Goal: Answer question/provide support: Share knowledge or assist other users

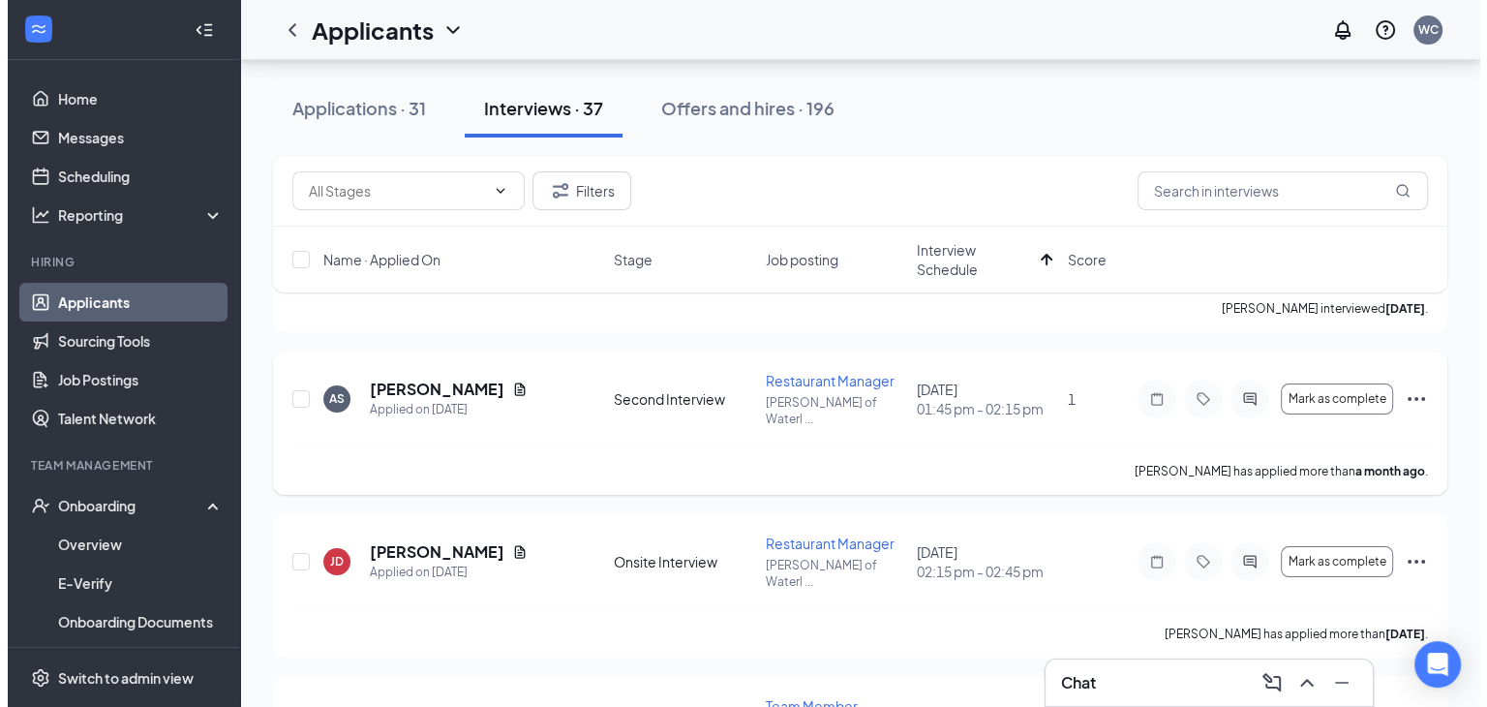
scroll to position [209, 0]
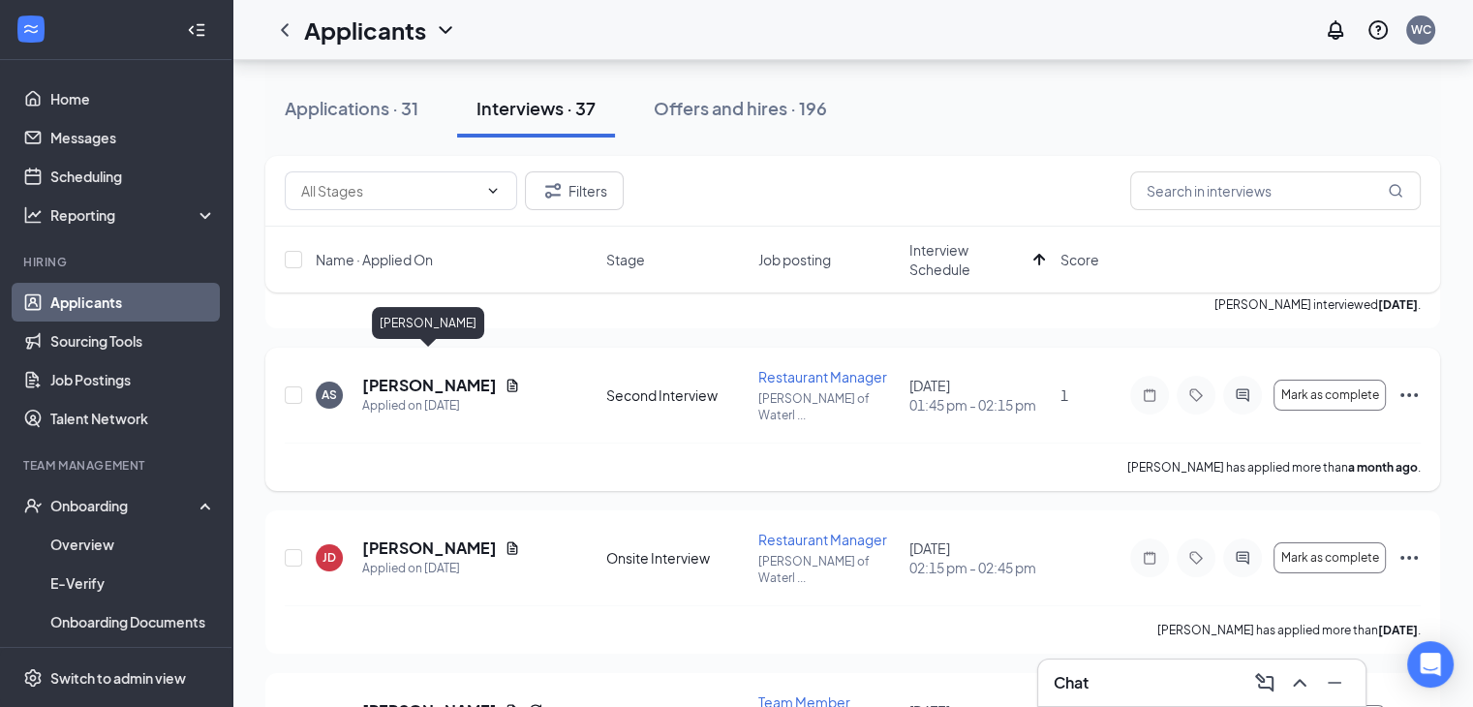
click at [452, 375] on h5 "[PERSON_NAME]" at bounding box center [429, 385] width 135 height 21
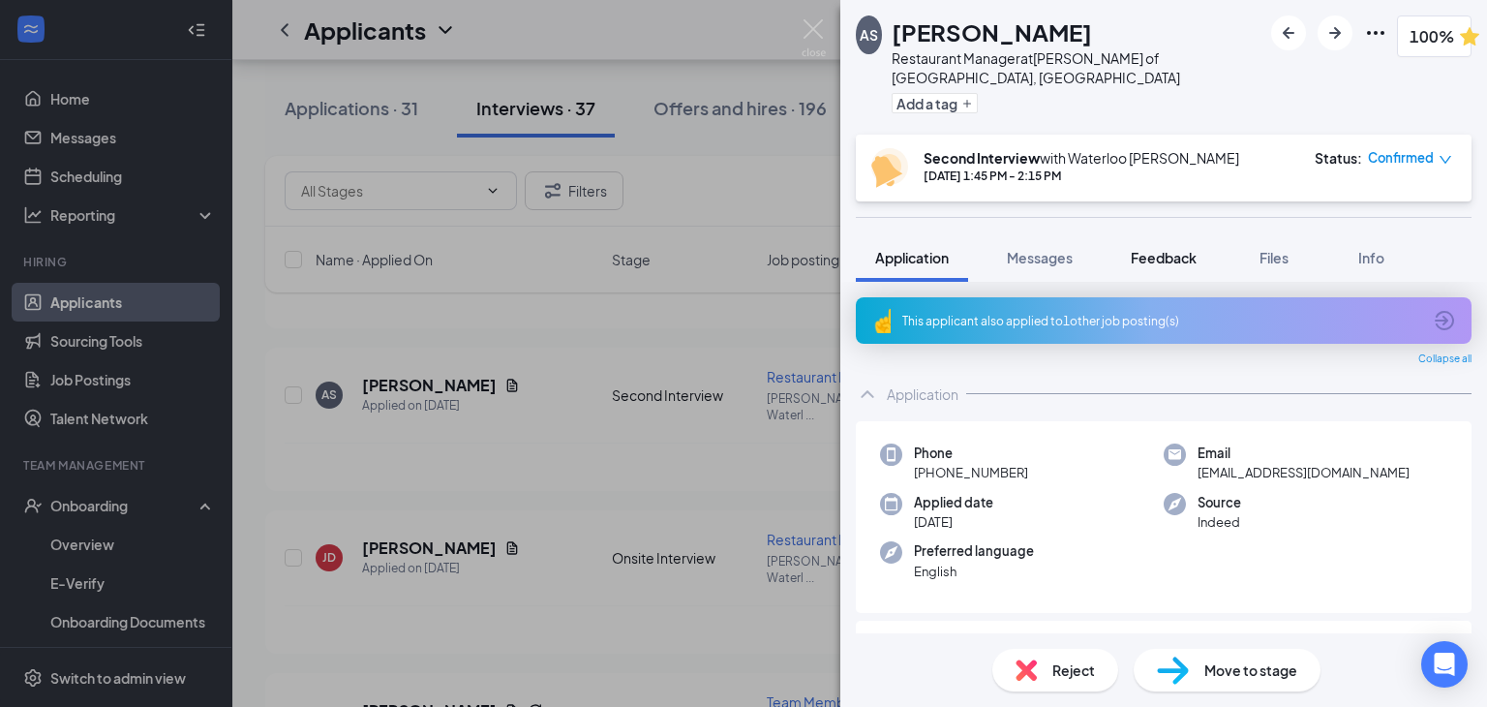
click at [1153, 249] on span "Feedback" at bounding box center [1164, 257] width 66 height 17
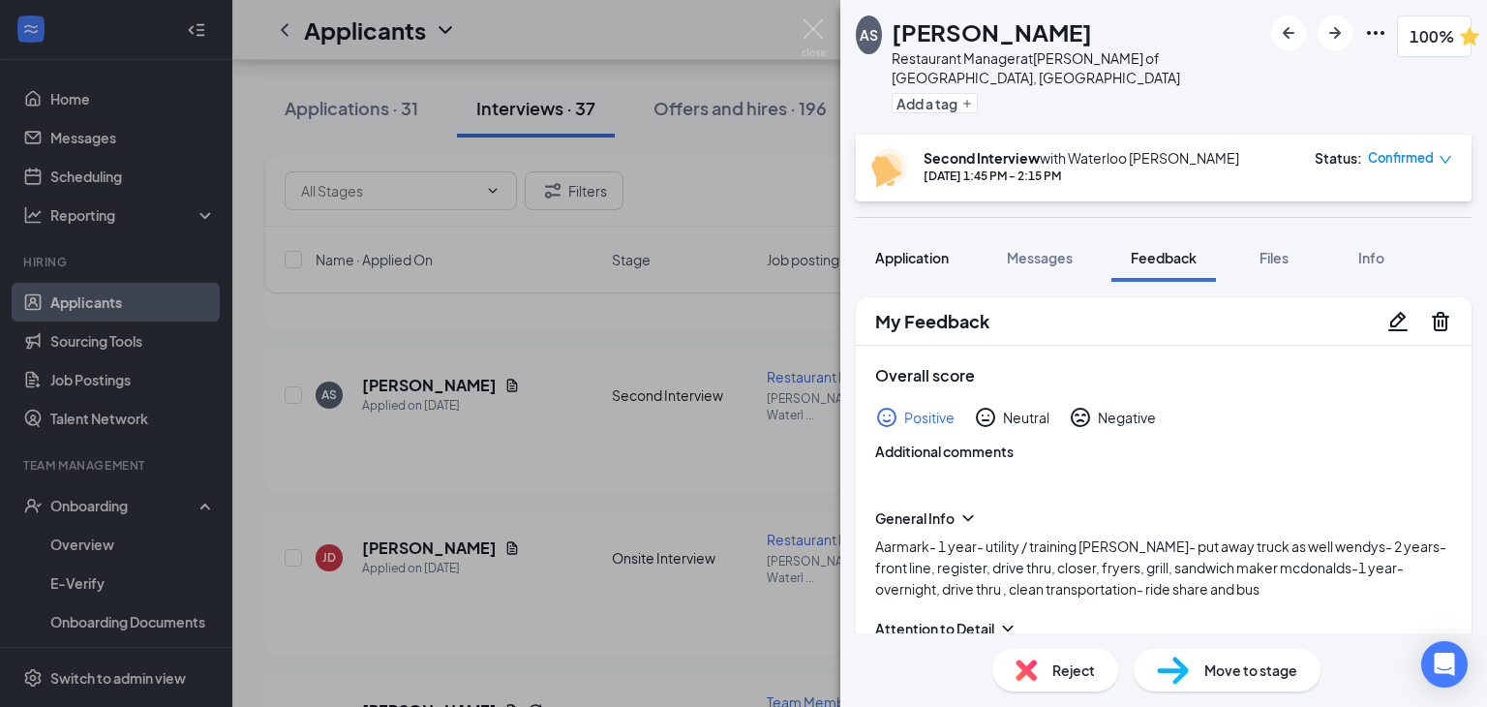
click at [916, 249] on span "Application" at bounding box center [912, 257] width 74 height 17
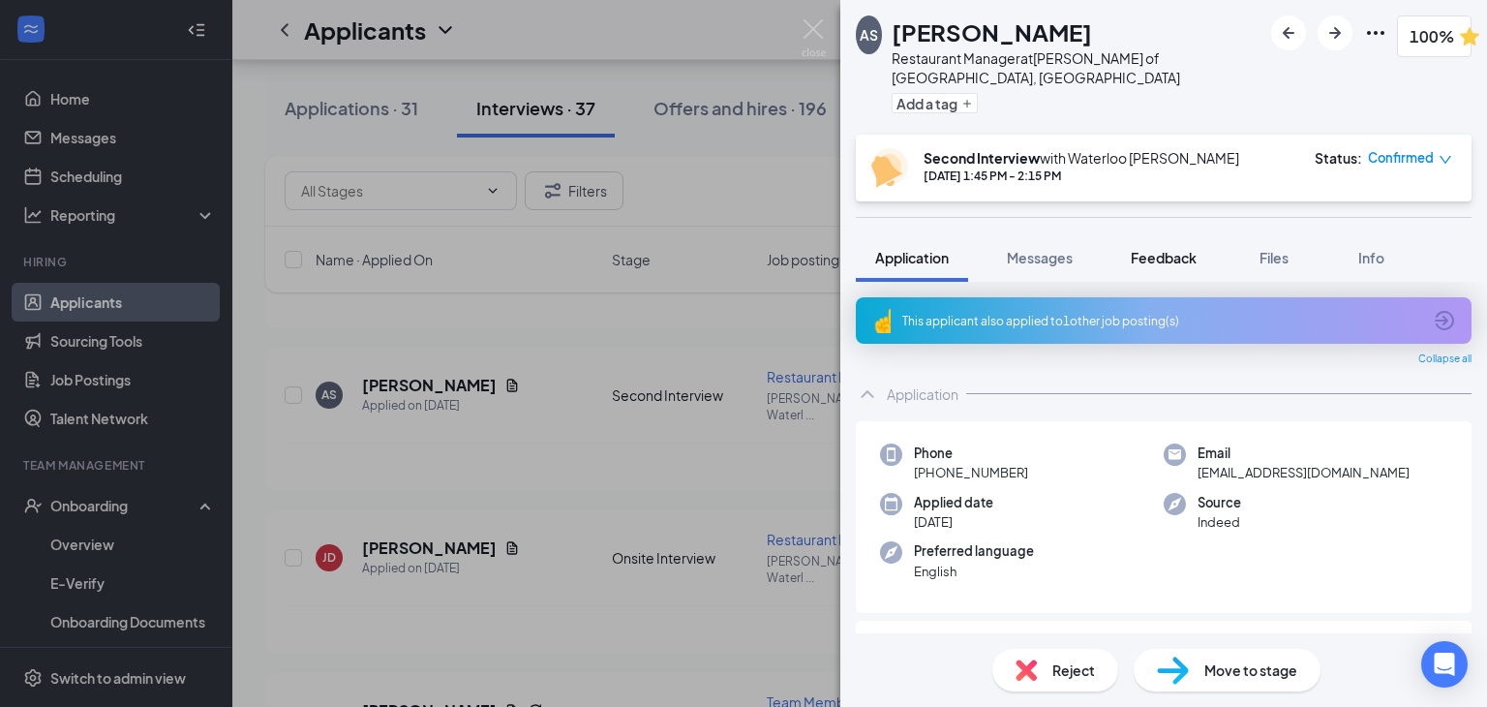
click at [1157, 249] on span "Feedback" at bounding box center [1164, 257] width 66 height 17
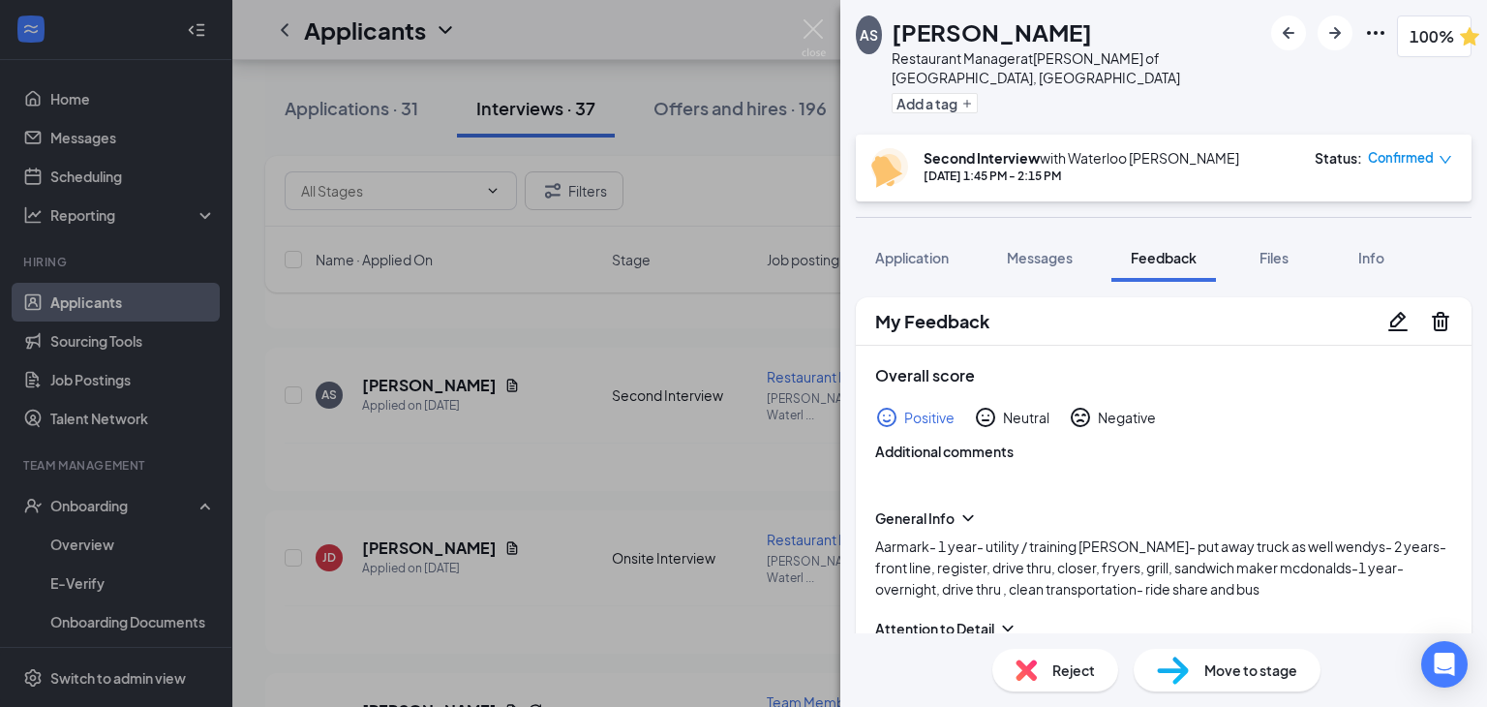
click at [1386, 310] on icon "Pencil" at bounding box center [1397, 321] width 23 height 23
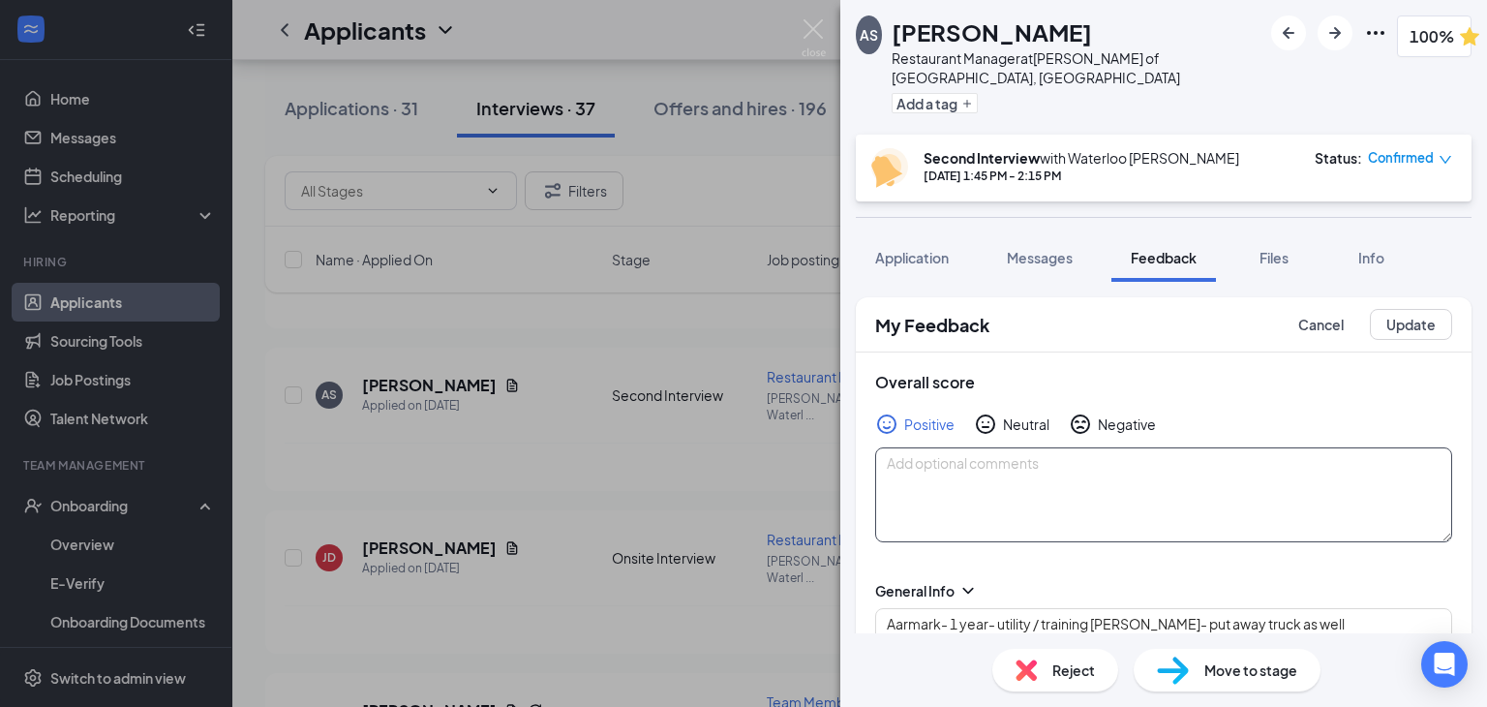
click at [934, 455] on textarea at bounding box center [1163, 494] width 577 height 95
type textarea "Aarmark- 1 year- utility / training [PERSON_NAME]- put away truck as well wendy…"
type textarea "F"
type textarea "Aarmark- 1 year- utility / training [PERSON_NAME]- put away truck as well wendy…"
type textarea "Fr"
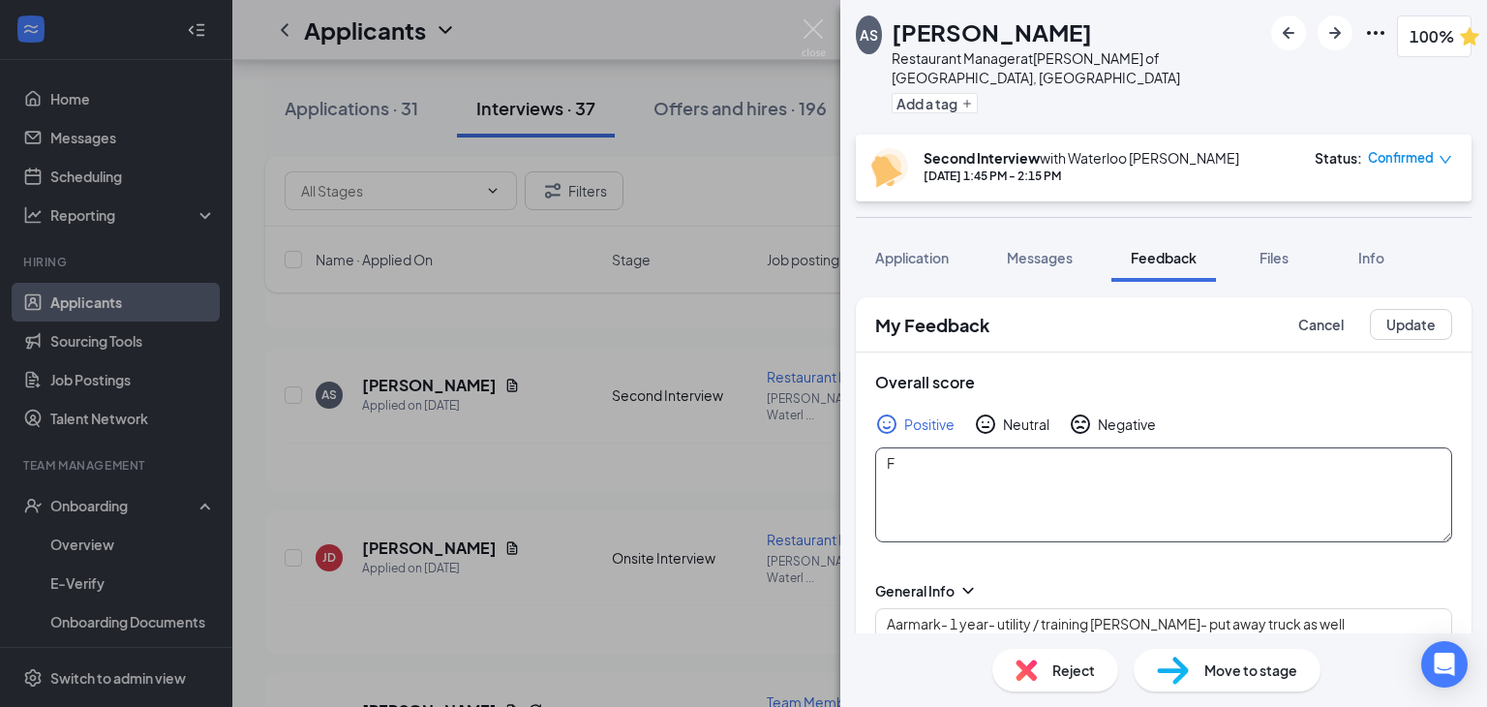
type textarea "Aarmark- 1 year- utility / training [PERSON_NAME]- put away truck as well wendy…"
type textarea "Fro"
type textarea "Aarmark- 1 year- utility / training [PERSON_NAME]- put away truck as well wendy…"
type textarea "Frod"
type textarea "Aarmark- 1 year- utility / training [PERSON_NAME]- put away truck as well wendy…"
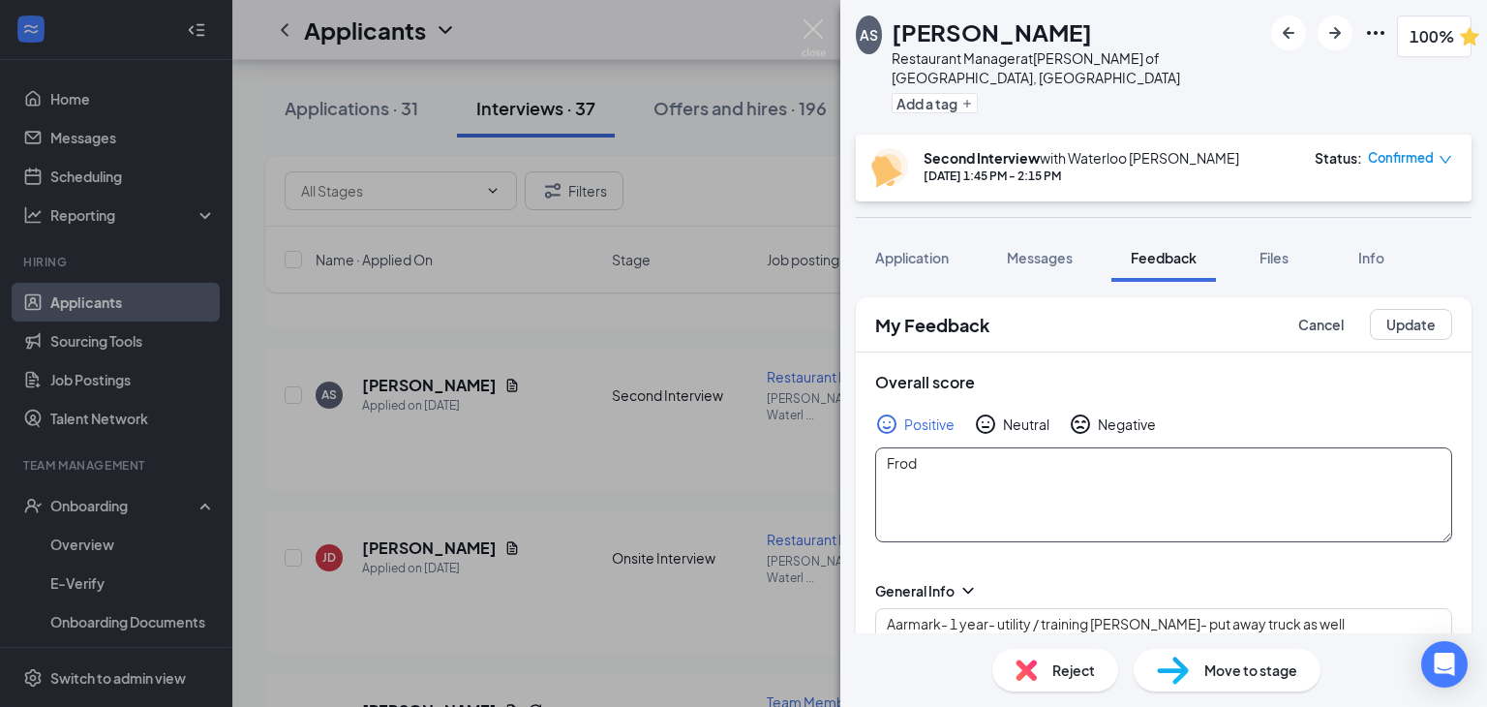
type textarea "Froda"
type textarea "Aarmark- 1 year- utility / training [PERSON_NAME]- put away truck as well wendy…"
type textarea "Froday"
type textarea "Aarmark- 1 year- utility / training [PERSON_NAME]- put away truck as well wendy…"
type textarea "Froday"
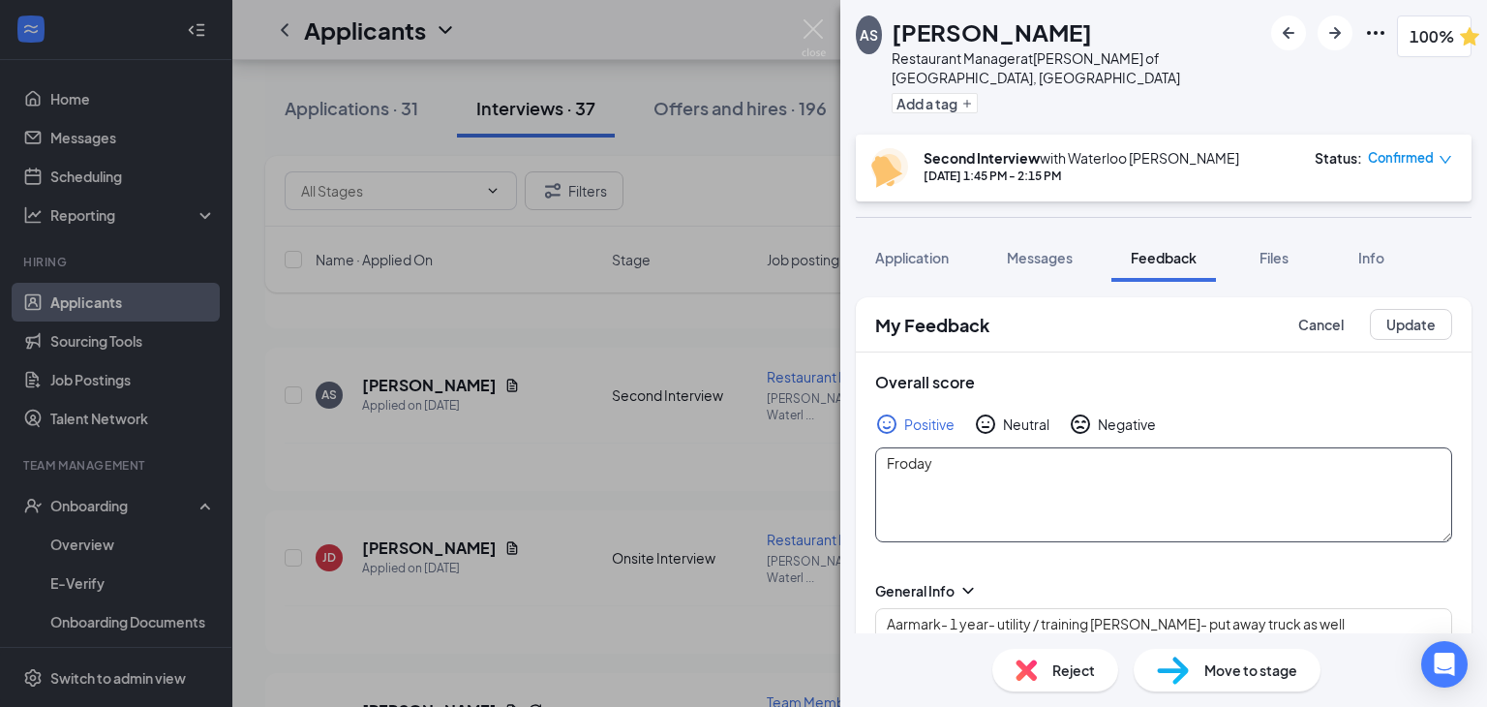
type textarea "Aarmark- 1 year- utility / training [PERSON_NAME]- put away truck as well wendy…"
type textarea "Froday"
type textarea "Aarmark- 1 year- utility / training [PERSON_NAME]- put away truck as well wendy…"
type textarea "Froda"
type textarea "Aarmark- 1 year- utility / training [PERSON_NAME]- put away truck as well wendy…"
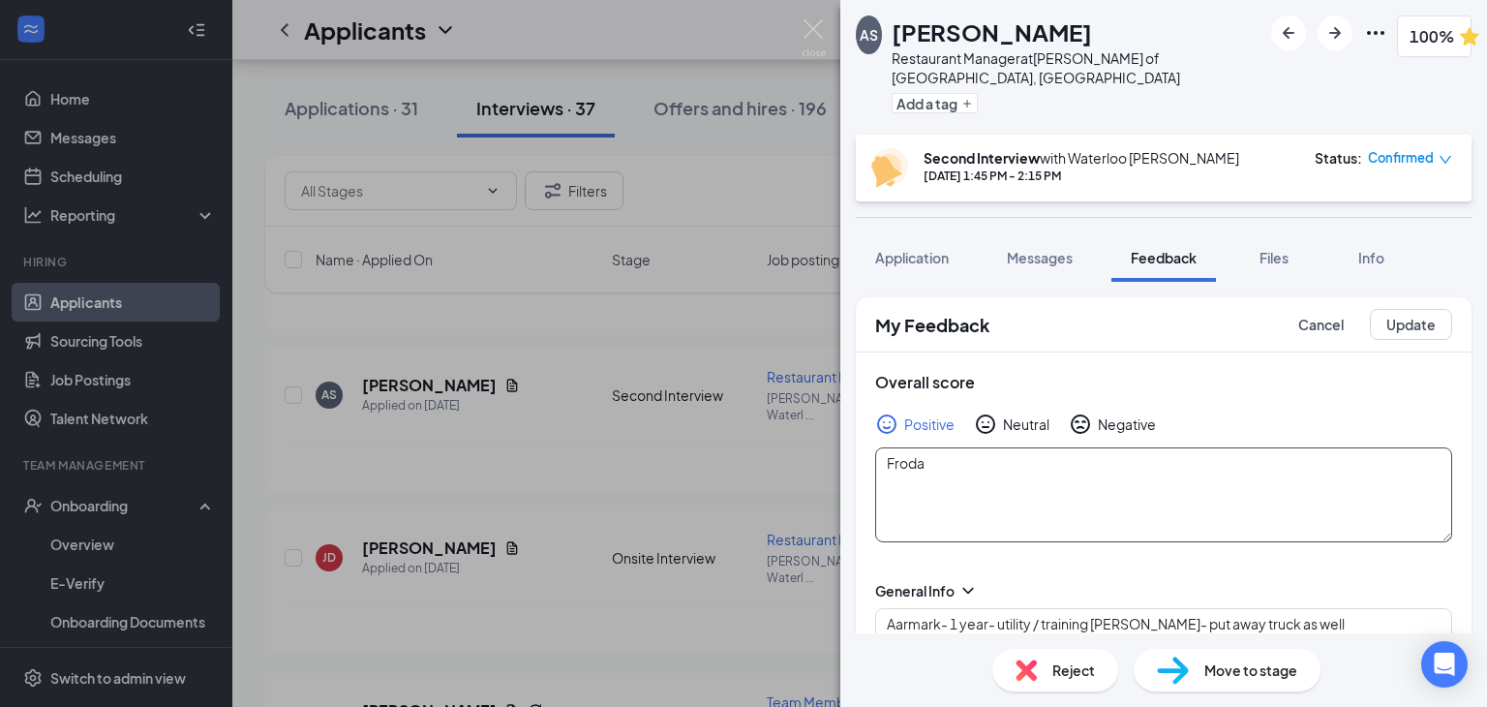
type textarea "Frod"
type textarea "Aarmark- 1 year- utility / training [PERSON_NAME]- put away truck as well wendy…"
type textarea "Fro"
type textarea "Aarmark- 1 year- utility / training [PERSON_NAME]- put away truck as well wendy…"
type textarea "Fr"
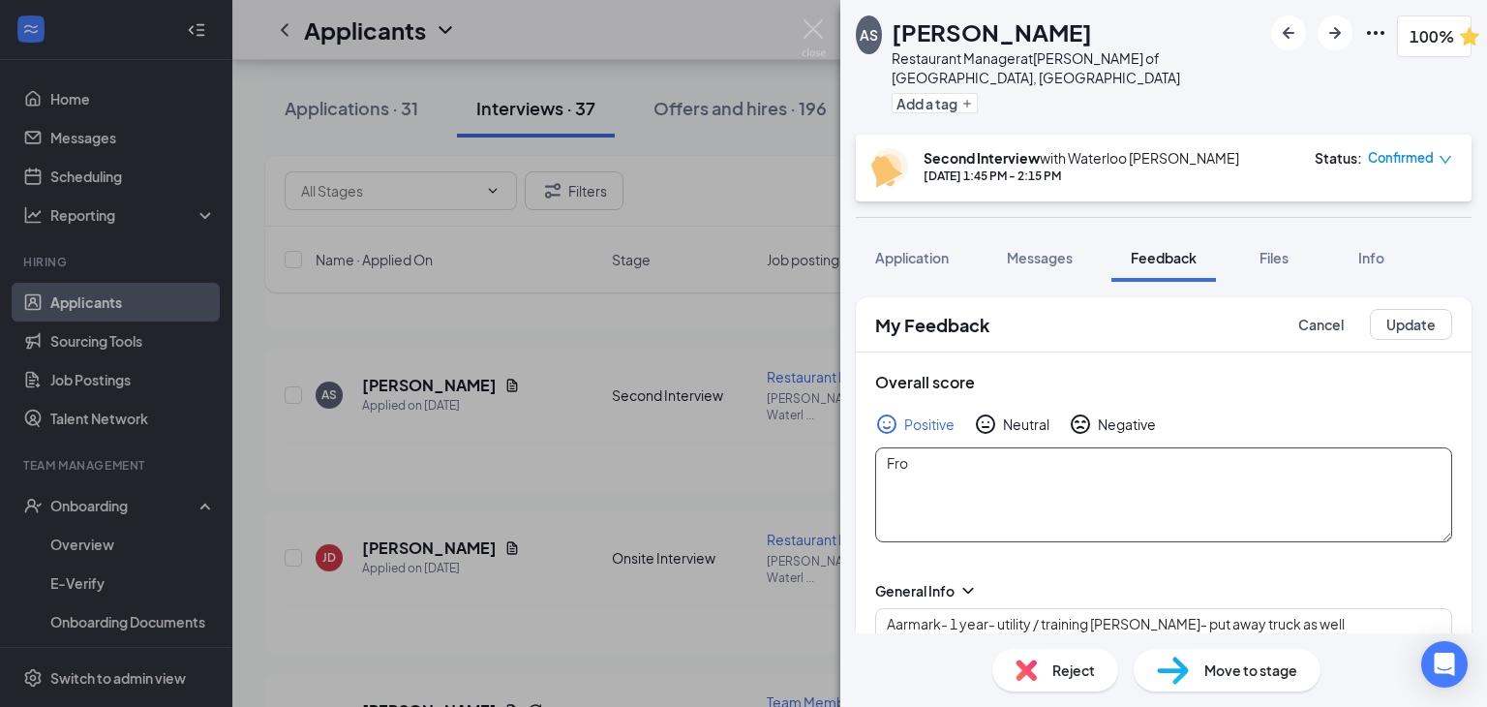
type textarea "Aarmark- 1 year- utility / training [PERSON_NAME]- put away truck as well wendy…"
type textarea "Fri"
type textarea "Aarmark- 1 year- utility / training [PERSON_NAME]- put away truck as well wendy…"
type textarea "Frid"
type textarea "Aarmark- 1 year- utility / training [PERSON_NAME]- put away truck as well wendy…"
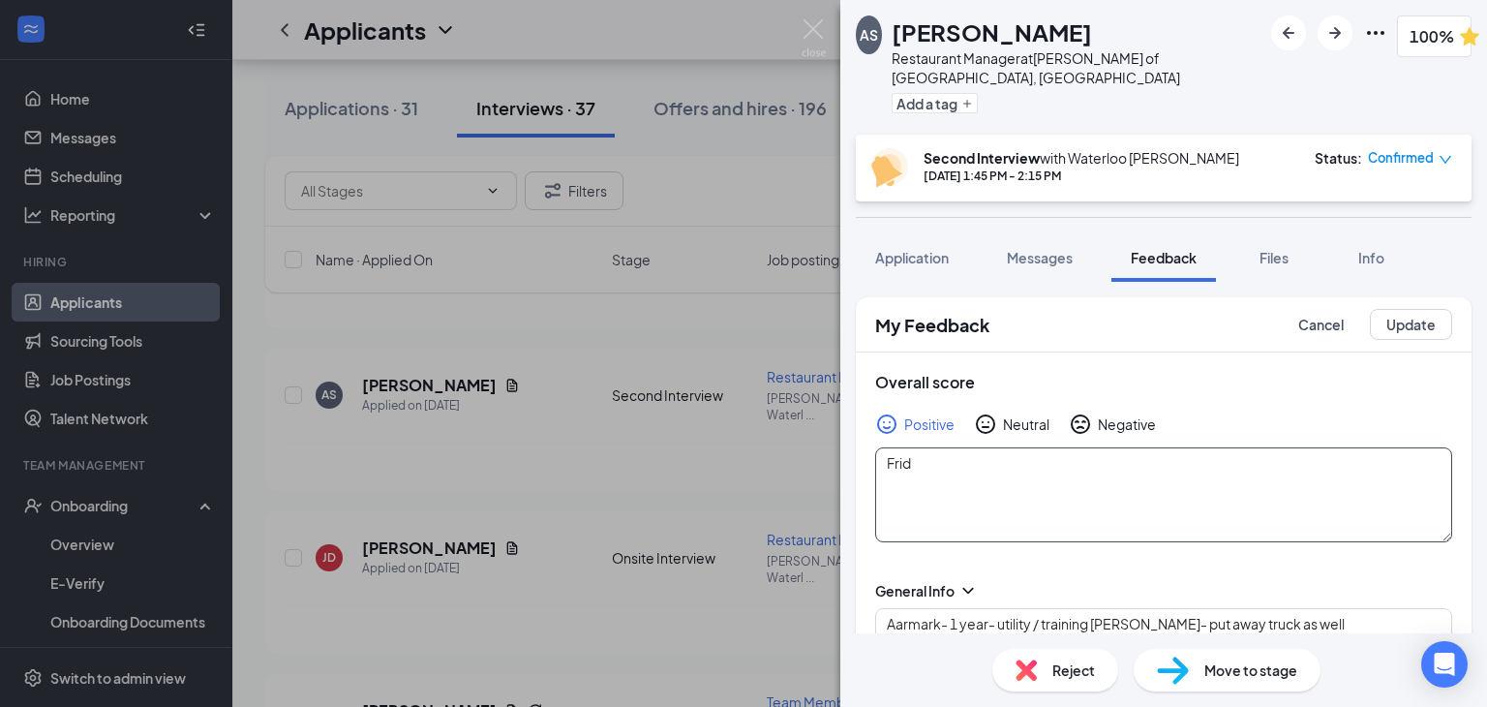
type textarea "[PERSON_NAME]"
type textarea "Aarmark- 1 year- utility / training [PERSON_NAME]- put away truck as well wendy…"
type textarea "[DATE]"
type textarea "Aarmark- 1 year- utility / training [PERSON_NAME]- put away truck as well wendy…"
type textarea "[DATE]"
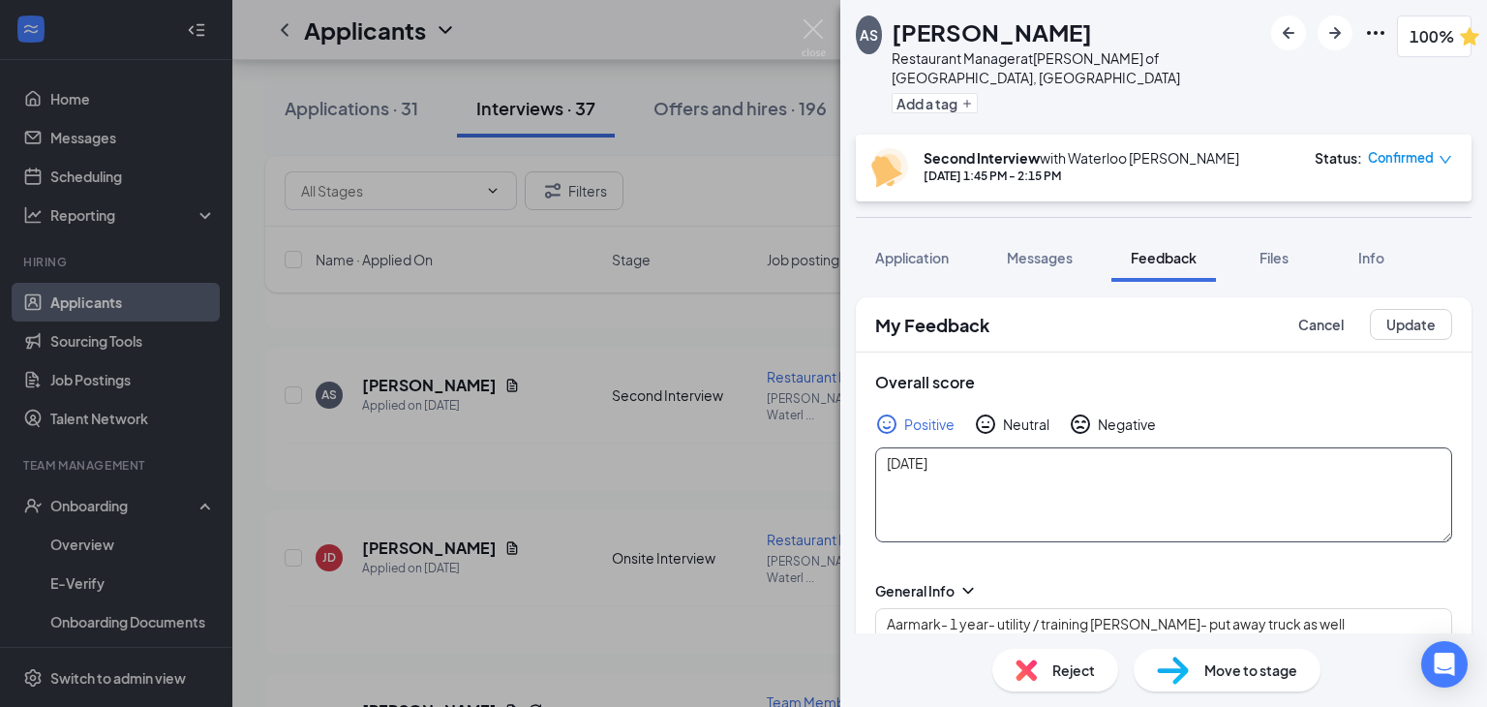
type textarea "Aarmark- 1 year- utility / training [PERSON_NAME]- put away truck as well wendy…"
type textarea "[DATE] S"
type textarea "Aarmark- 1 year- utility / training [PERSON_NAME]- put away truck as well wendy…"
type textarea "[DATE]"
type textarea "Aarmark- 1 year- utility / training [PERSON_NAME]- put away truck as well wendy…"
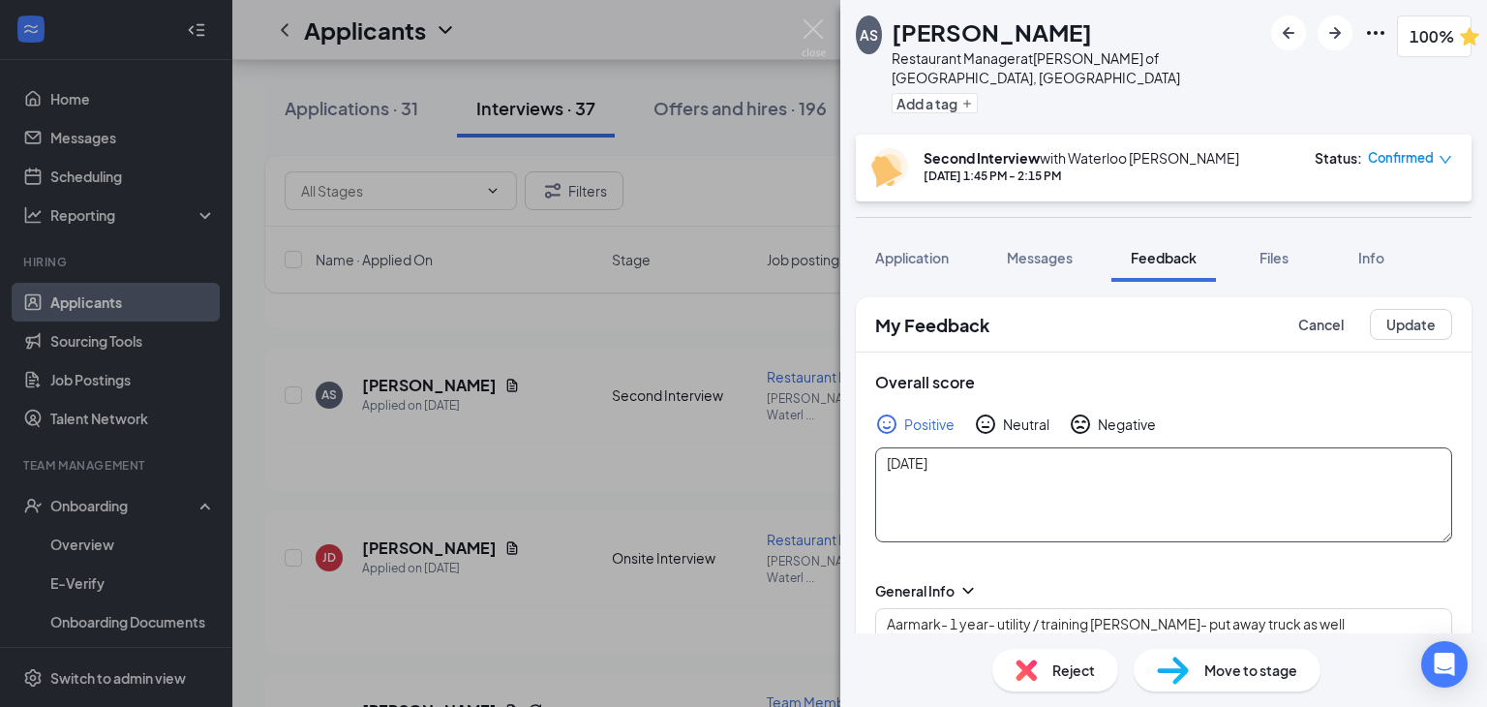
type textarea "[DATE]"
type textarea "Aarmark- 1 year- utility / training [PERSON_NAME]- put away truck as well wendy…"
type textarea "[PERSON_NAME]"
type textarea "Aarmark- 1 year- utility / training [PERSON_NAME]- put away truck as well wendy…"
type textarea "Frid"
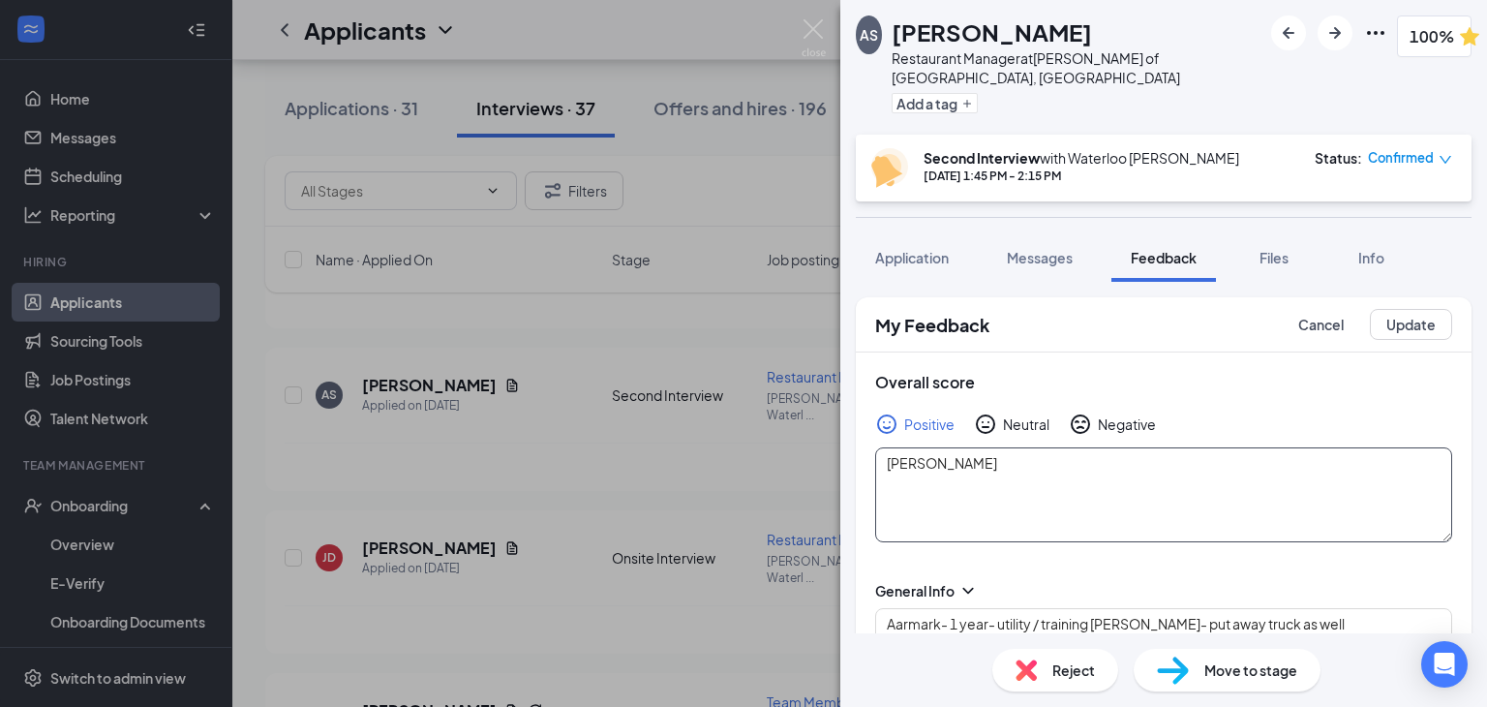
type textarea "Aarmark- 1 year- utility / training [PERSON_NAME]- put away truck as well wendy…"
type textarea "Fri"
type textarea "Aarmark- 1 year- utility / training [PERSON_NAME]- put away truck as well wendy…"
type textarea "Fr"
type textarea "Aarmark- 1 year- utility / training [PERSON_NAME]- put away truck as well wendy…"
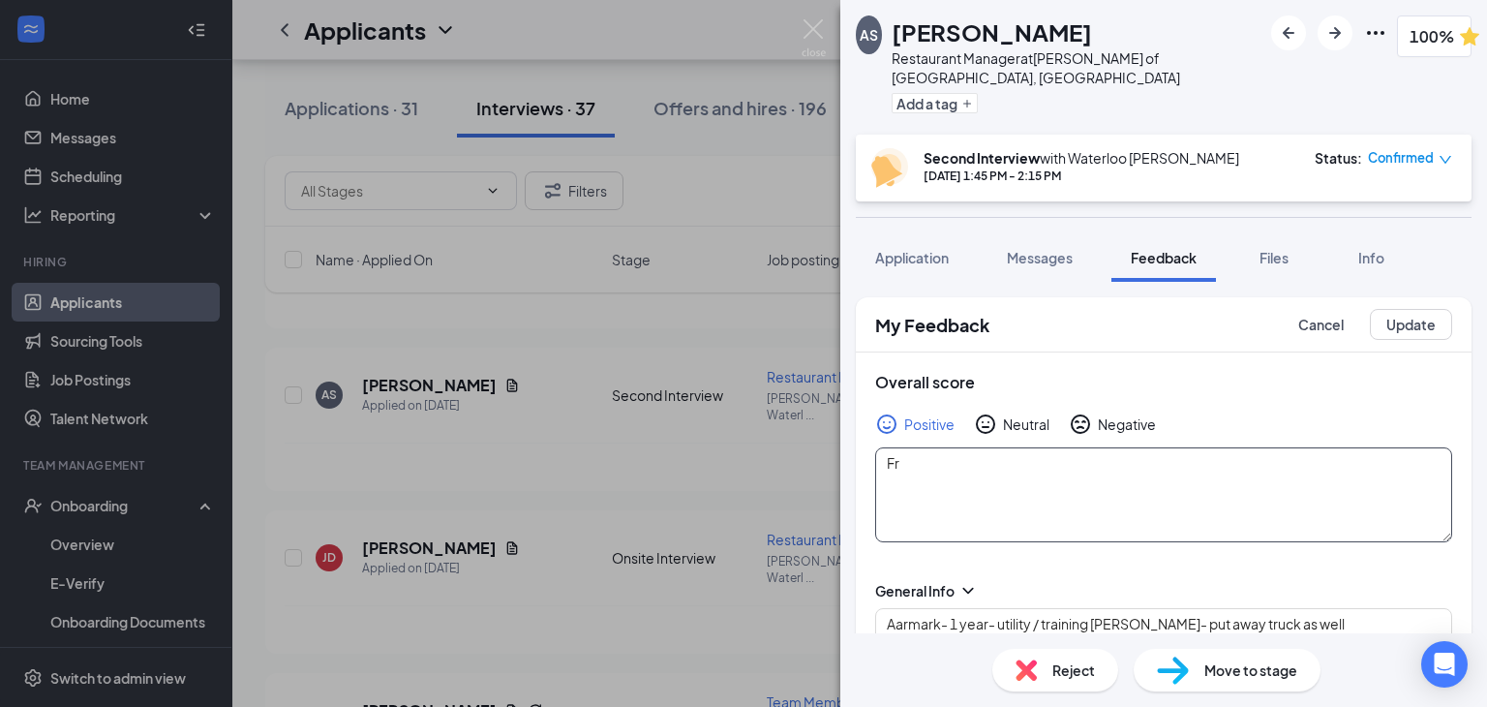
type textarea "F"
type textarea "Aarmark- 1 year- utility / training [PERSON_NAME]- put away truck as well wendy…"
type textarea "S"
type textarea "Aarmark- 1 year- utility / training [PERSON_NAME]- put away truck as well wendy…"
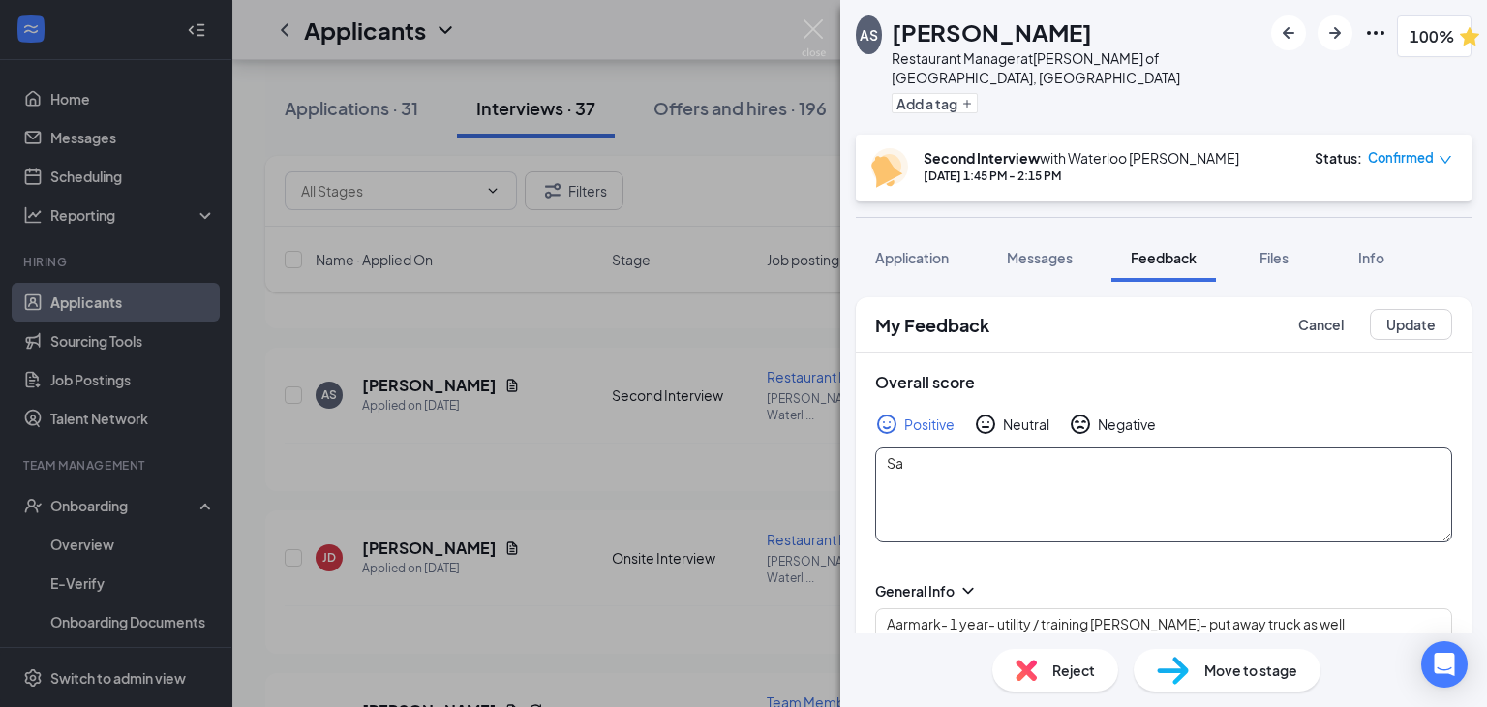
type textarea "Sat"
type textarea "Aarmark- 1 year- utility / training [PERSON_NAME]- put away truck as well wendy…"
type textarea "Sa"
type textarea "Aarmark- 1 year- utility / training [PERSON_NAME]- put away truck as well wendy…"
type textarea "Sat"
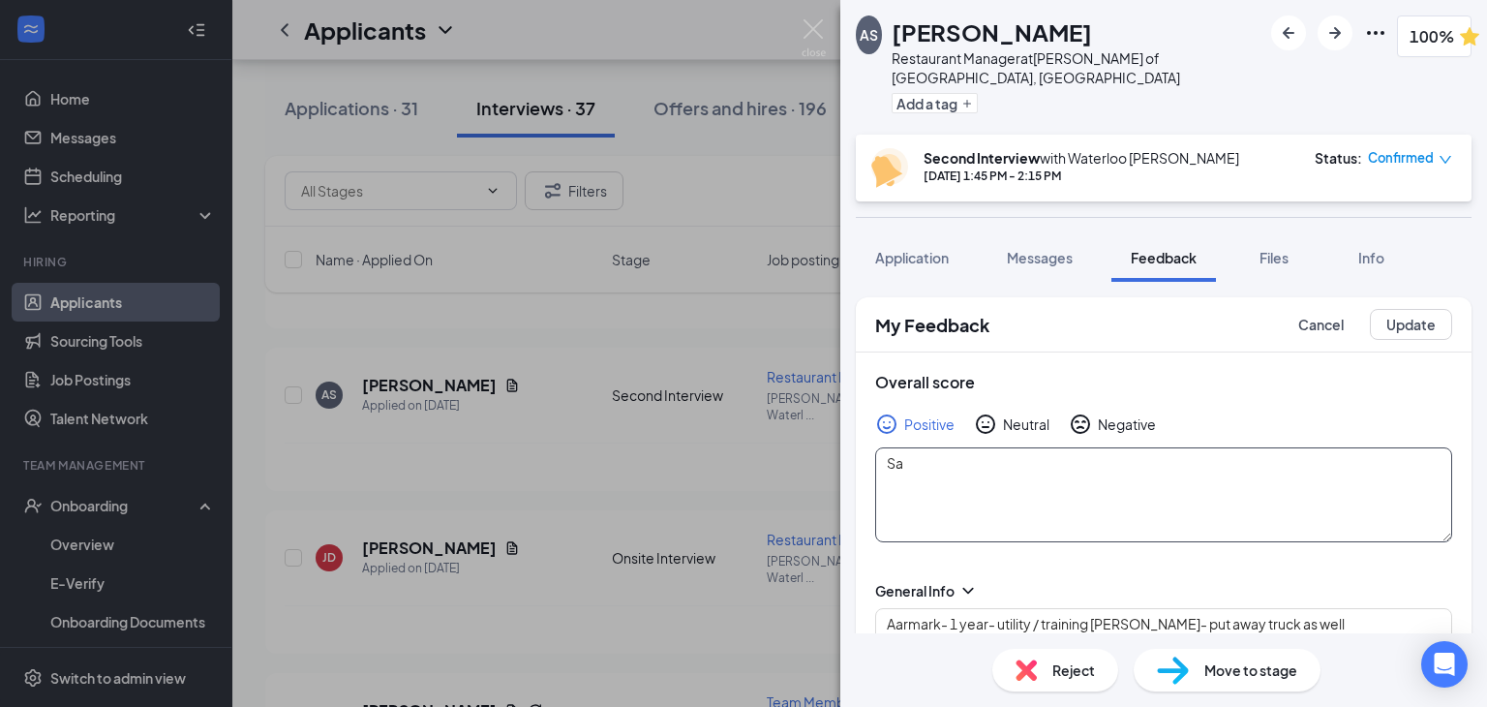
type textarea "Aarmark- 1 year- utility / training [PERSON_NAME]- put away truck as well wendy…"
type textarea "Satu"
type textarea "Aarmark- 1 year- utility / training [PERSON_NAME]- put away truck as well wendy…"
type textarea "Satur"
type textarea "Aarmark- 1 year- utility / training [PERSON_NAME]- put away truck as well wendy…"
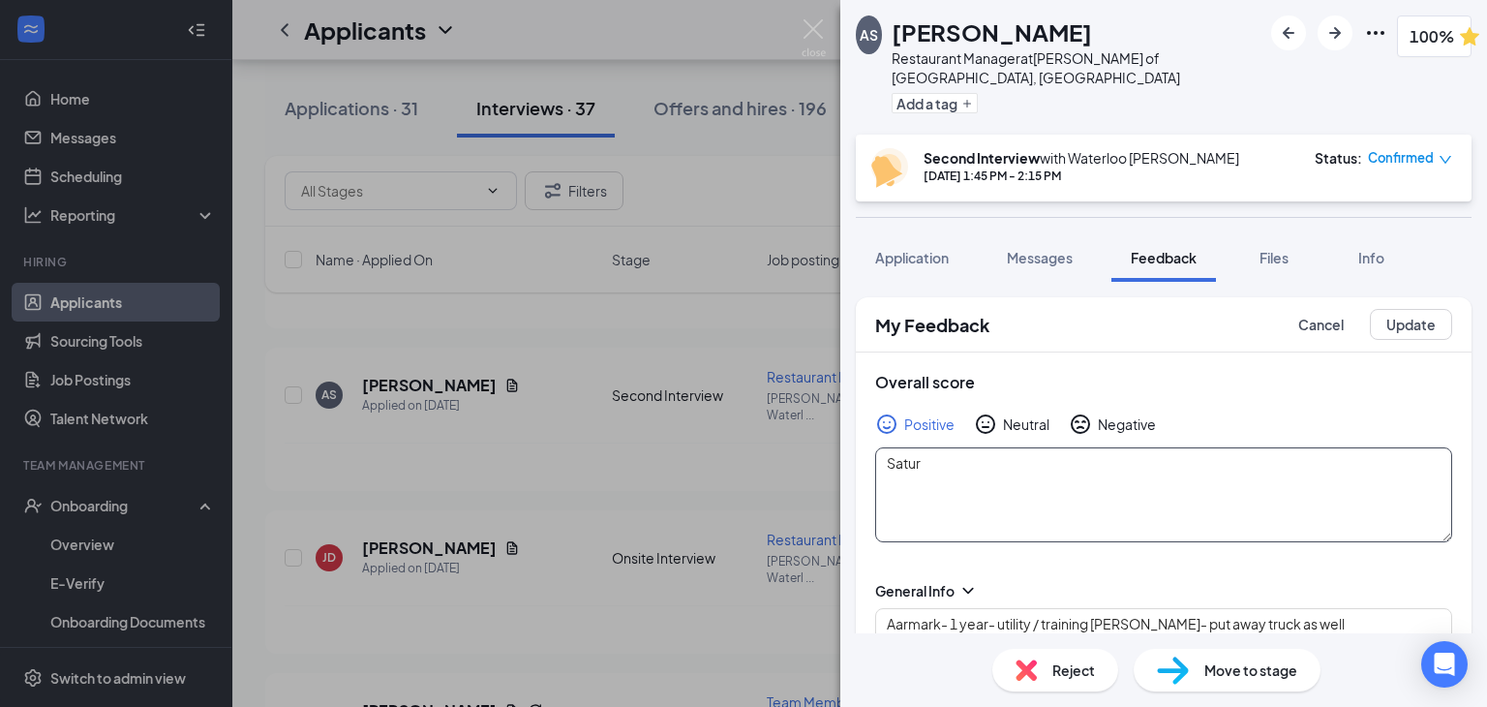
type textarea "Sature"
type textarea "Aarmark- 1 year- utility / training [PERSON_NAME]- put away truck as well wendy…"
type textarea "Satur"
type textarea "Aarmark- 1 year- utility / training [PERSON_NAME]- put away truck as well wendy…"
type textarea "Saturd"
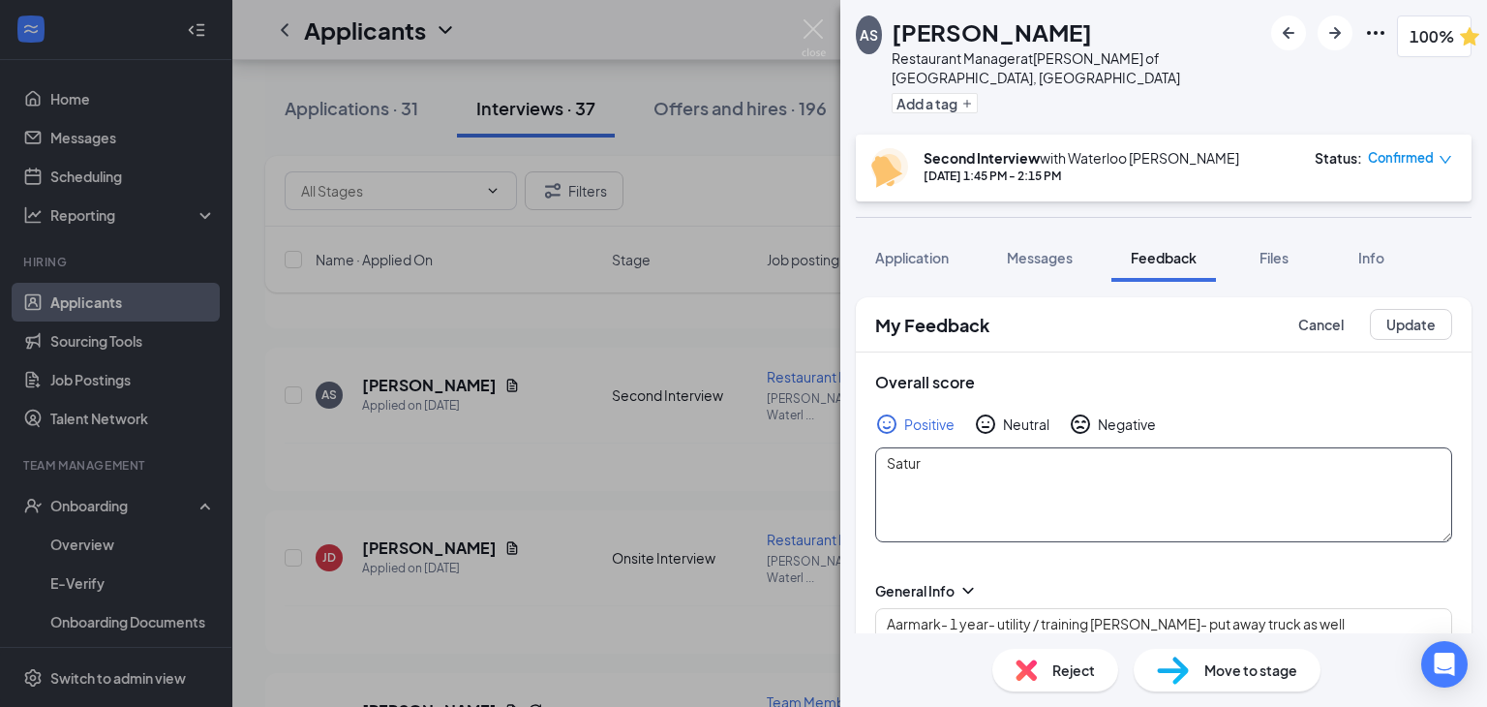
type textarea "Aarmark- 1 year- utility / training [PERSON_NAME]- put away truck as well wendy…"
type textarea "Saturda"
type textarea "Aarmark- 1 year- utility / training [PERSON_NAME]- put away truck as well wendy…"
type textarea "Saturday"
type textarea "Aarmark- 1 year- utility / training [PERSON_NAME]- put away truck as well wendy…"
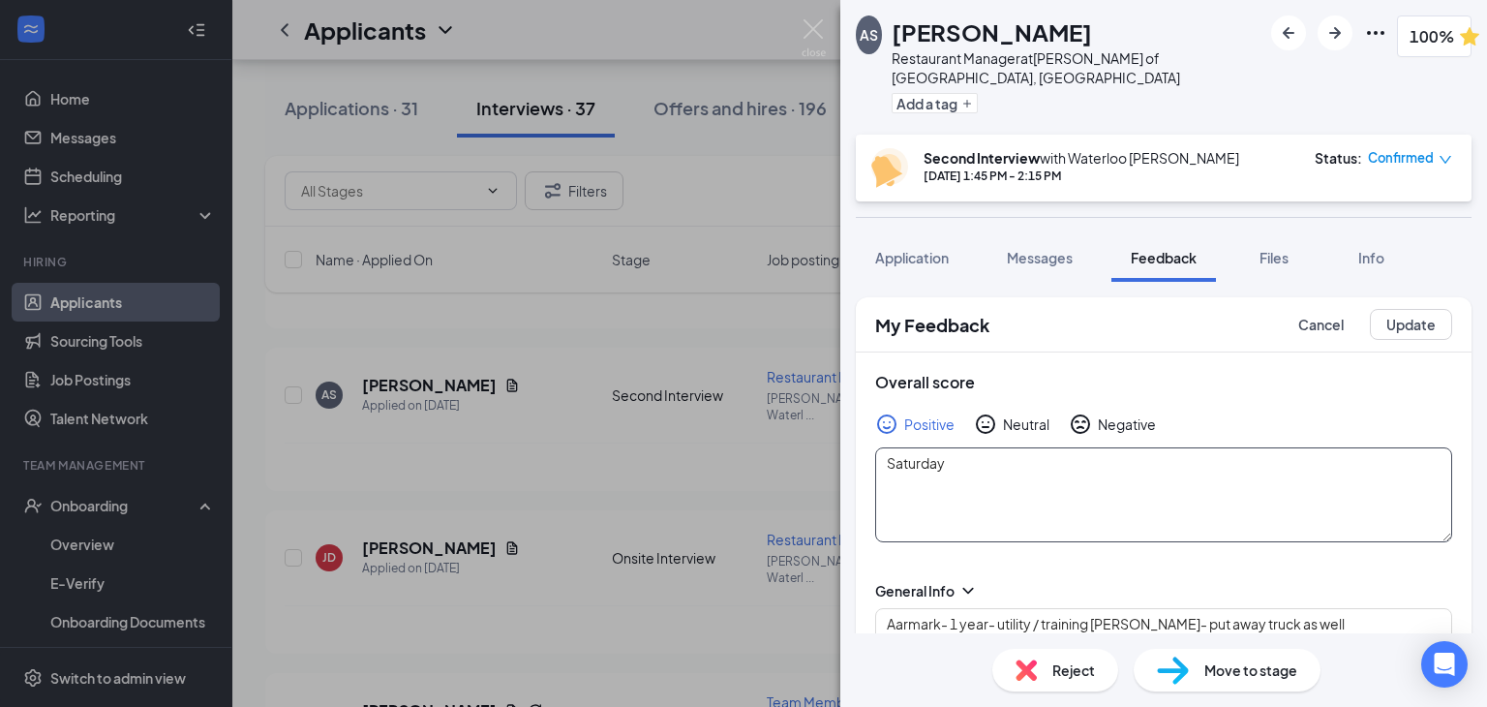
type textarea "[DATE],"
type textarea "Aarmark- 1 year- utility / training [PERSON_NAME]- put away truck as well wendy…"
type textarea "[DATE],"
type textarea "Aarmark- 1 year- utility / training [PERSON_NAME]- put away truck as well wendy…"
type textarea "[DATE], S"
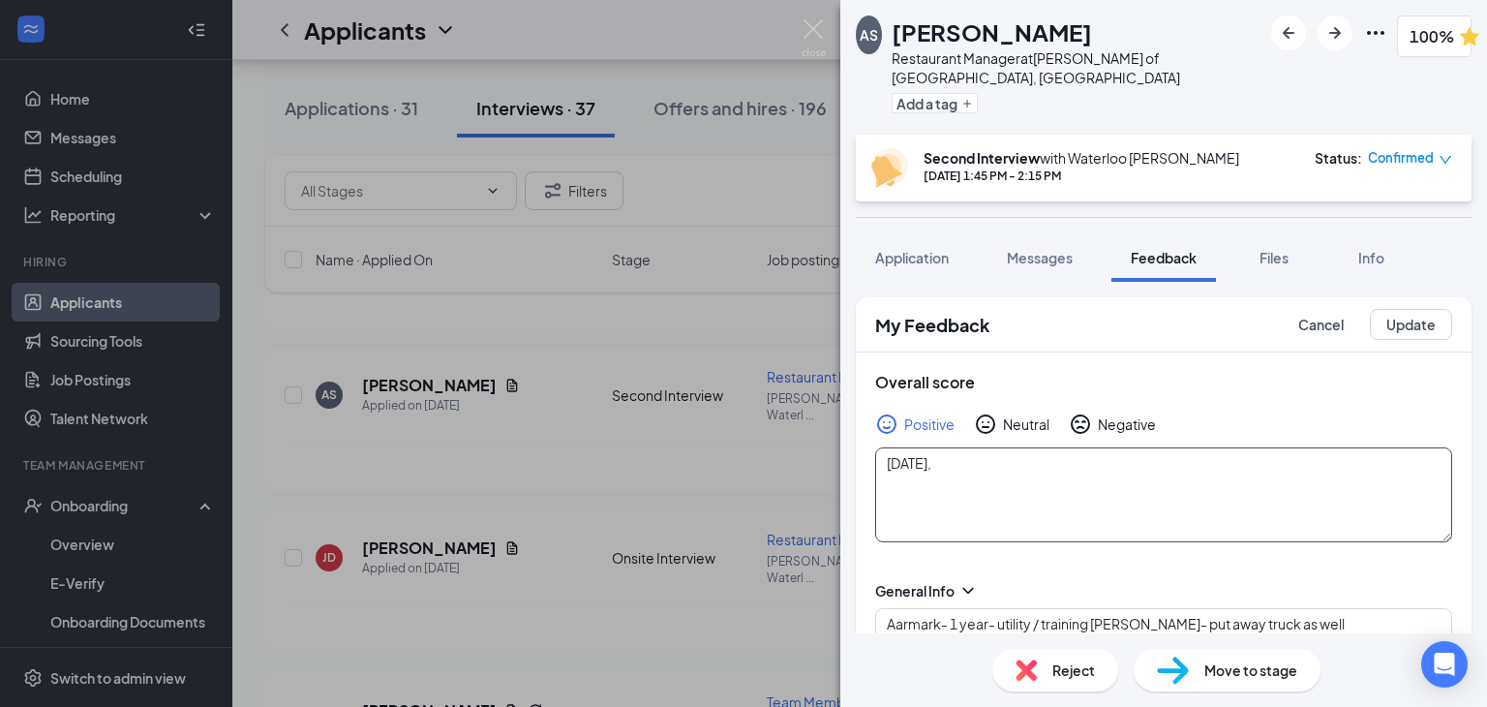
type textarea "Aarmark- 1 year- utility / training [PERSON_NAME]- put away truck as well wendy…"
type textarea "[DATE], Su"
type textarea "Aarmark- 1 year- utility / training [PERSON_NAME]- put away truck as well wendy…"
type textarea "[DATE], Sun"
type textarea "Aarmark- 1 year- utility / training [PERSON_NAME]- put away truck as well wendy…"
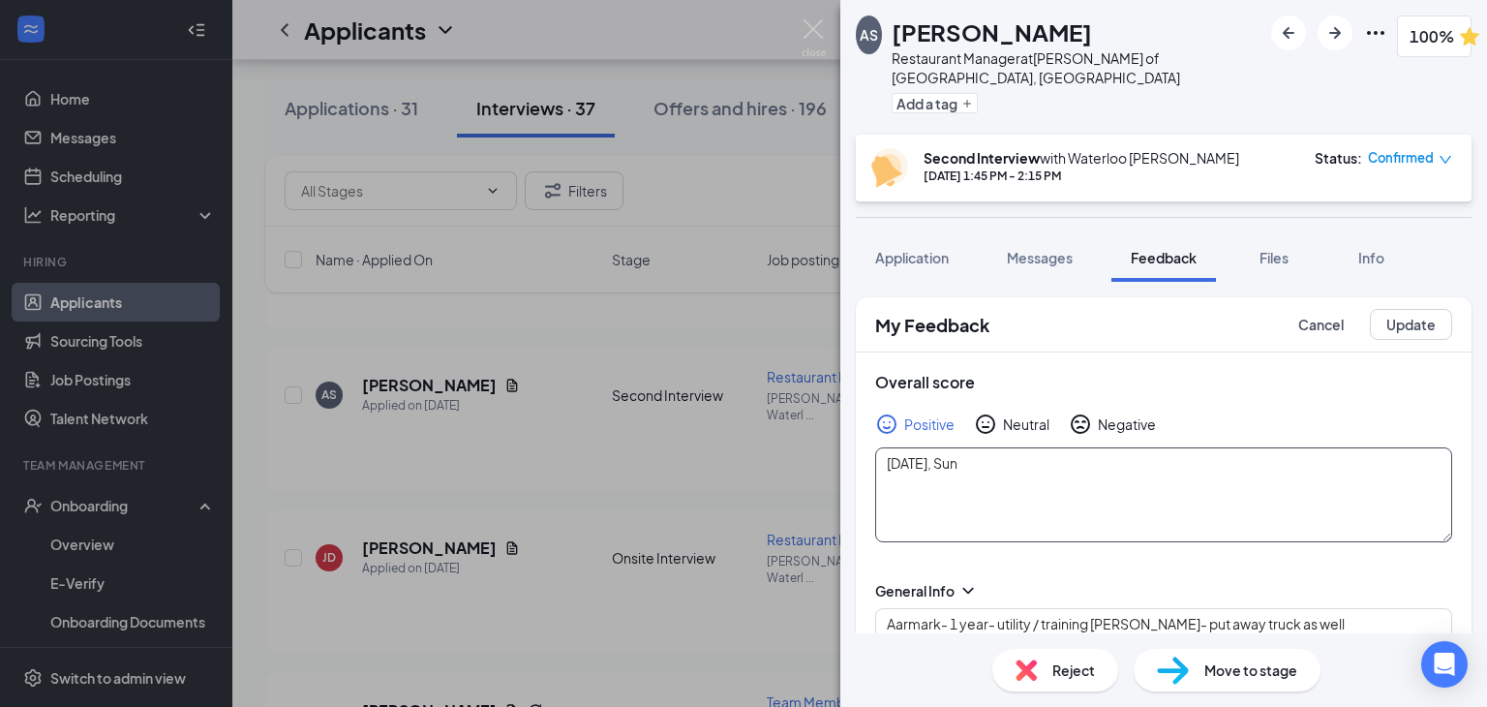
type textarea "[DATE], [PERSON_NAME]"
type textarea "Aarmark- 1 year- utility / training [PERSON_NAME]- put away truck as well wendy…"
type textarea "[DATE], [GEOGRAPHIC_DATA]"
type textarea "Aarmark- 1 year- utility / training [PERSON_NAME]- put away truck as well wendy…"
type textarea "[DATE], [DATE]"
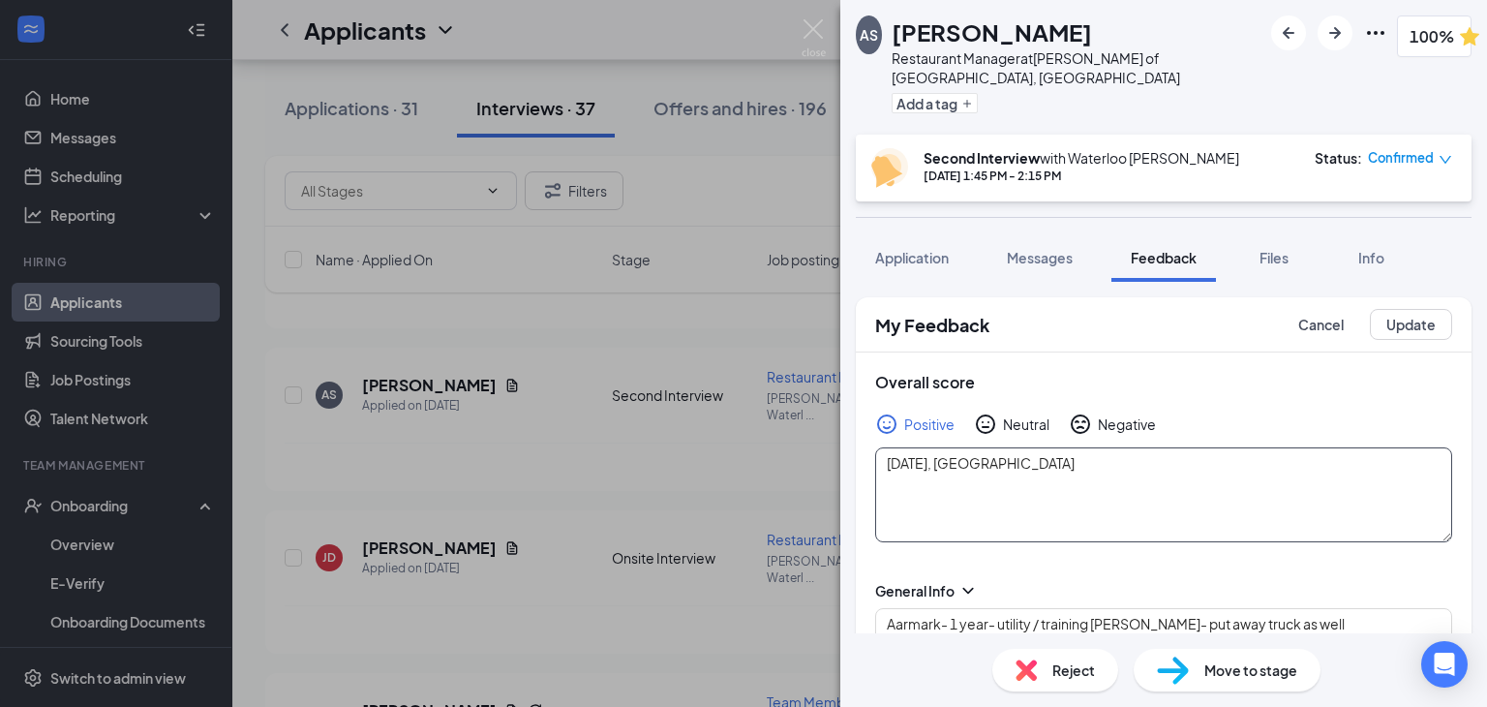
type textarea "Aarmark- 1 year- utility / training [PERSON_NAME]- put away truck as well wendy…"
type textarea "[DATE], [DATE]"
type textarea "Aarmark- 1 year- utility / training [PERSON_NAME]- put away truck as well wendy…"
type textarea "[DATE], [DATE]"
type textarea "Aarmark- 1 year- utility / training [PERSON_NAME]- put away truck as well wendy…"
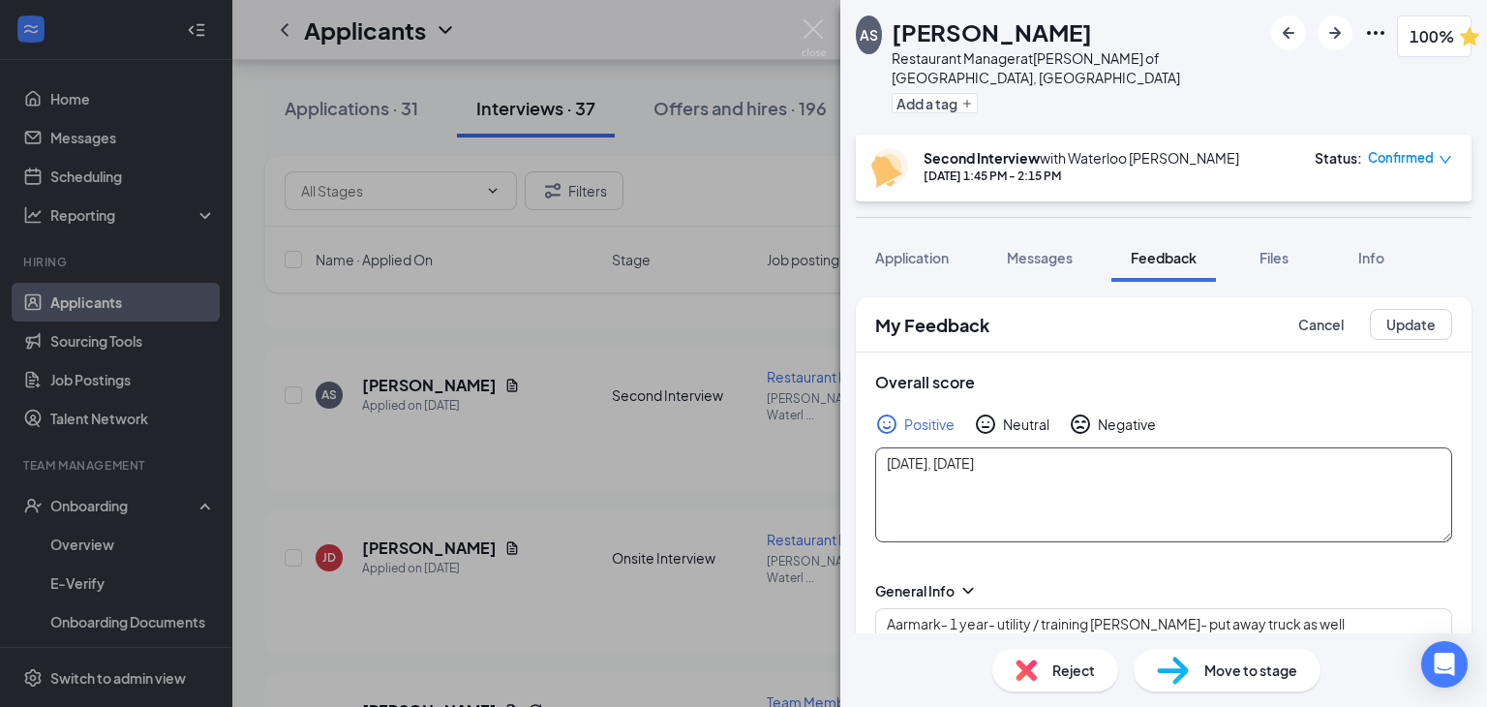
type textarea "[DATE], [DATE],"
type textarea "Aarmark- 1 year- utility / training [PERSON_NAME]- put away truck as well wendy…"
type textarea "[DATE], [DATE],"
type textarea "Aarmark- 1 year- utility / training [PERSON_NAME]- put away truck as well wendy…"
type textarea "[DATE], [DATE], M"
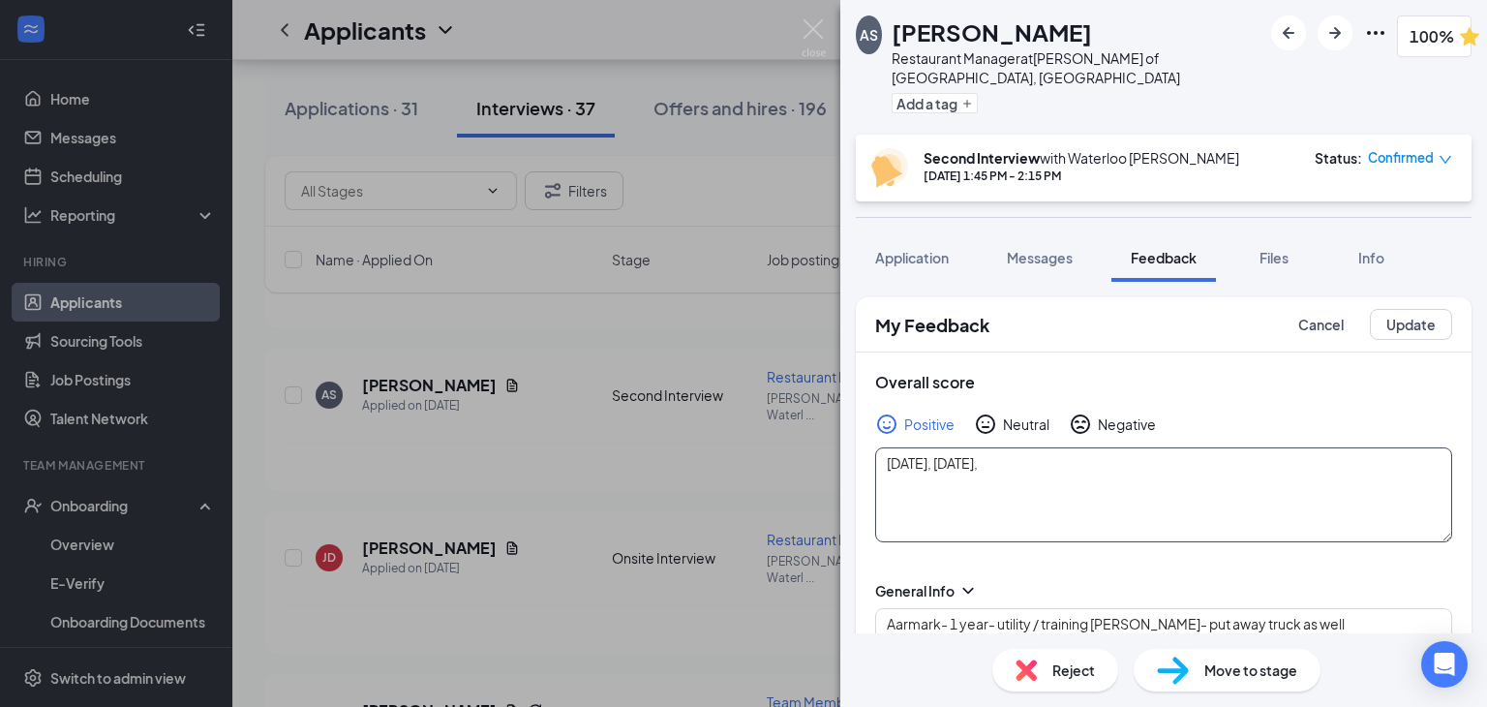
type textarea "Aarmark- 1 year- utility / training [PERSON_NAME]- put away truck as well wendy…"
type textarea "[DATE], [DATE], Mo"
type textarea "Aarmark- 1 year- utility / training [PERSON_NAME]- put away truck as well wendy…"
type textarea "[DATE], [DATE], Mon"
type textarea "Aarmark- 1 year- utility / training [PERSON_NAME]- put away truck as well wendy…"
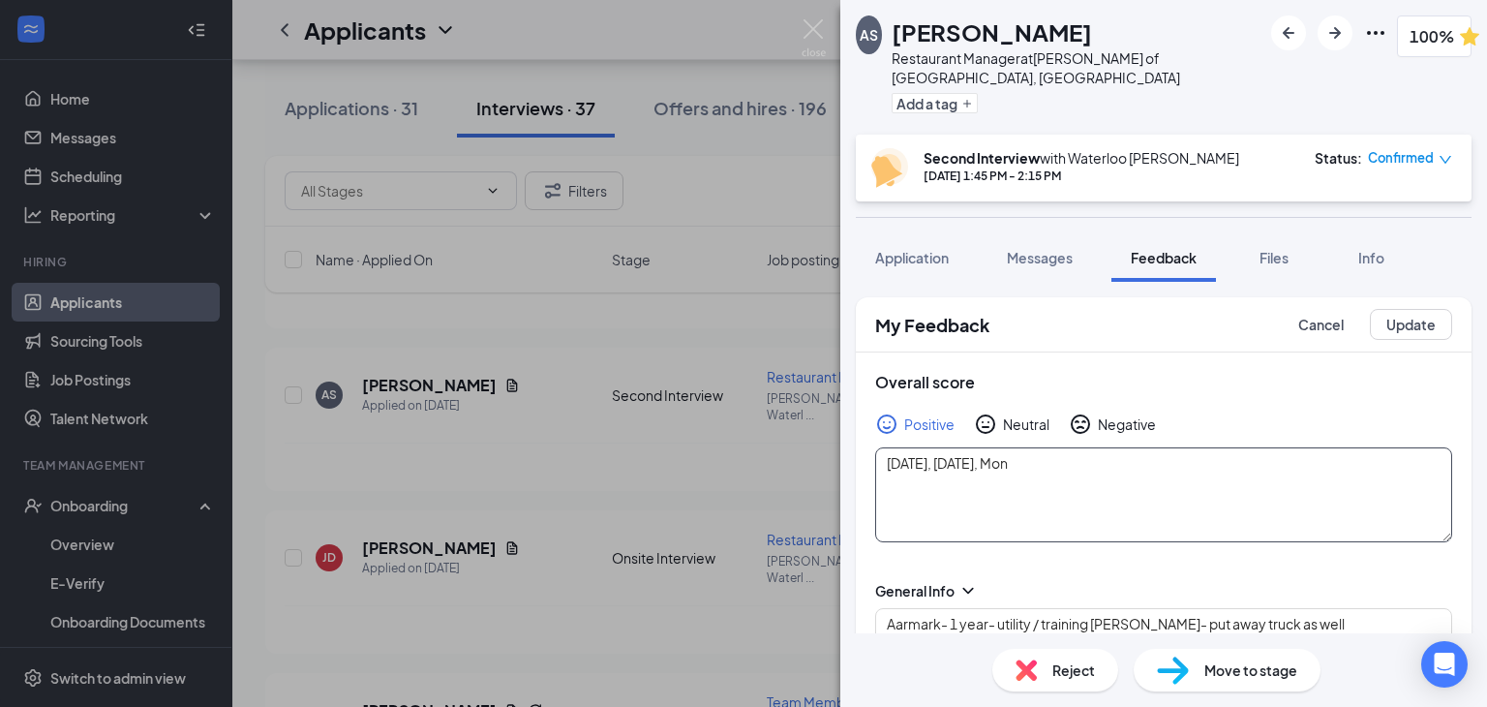
type textarea "[DATE], [DATE], Mond"
type textarea "Aarmark- 1 year- utility / training [PERSON_NAME]- put away truck as well wendy…"
type textarea "[DATE], [DATE], [PERSON_NAME]"
type textarea "Aarmark- 1 year- utility / training [PERSON_NAME]- put away truck as well wendy…"
type textarea "[DATE], [DATE], [DATE]"
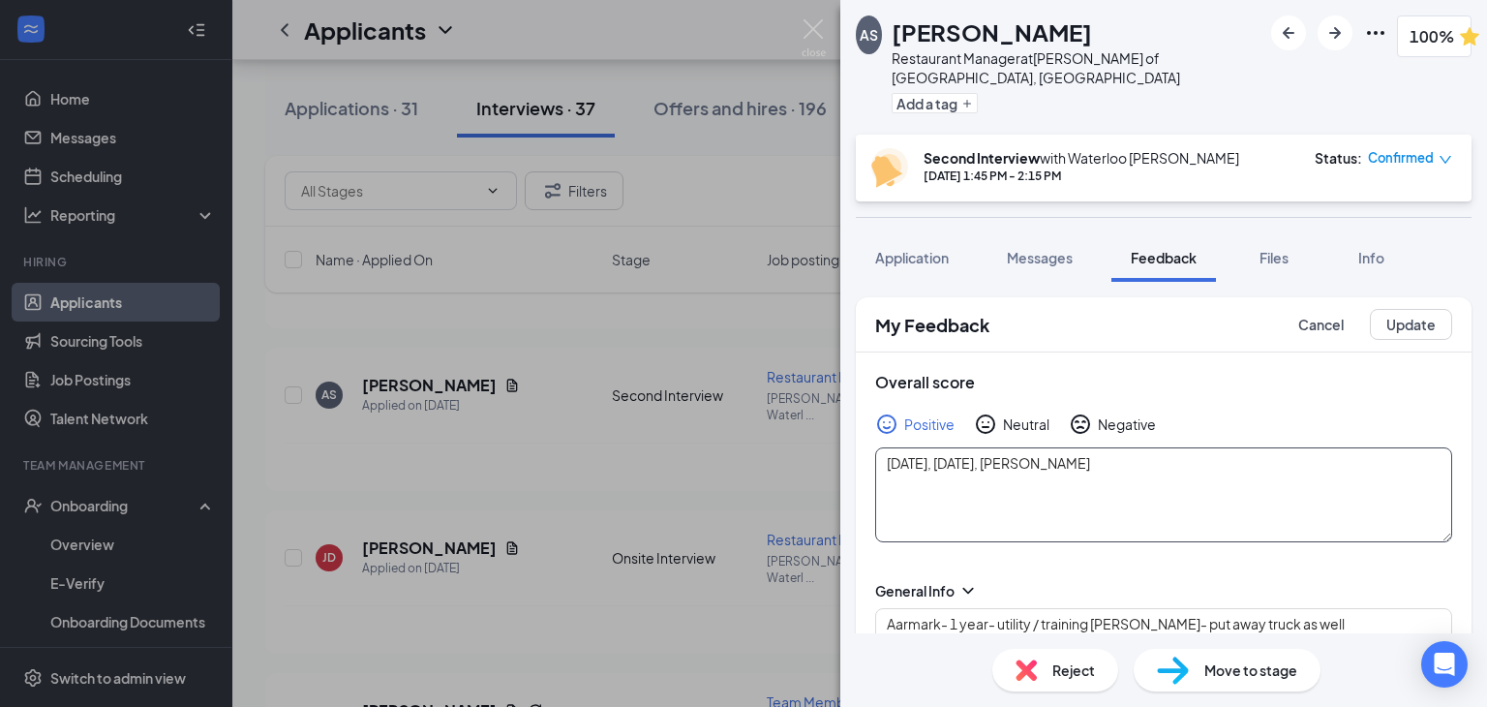
type textarea "Aarmark- 1 year- utility / training [PERSON_NAME]- put away truck as well wendy…"
type textarea "[DATE], [DATE], [DATE]"
type textarea "Aarmark- 1 year- utility / training [PERSON_NAME]- put away truck as well wendy…"
type textarea "[DATE], [DATE], [DATE] @"
type textarea "Aarmark- 1 year- utility / training [PERSON_NAME]- put away truck as well wendy…"
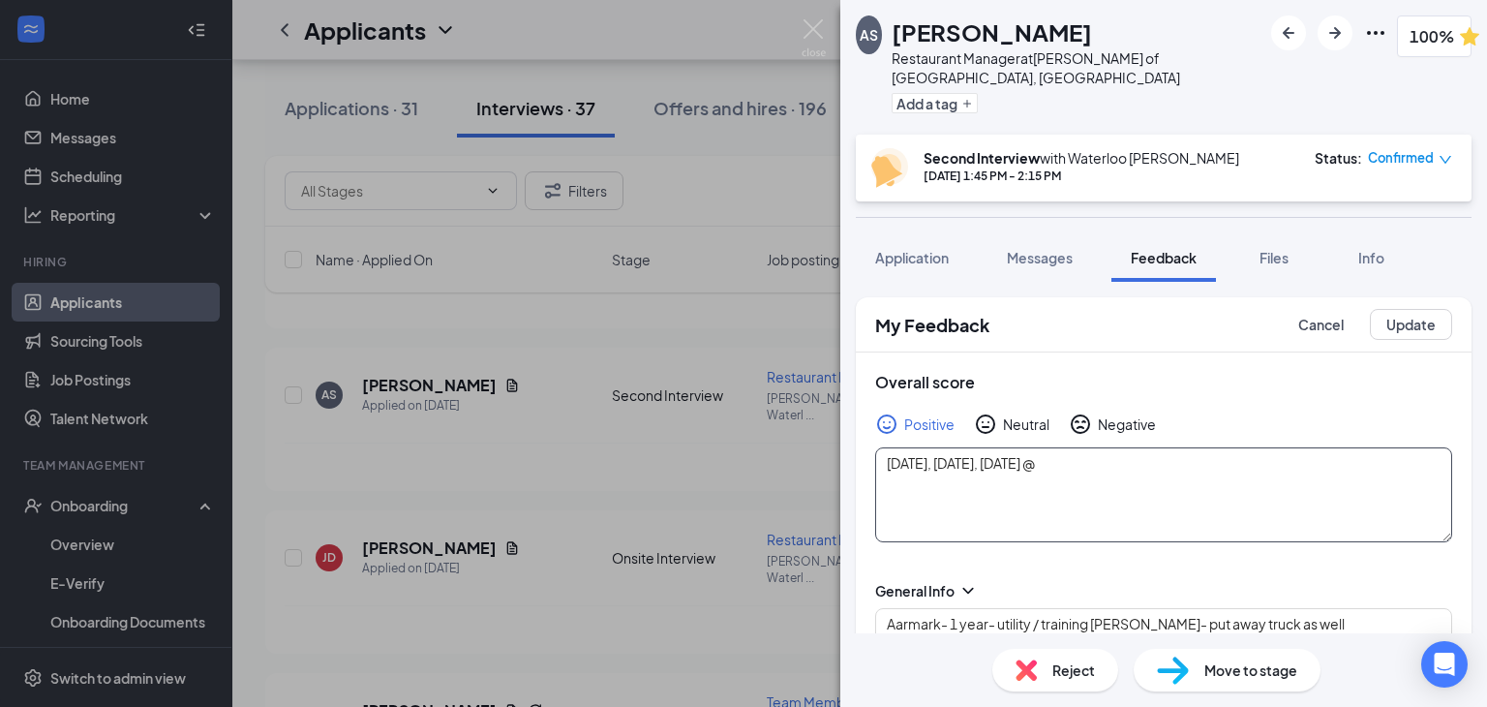
type textarea "[DATE], [DATE], [DATE] @"
type textarea "Aarmark- 1 year- utility / training [PERSON_NAME]- put away truck as well wendy…"
type textarea "[DATE], [DATE], [DATE] @ s"
type textarea "Aarmark- 1 year- utility / training [PERSON_NAME]- put away truck as well wendy…"
type textarea "[DATE], [DATE], [DATE] @"
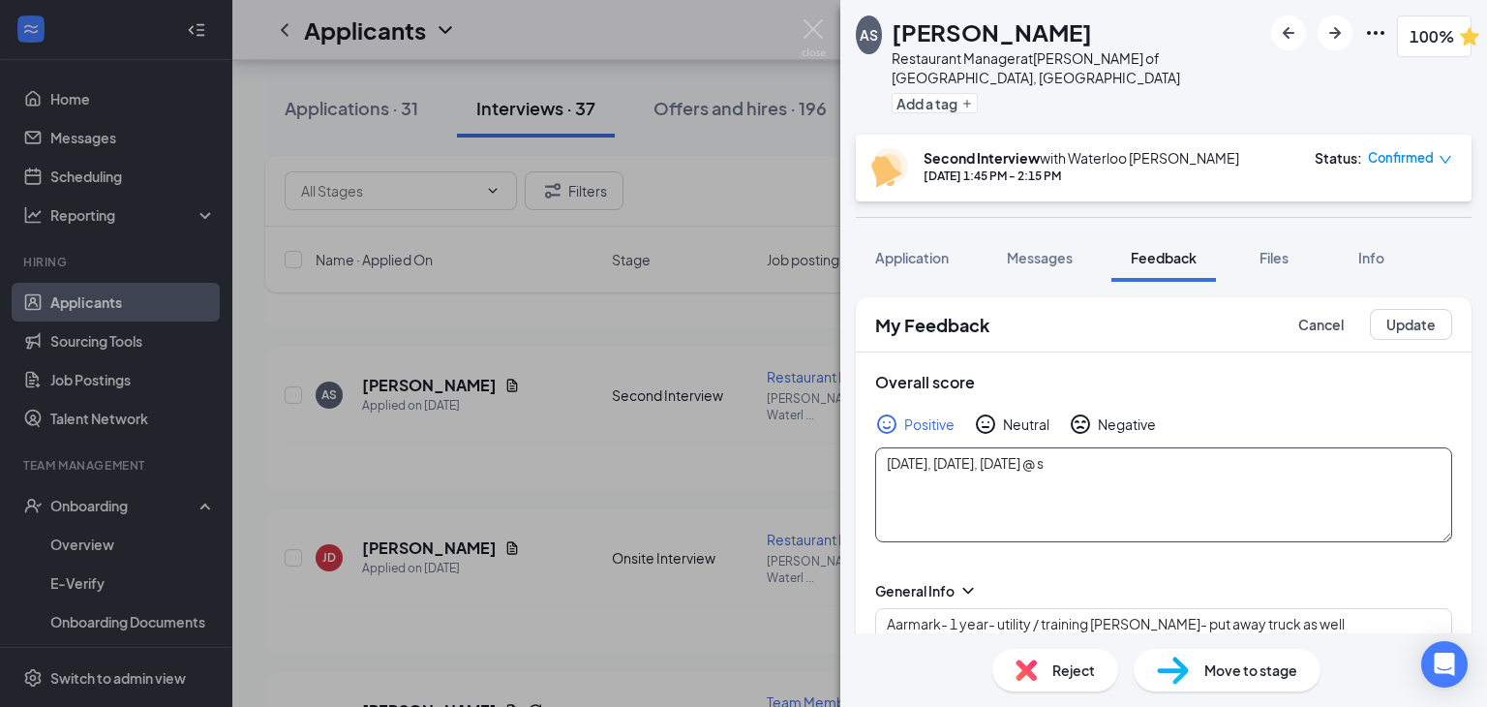
type textarea "Aarmark- 1 year- utility / training [PERSON_NAME]- put away truck as well wendy…"
type textarea "[DATE], [DATE], [DATE] @ t"
type textarea "Aarmark- 1 year- utility / training [PERSON_NAME]- put away truck as well wendy…"
type textarea "[DATE], [DATE], [DATE] @ ta"
type textarea "Aarmark- 1 year- utility / training [PERSON_NAME]- put away truck as well wendy…"
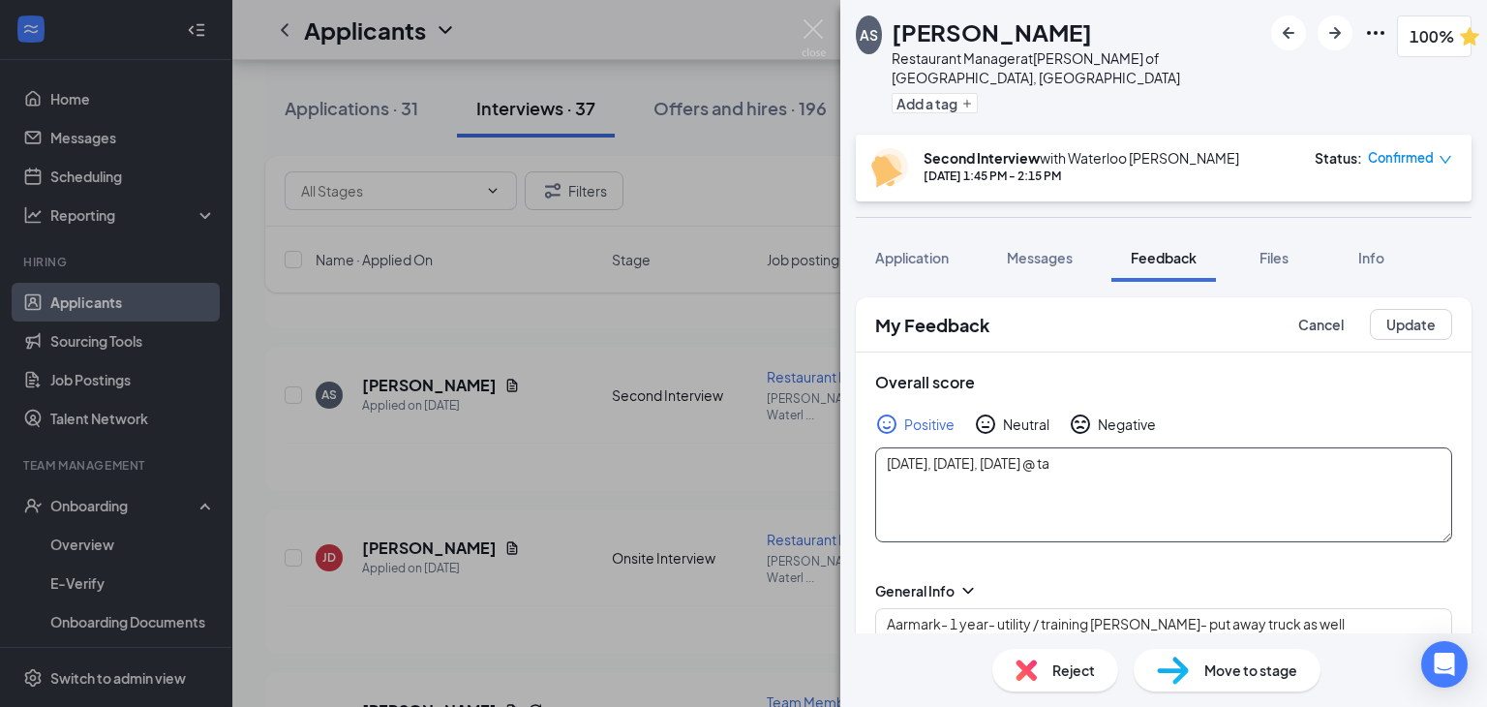
type textarea "[DATE], [DATE], [DATE] @ tar"
type textarea "Aarmark- 1 year- utility / training [PERSON_NAME]- put away truck as well wendy…"
type textarea "[DATE], [DATE], [DATE] @ targ"
type textarea "Aarmark- 1 year- utility / training [PERSON_NAME]- put away truck as well wendy…"
type textarea "[DATE], [DATE], [DATE] @ targe"
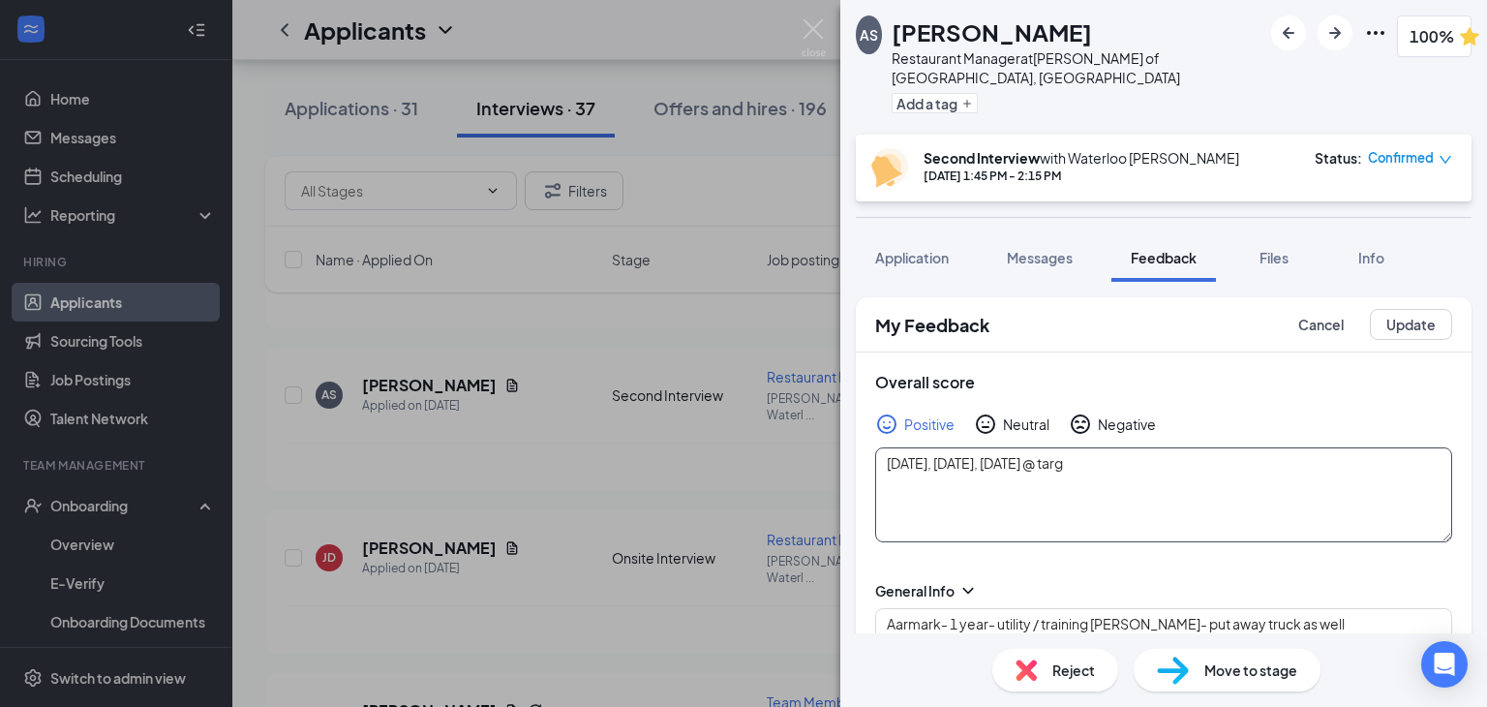
type textarea "Aarmark- 1 year- utility / training [PERSON_NAME]- put away truck as well wendy…"
type textarea "[DATE], [DATE], [DATE] @ target"
type textarea "Aarmark- 1 year- utility / training [PERSON_NAME]- put away truck as well wendy…"
type textarea "[DATE], [DATE], [DATE] @ target"
type textarea "Aarmark- 1 year- utility / training [PERSON_NAME]- put away truck as well wendy…"
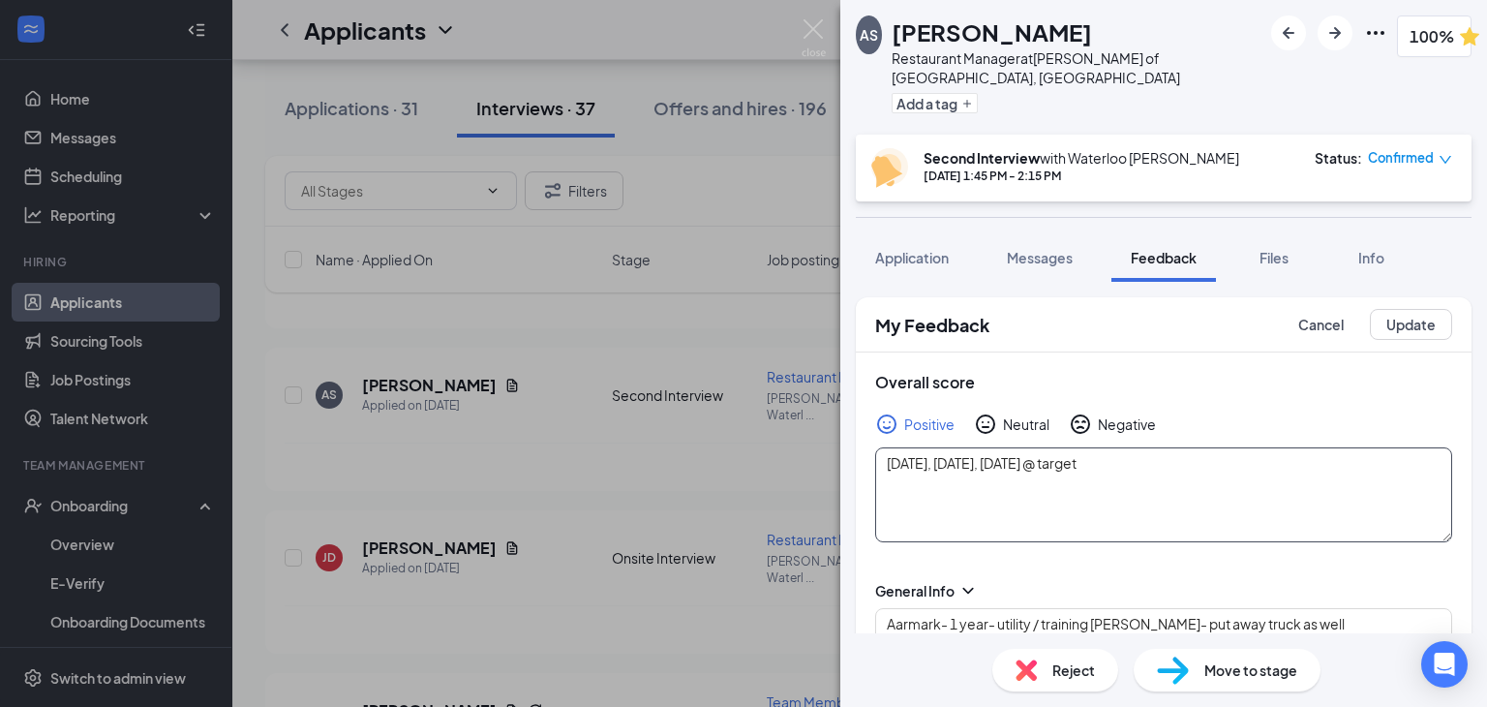
type textarea "[DATE], [DATE], [DATE] @ target d"
type textarea "Aarmark- 1 year- utility / training [PERSON_NAME]- put away truck as well wendy…"
type textarea "[DATE], [DATE], [DATE] @ target di"
type textarea "Aarmark- 1 year- utility / training [PERSON_NAME]- put away truck as well wendy…"
type textarea "[DATE], [DATE], [DATE] @ target dis"
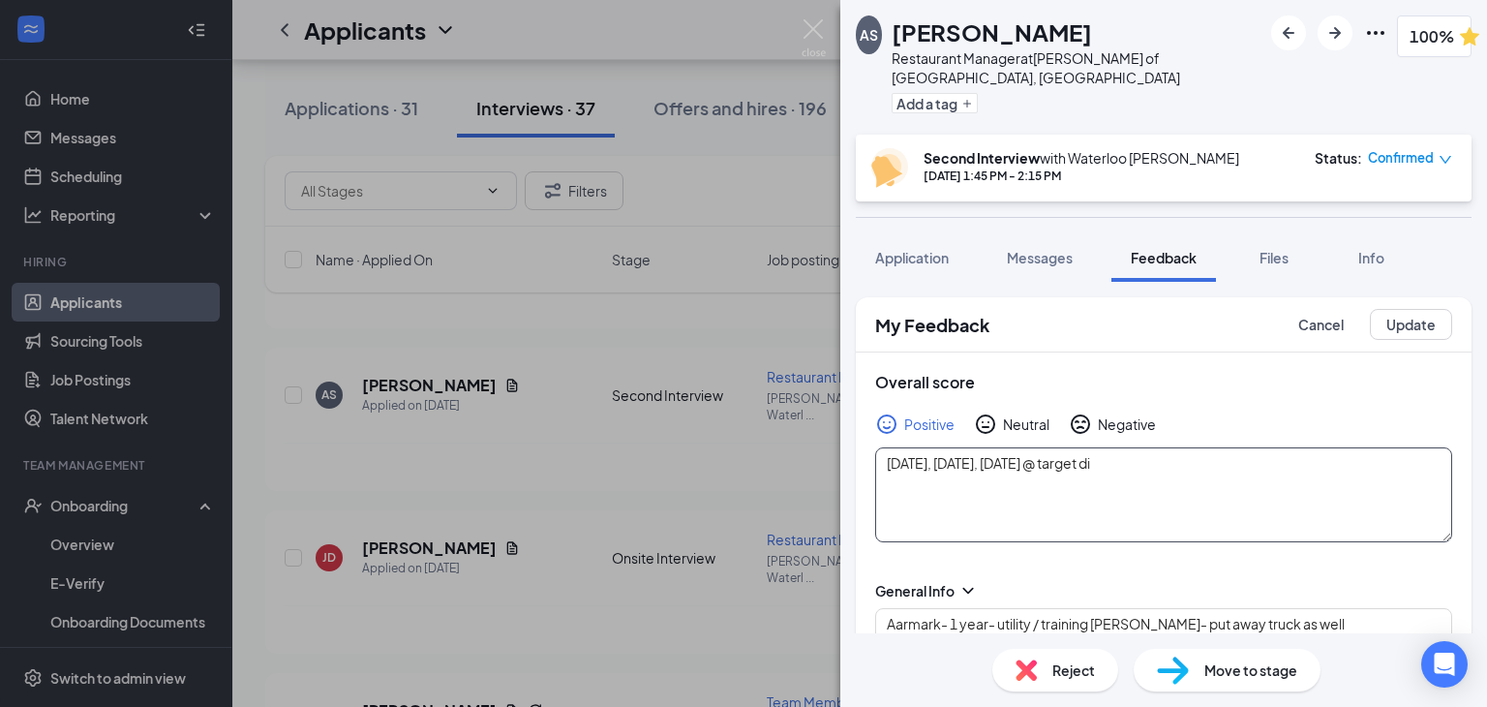
type textarea "Aarmark- 1 year- utility / training [PERSON_NAME]- put away truck as well wendy…"
type textarea "[DATE], [DATE], [DATE] @ target dist"
type textarea "Aarmark- 1 year- utility / training [PERSON_NAME]- put away truck as well wendy…"
type textarea "[DATE], [DATE], [DATE] @ target distr"
type textarea "Aarmark- 1 year- utility / training [PERSON_NAME]- put away truck as well wendy…"
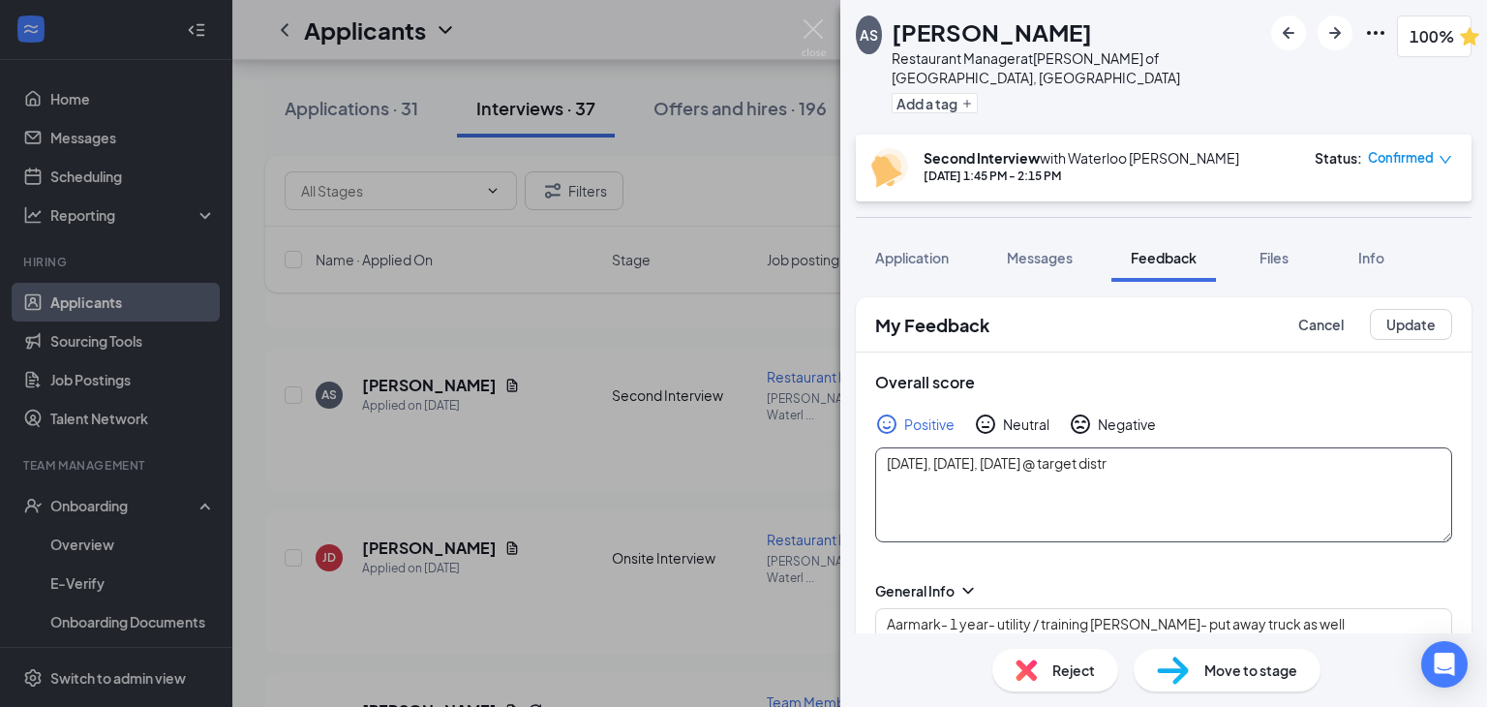
type textarea "[DATE], [DATE], [DATE] @ target distri"
type textarea "Aarmark- 1 year- utility / training [PERSON_NAME]- put away truck as well wendy…"
type textarea "[DATE], [DATE], [DATE] @ target distrib"
type textarea "Aarmark- 1 year- utility / training [PERSON_NAME]- put away truck as well wendy…"
type textarea "[DATE], [DATE], [DATE] @ target distribu"
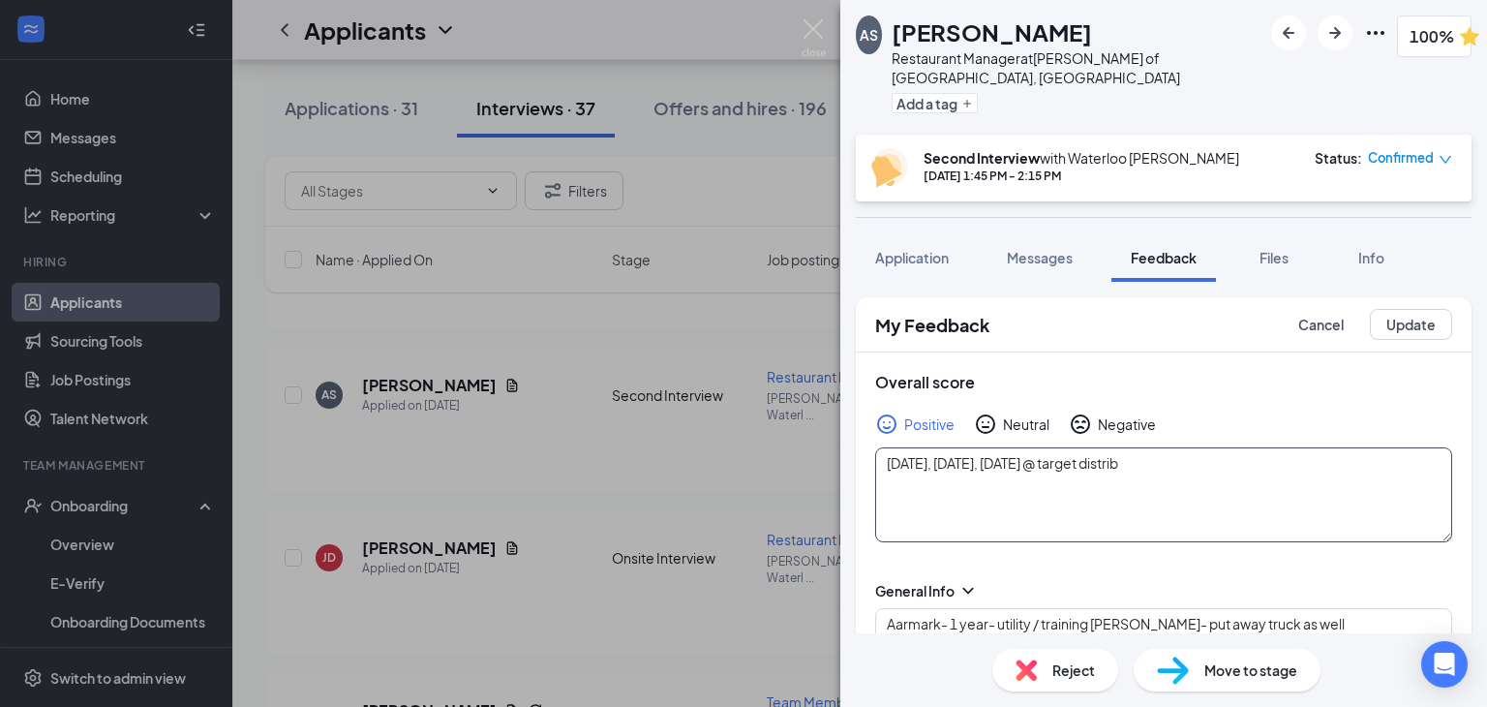
type textarea "Aarmark- 1 year- utility / training [PERSON_NAME]- put away truck as well wendy…"
type textarea "[DATE], [DATE], [DATE] @ target distribut"
type textarea "Aarmark- 1 year- utility / training [PERSON_NAME]- put away truck as well wendy…"
type textarea "[DATE], [DATE], [DATE] @ target distributi"
type textarea "Aarmark- 1 year- utility / training [PERSON_NAME]- put away truck as well wendy…"
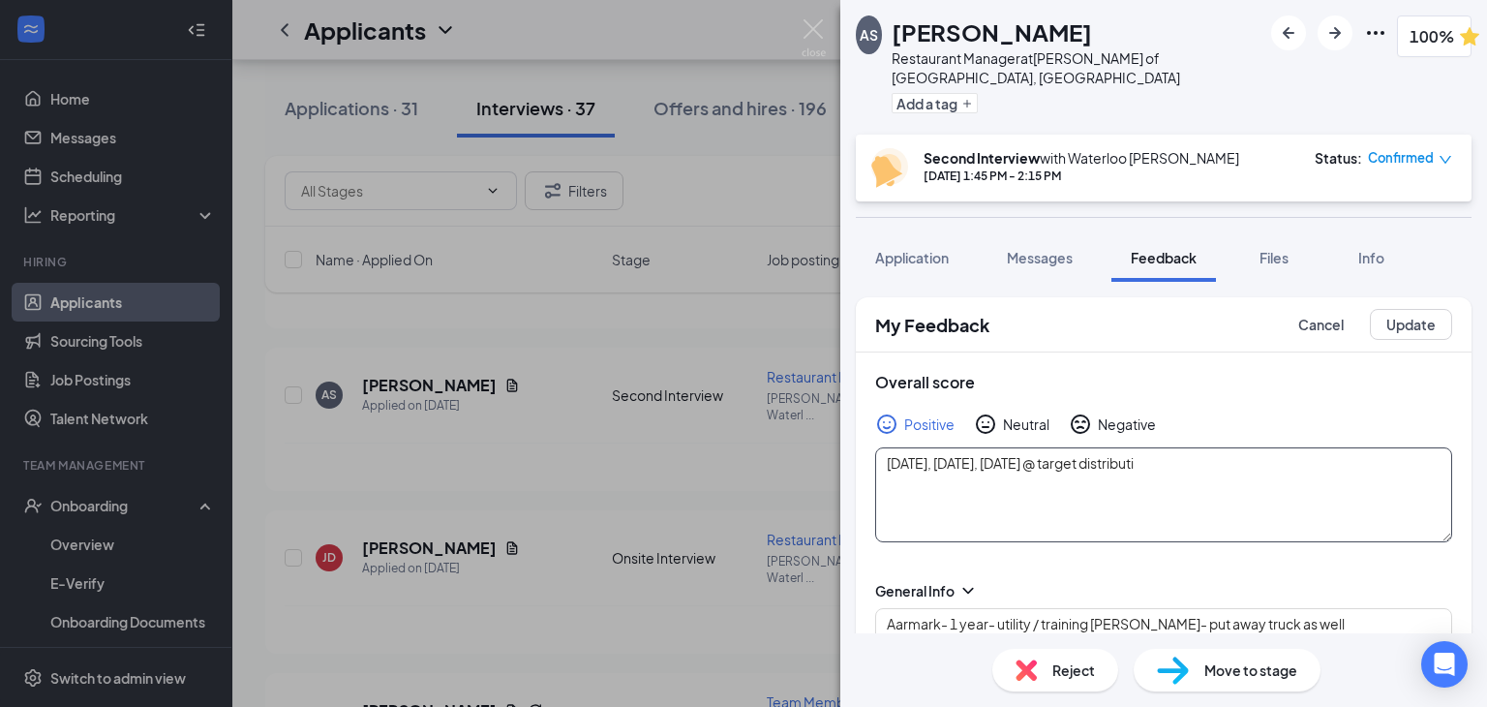
type textarea "[DATE], [DATE], [DATE] @ target distributio"
type textarea "Aarmark- 1 year- utility / training [PERSON_NAME]- put away truck as well wendy…"
type textarea "[DATE], [DATE], [DATE] @ target distribution"
type textarea "Aarmark- 1 year- utility / training [PERSON_NAME]- put away truck as well wendy…"
type textarea "[DATE], [DATE], [DATE] @ target distribution,"
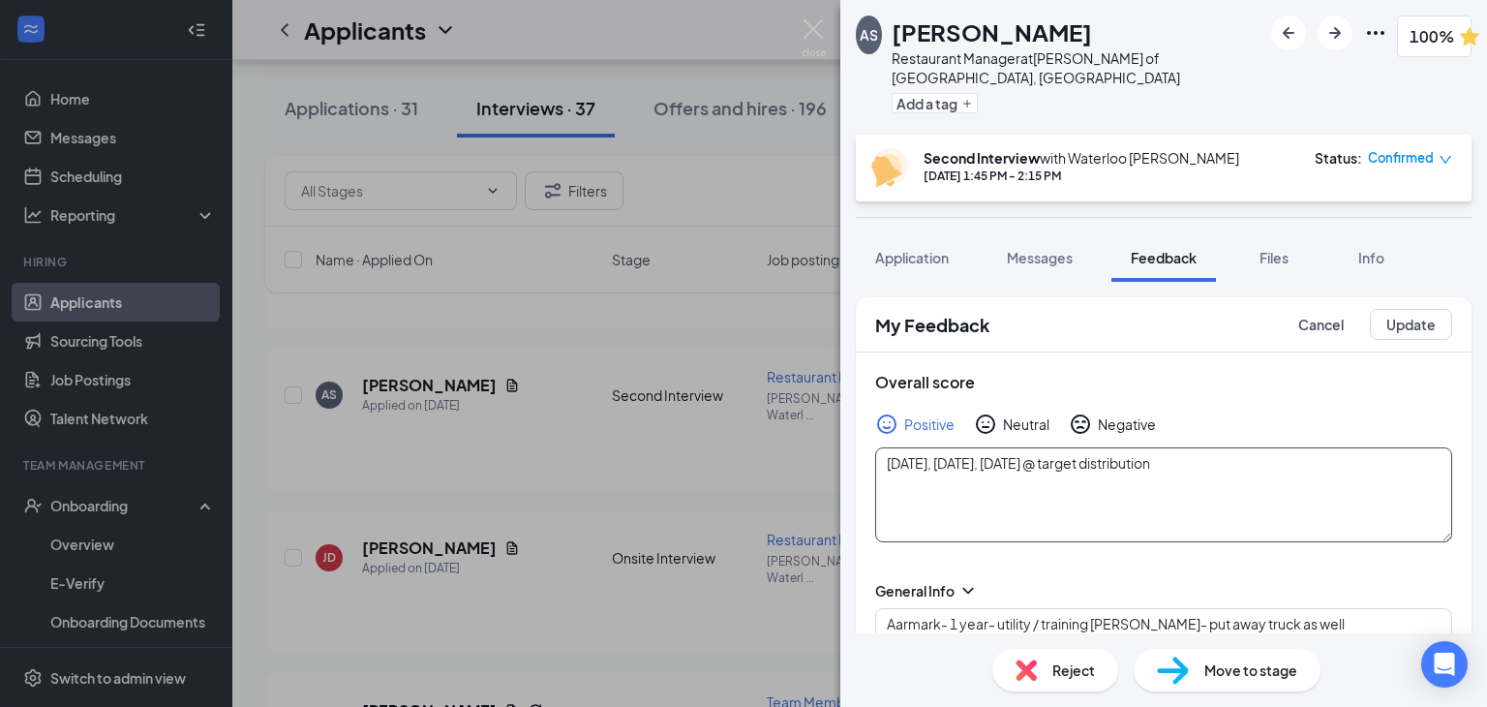
type textarea "Aarmark- 1 year- utility / training [PERSON_NAME]- put away truck as well wendy…"
type textarea "[DATE], [DATE], [DATE] @ target distribution,"
type textarea "Aarmark- 1 year- utility / training [PERSON_NAME]- put away truck as well wendy…"
type textarea "[DATE], [DATE], [DATE] @ target distribution, 6"
type textarea "Aarmark- 1 year- utility / training [PERSON_NAME]- put away truck as well wendy…"
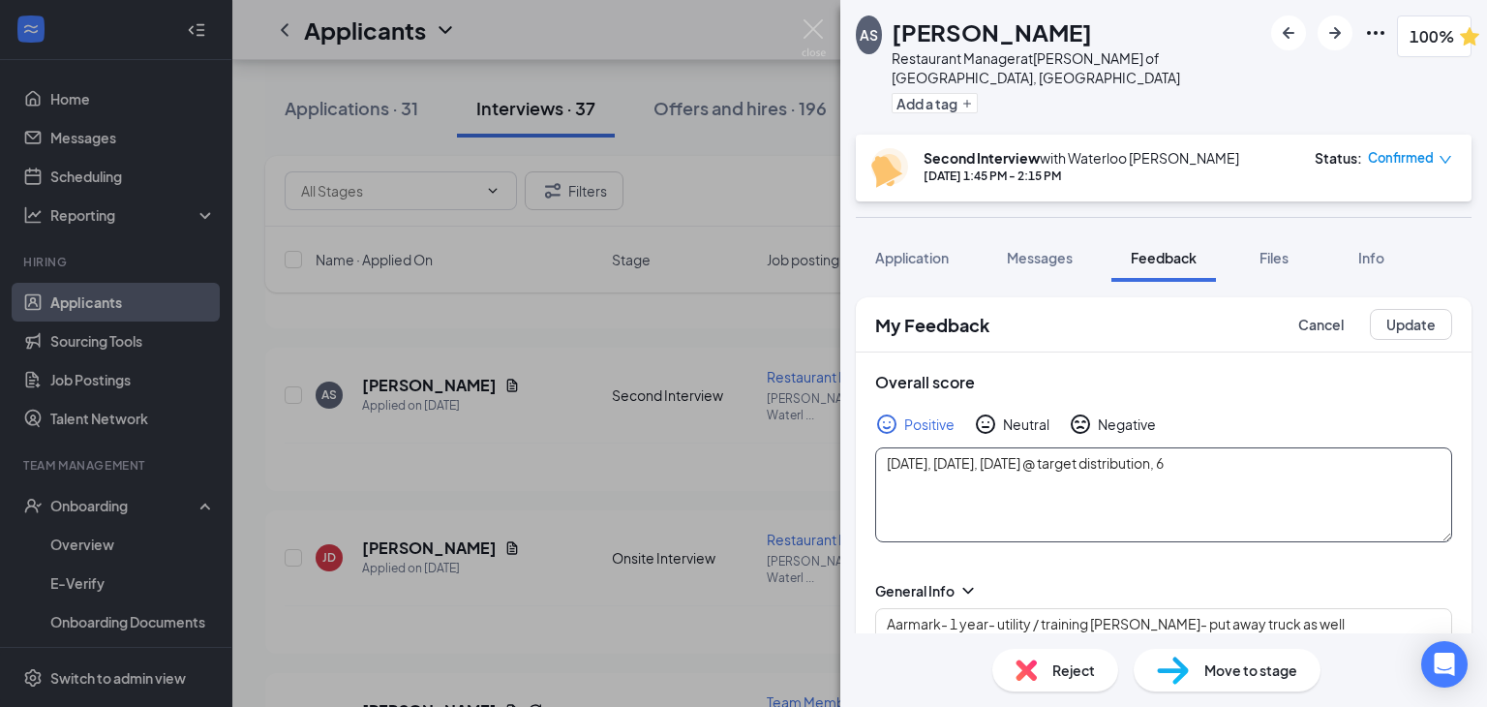
type textarea "[DATE], [DATE], [DATE] @ target distribution, 6p"
type textarea "Aarmark- 1 year- utility / training [PERSON_NAME]- put away truck as well wendy…"
type textarea "[DATE], [DATE], [DATE] @ target distribution, 6pm"
type textarea "Aarmark- 1 year- utility / training [PERSON_NAME]- put away truck as well wendy…"
type textarea "[DATE], [DATE], [DATE] @ target distribution, 6pm-"
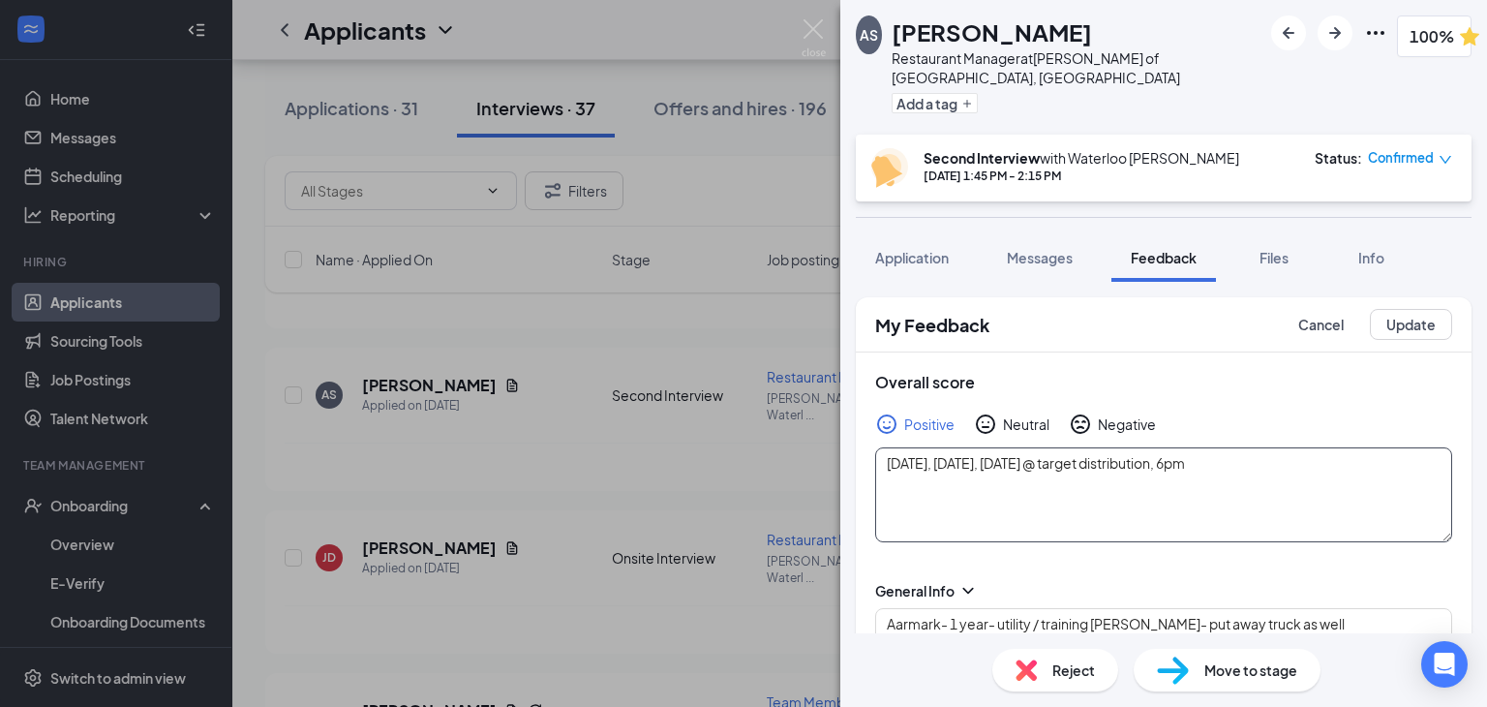
type textarea "Aarmark- 1 year- utility / training [PERSON_NAME]- put away truck as well wendy…"
type textarea "[DATE], [DATE], [DATE] @ target distribution, 6pm-6"
type textarea "Aarmark- 1 year- utility / training [PERSON_NAME]- put away truck as well wendy…"
type textarea "[DATE], [DATE], [DATE] @ target distribution, 6pm-6a"
type textarea "Aarmark- 1 year- utility / training [PERSON_NAME]- put away truck as well wendy…"
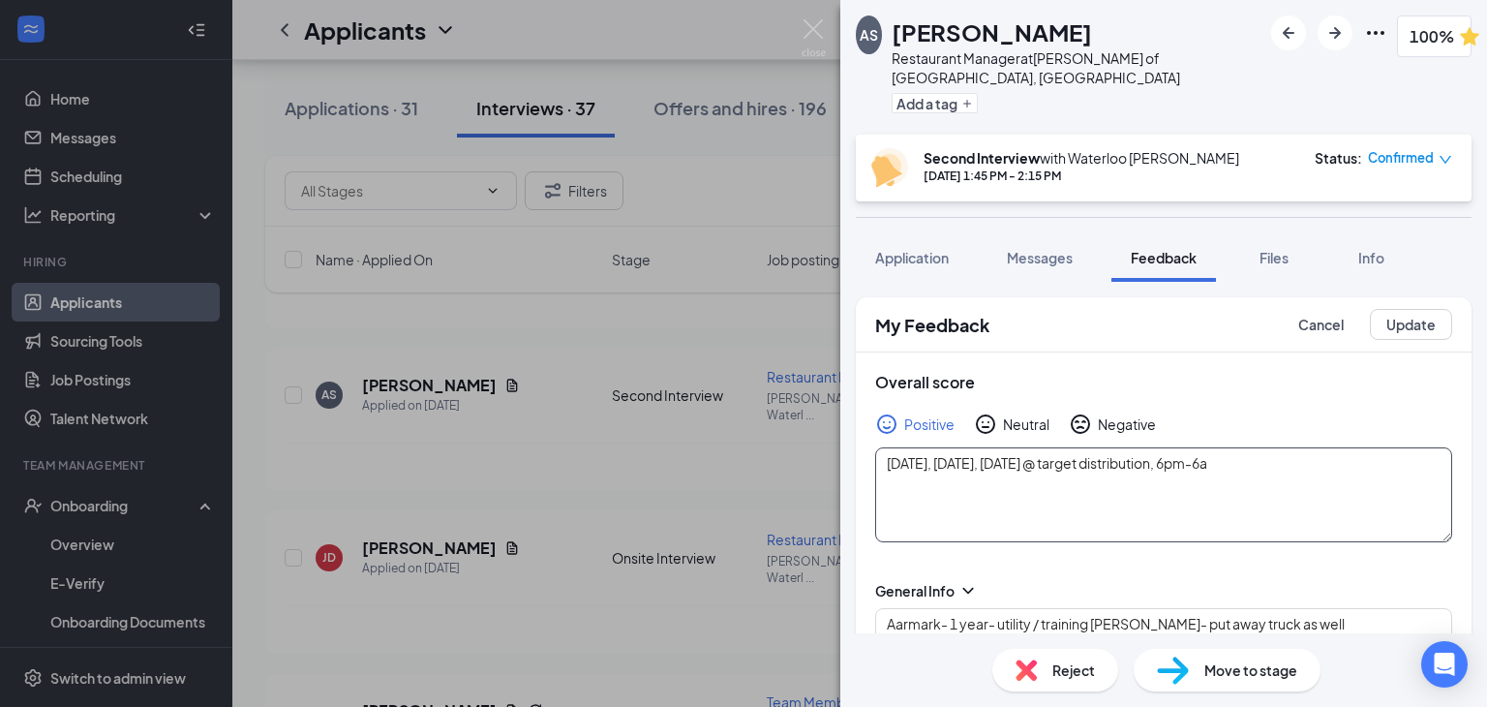
type textarea "[DATE], [DATE], [DATE] @ target distribution, 6pm-6am"
type textarea "Aarmark- 1 year- utility / training [PERSON_NAME]- put away truck as well wendy…"
type textarea "[DATE], [DATE], [DATE] @ target distribution, 6pm-6am"
type textarea "Aarmark- 1 year- utility / training [PERSON_NAME]- put away truck as well wendy…"
type textarea "[DATE], [DATE], [DATE] @ target distribution, 6pm-6am"
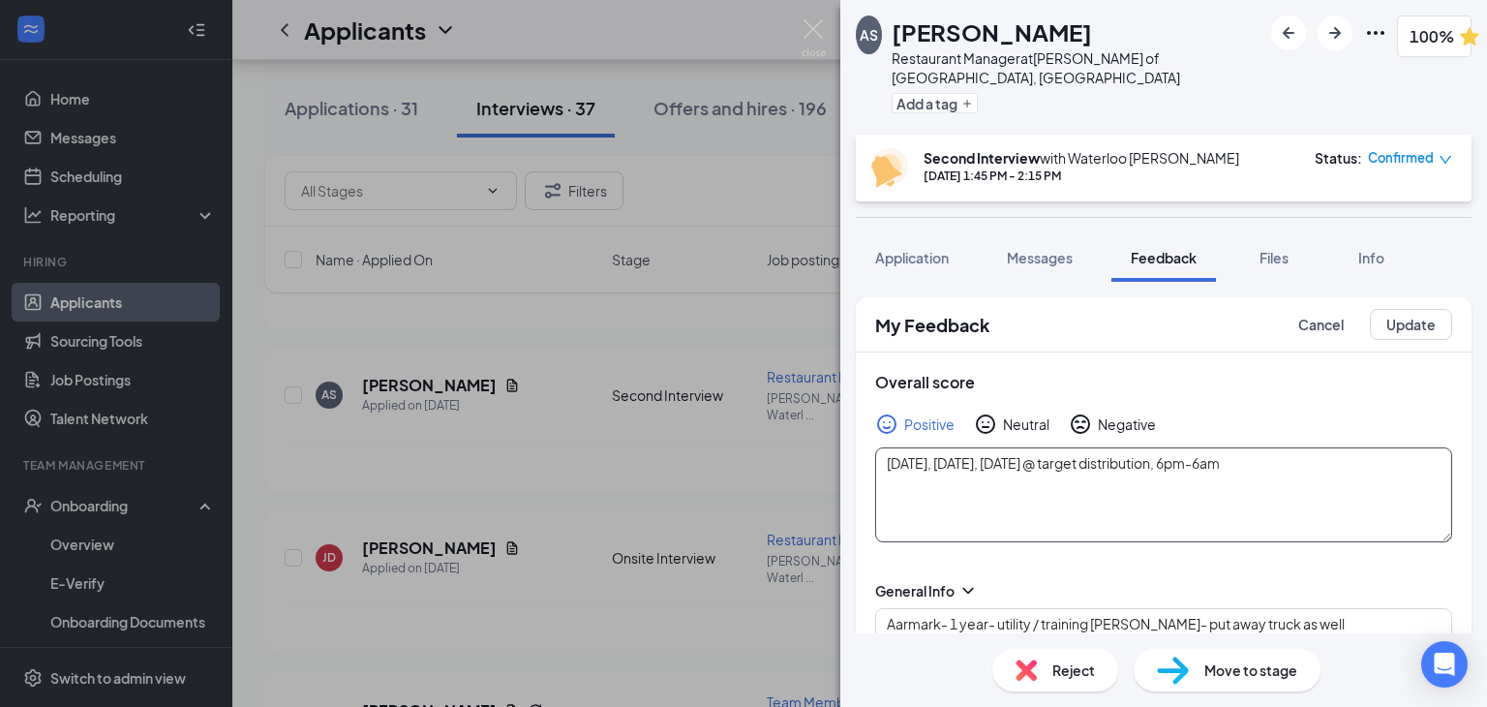
type textarea "Aarmark- 1 year- utility / training [PERSON_NAME]- put away truck as well wendy…"
type textarea "[DATE], [DATE], [DATE] @ target distribution, 6pm-6am."
type textarea "Aarmark- 1 year- utility / training [PERSON_NAME]- put away truck as well wendy…"
type textarea "[DATE], [DATE], [DATE] @ target distribution, 6pm-6am."
type textarea "Aarmark- 1 year- utility / training [PERSON_NAME]- put away truck as well wendy…"
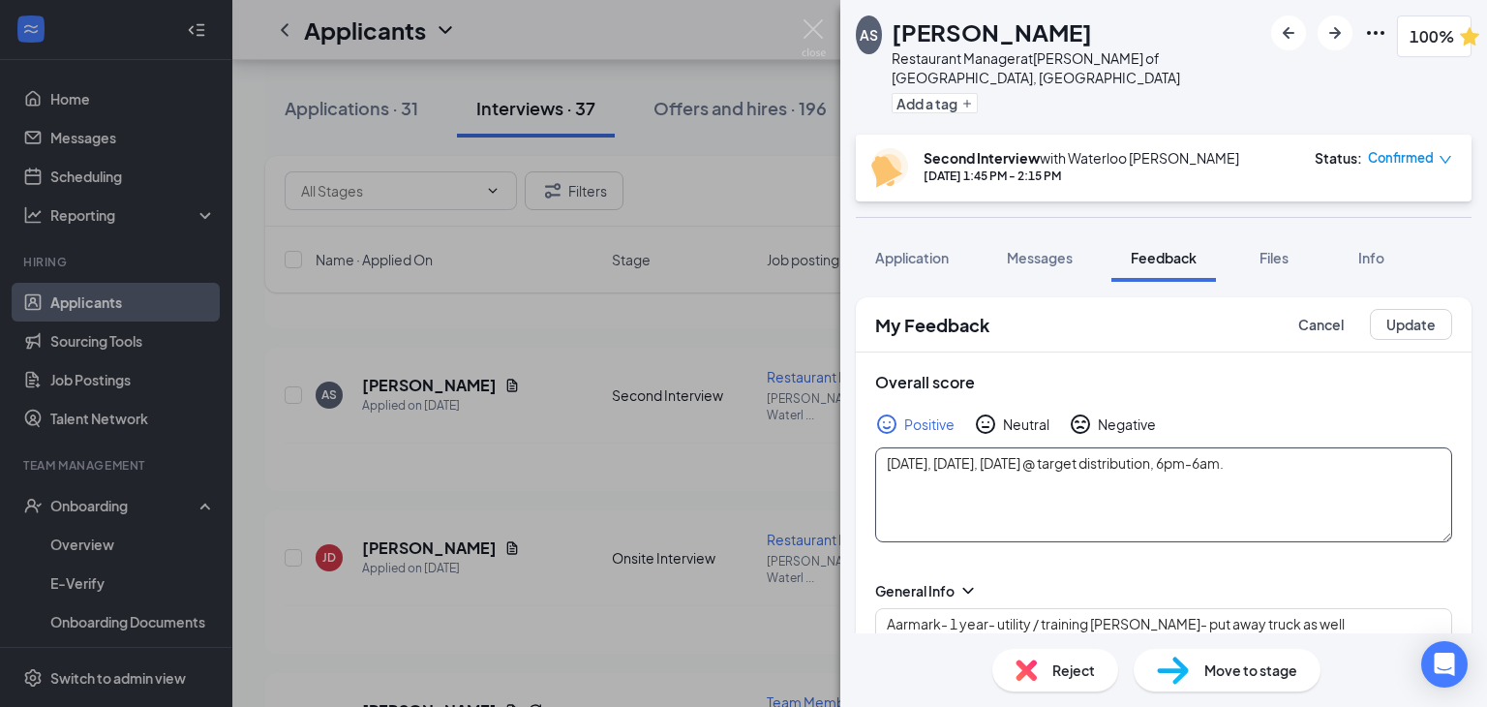
type textarea "[DATE], [DATE], [DATE] @ target distribution, 6pm-6am. I"
type textarea "Aarmark- 1 year- utility / training [PERSON_NAME]- put away truck as well wendy…"
type textarea "[DATE], [DATE], [DATE] @ target distribution, 6pm-6am. In"
type textarea "Aarmark- 1 year- utility / training [PERSON_NAME]- put away truck as well wendy…"
type textarea "[DATE], [DATE], [DATE] @ target distribution, 6pm-6am. Int"
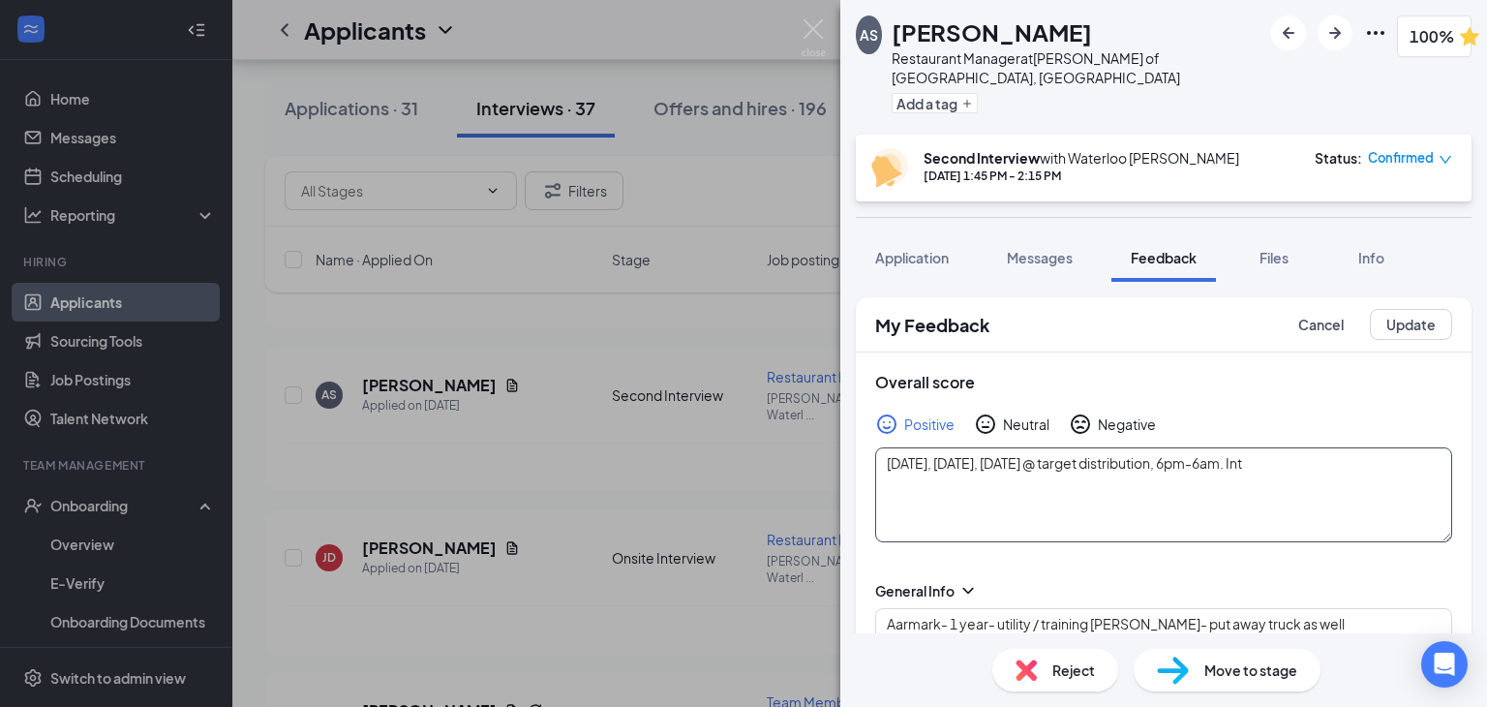
type textarea "Aarmark- 1 year- utility / training [PERSON_NAME]- put away truck as well wendy…"
type textarea "[DATE], [DATE], [DATE] @ target distribution, 6pm-6am. Inte"
type textarea "Aarmark- 1 year- utility / training [PERSON_NAME]- put away truck as well wendy…"
type textarea "[DATE], [DATE], [DATE] @ target distribution, 6pm-6am. Inter"
type textarea "Aarmark- 1 year- utility / training [PERSON_NAME]- put away truck as well wendy…"
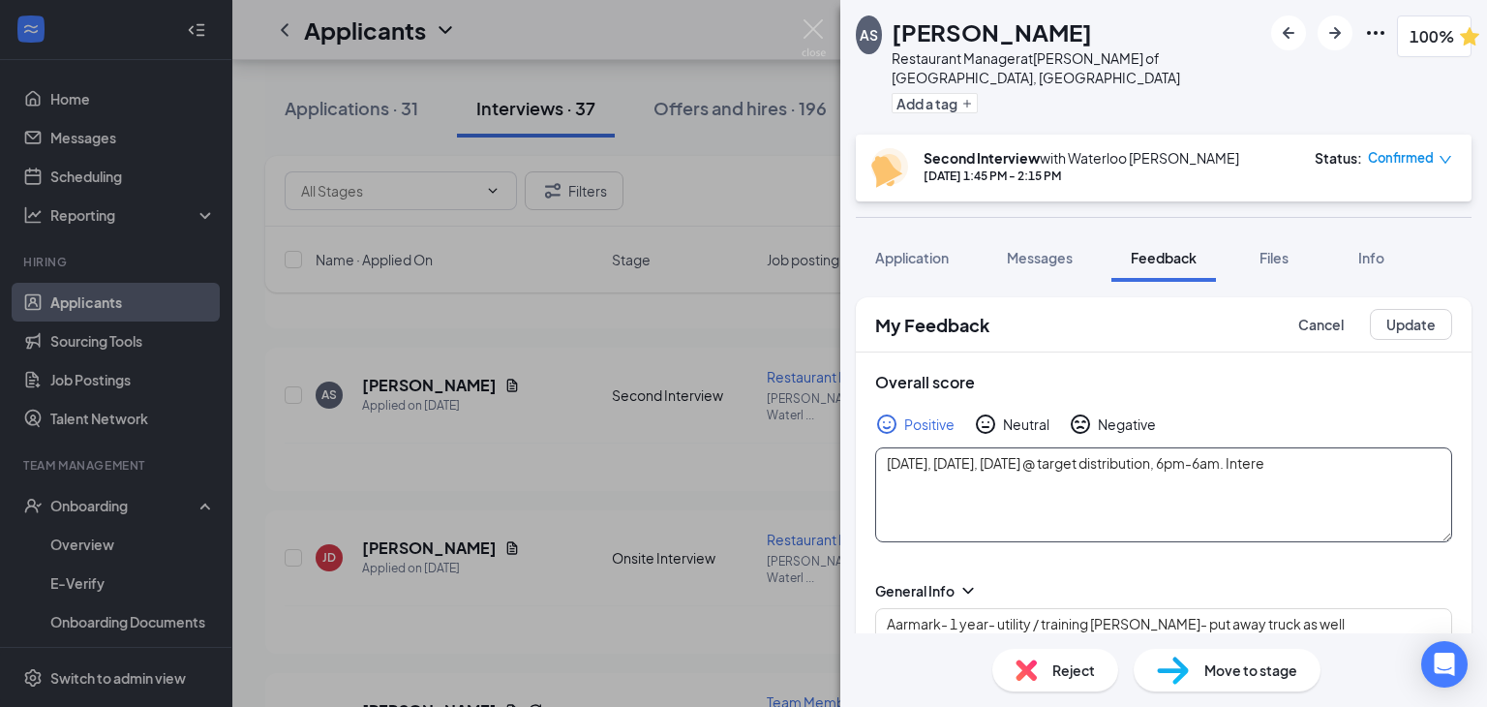
type textarea "[DATE], [DATE], [DATE] @ target distribution, 6pm-6am. Interes"
type textarea "Aarmark- 1 year- utility / training [PERSON_NAME]- put away truck as well wendy…"
type textarea "[DATE], [DATE], [DATE] @ target distribution, 6pm-6am. Interest"
type textarea "Aarmark- 1 year- utility / training [PERSON_NAME]- put away truck as well wendy…"
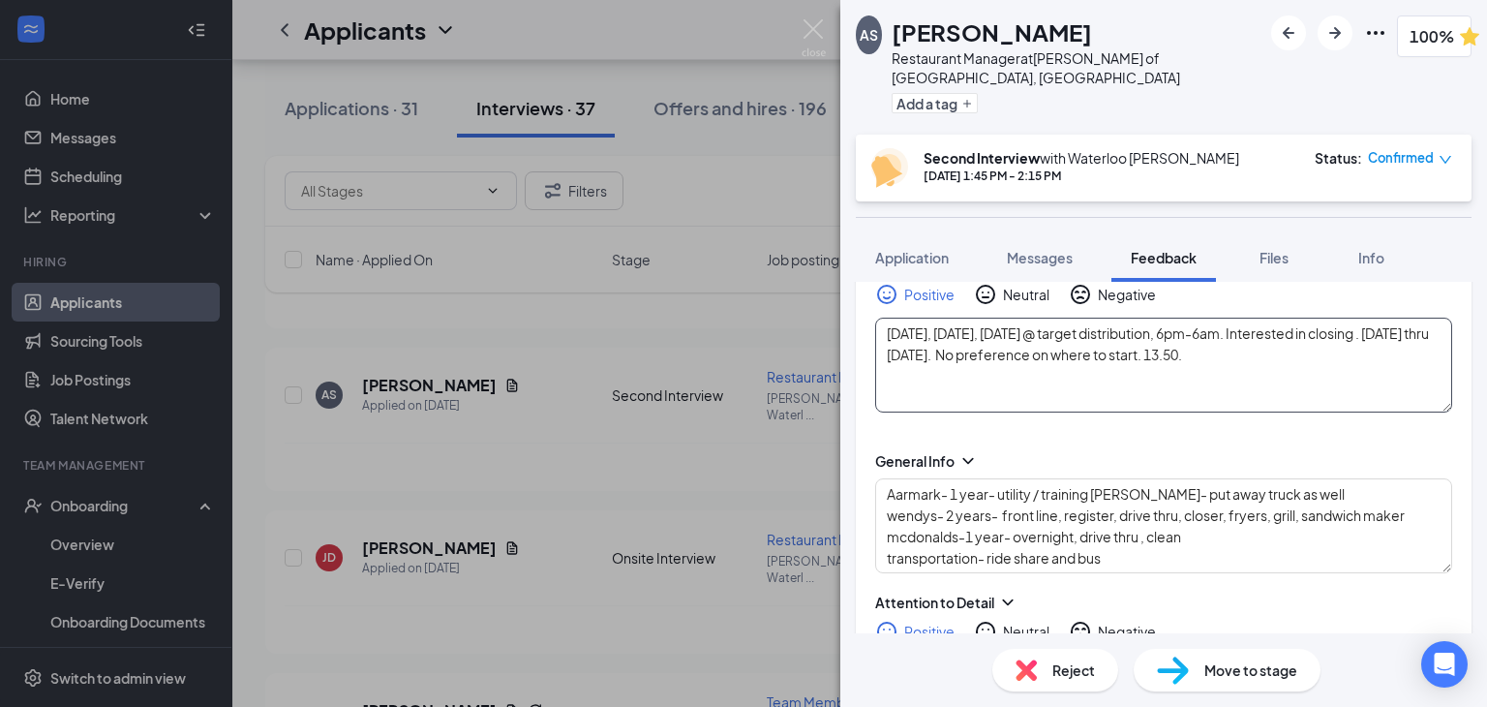
scroll to position [132, 0]
click at [1090, 533] on textarea "Aarmark- 1 year- utility / training [PERSON_NAME]- put away truck as well wendy…" at bounding box center [1163, 523] width 577 height 95
click at [1114, 537] on textarea "Aarmark- 1 year- utility / training [PERSON_NAME]- put away truck as well wendy…" at bounding box center [1163, 523] width 577 height 95
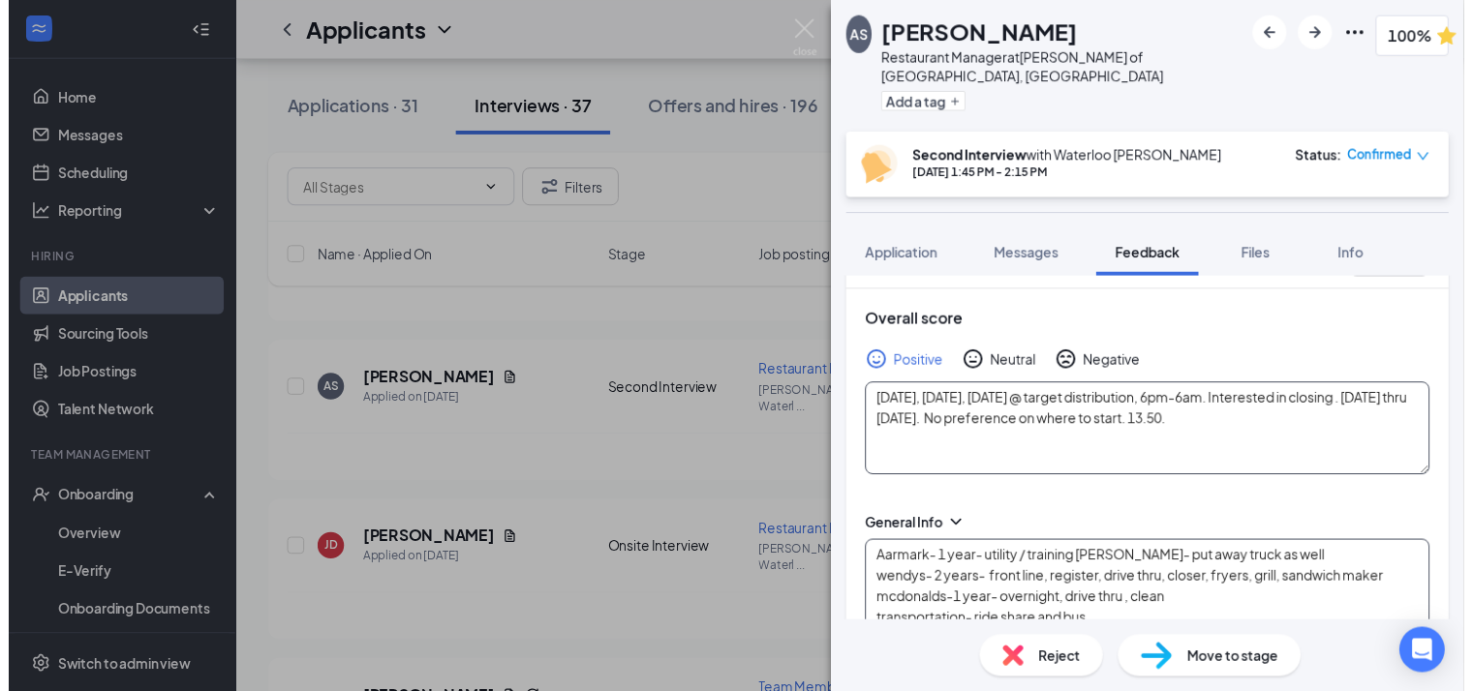
scroll to position [0, 0]
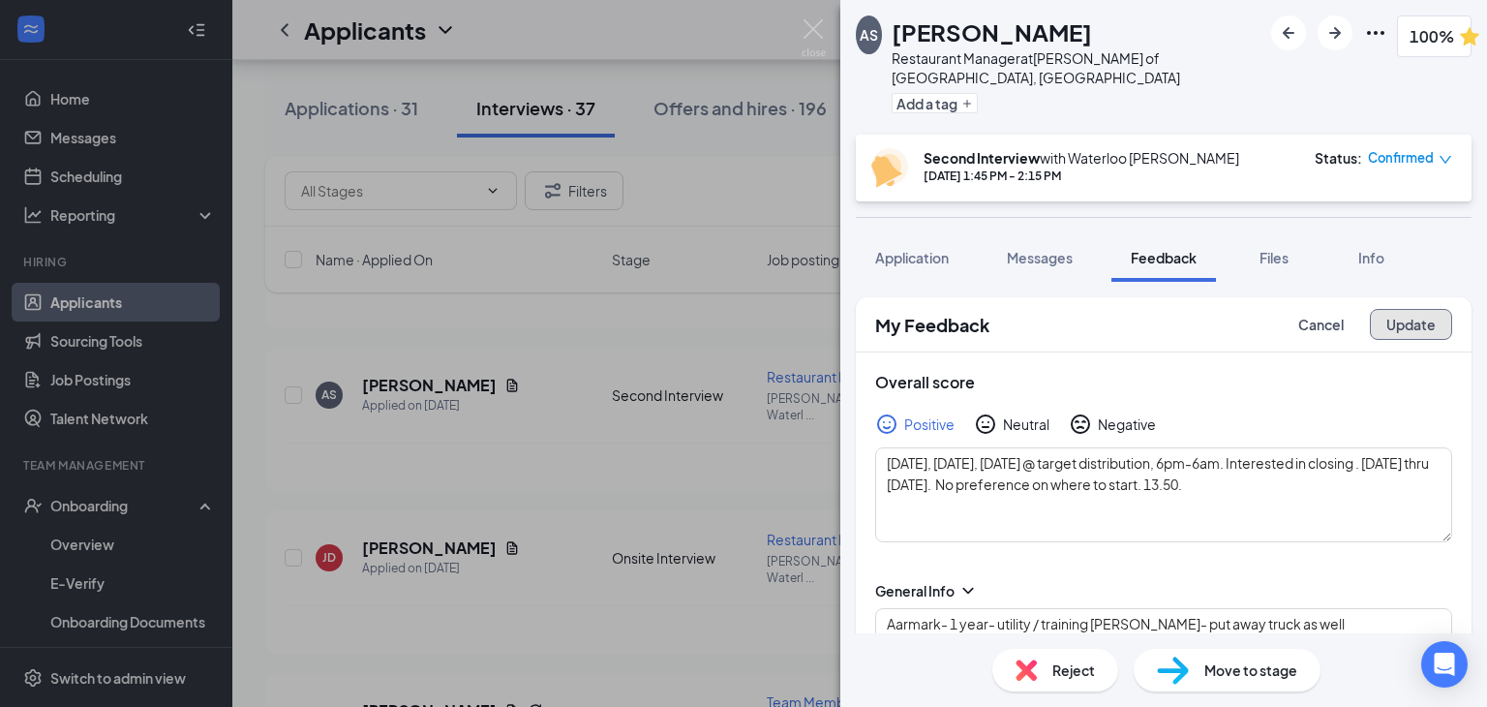
click at [1401, 309] on button "Update" at bounding box center [1411, 324] width 82 height 31
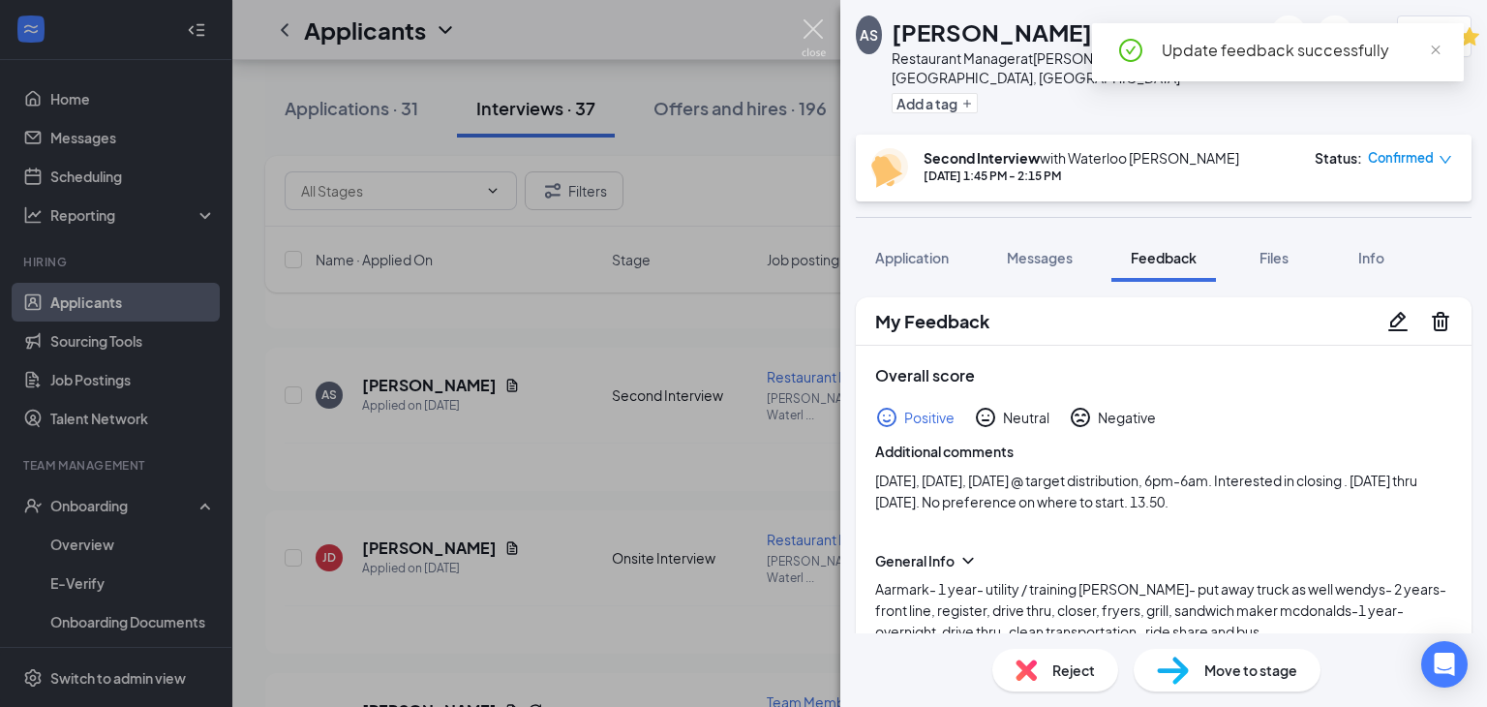
click at [822, 32] on img at bounding box center [814, 38] width 24 height 38
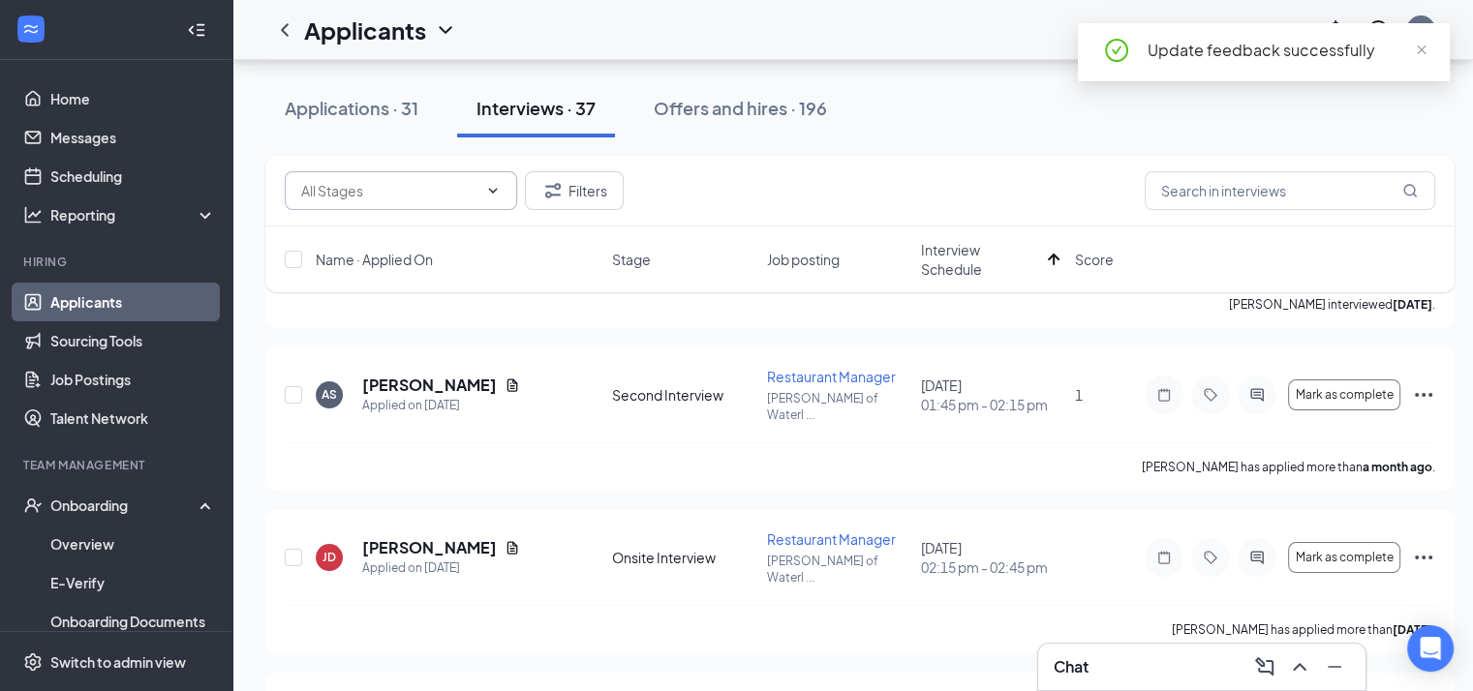
click at [430, 193] on input "text" at bounding box center [389, 190] width 176 height 21
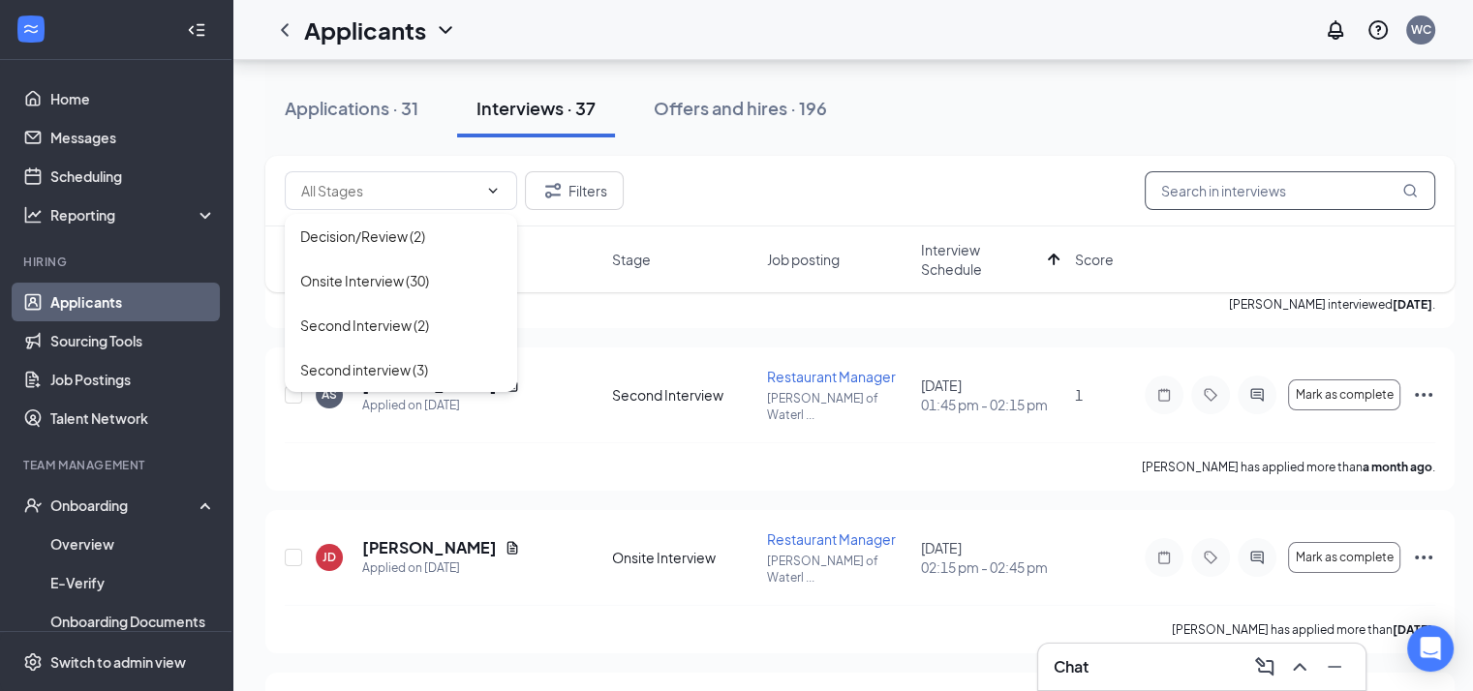
click at [1202, 194] on input "text" at bounding box center [1289, 190] width 290 height 39
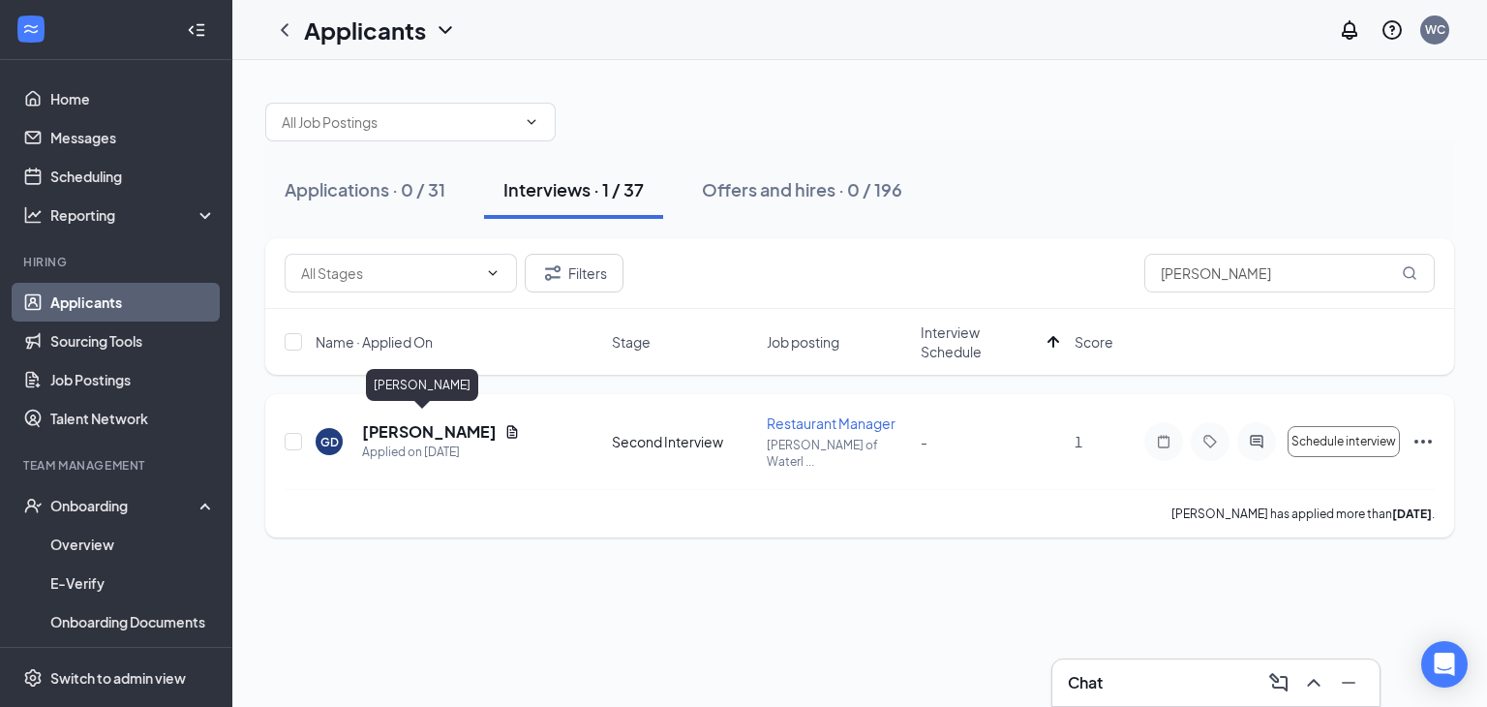
click at [401, 428] on h5 "[PERSON_NAME]" at bounding box center [429, 431] width 135 height 21
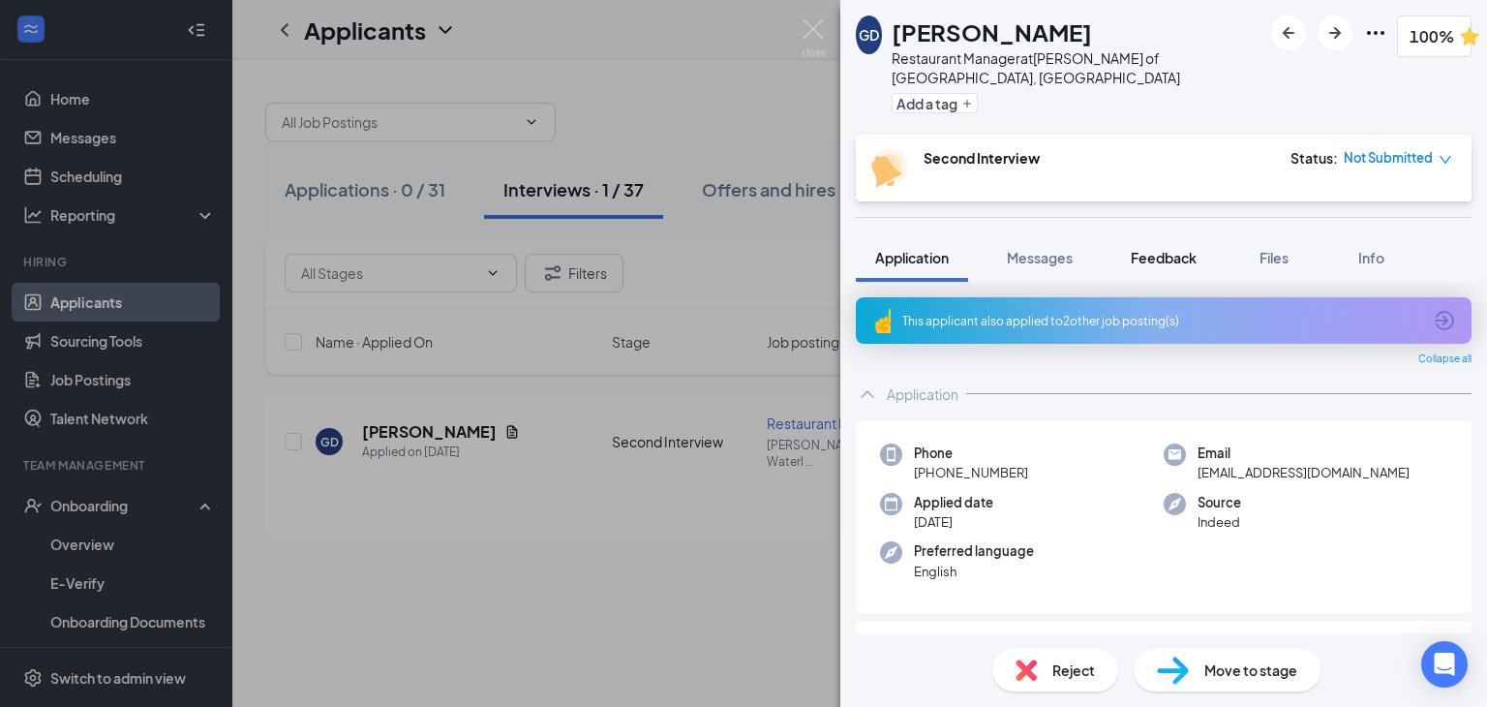
click at [1150, 248] on div "Feedback" at bounding box center [1164, 257] width 66 height 19
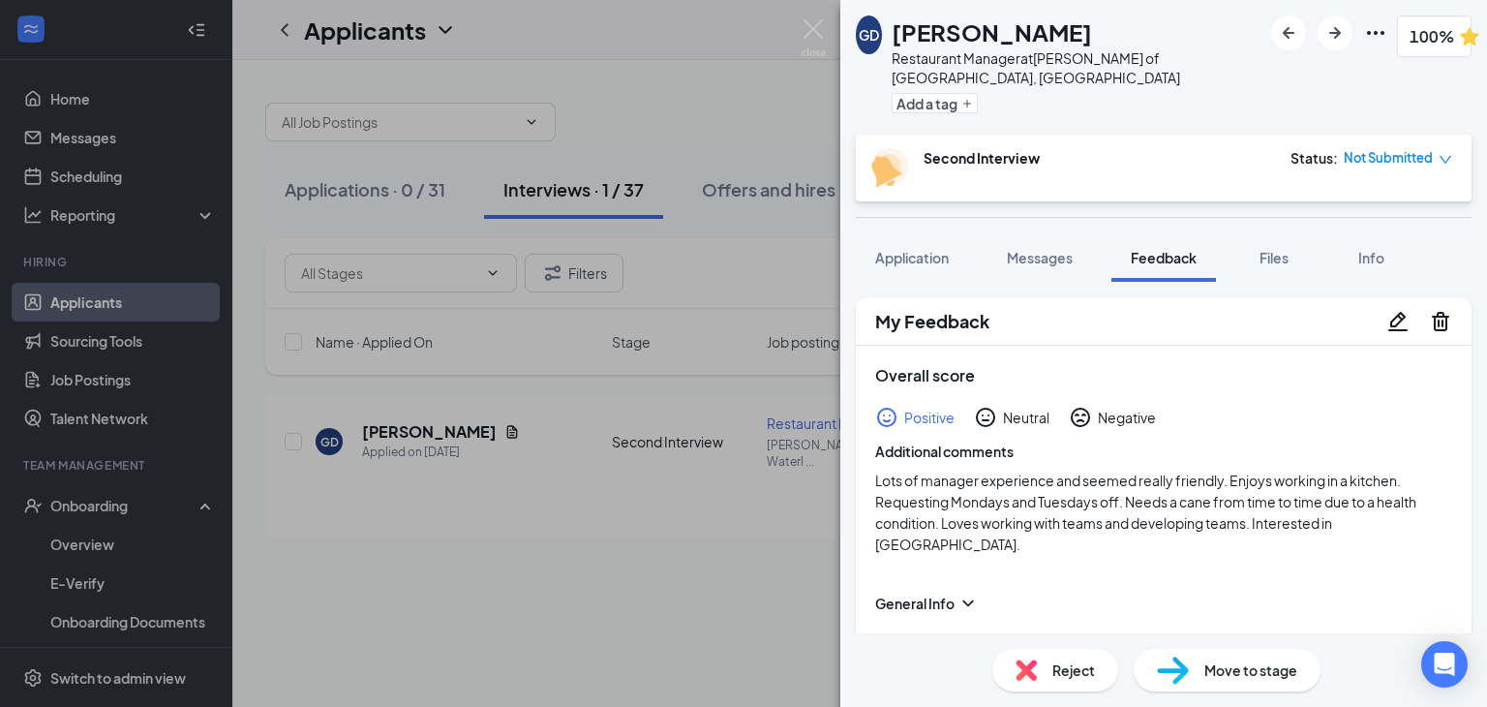
click at [1388, 311] on icon "Pencil" at bounding box center [1397, 320] width 19 height 19
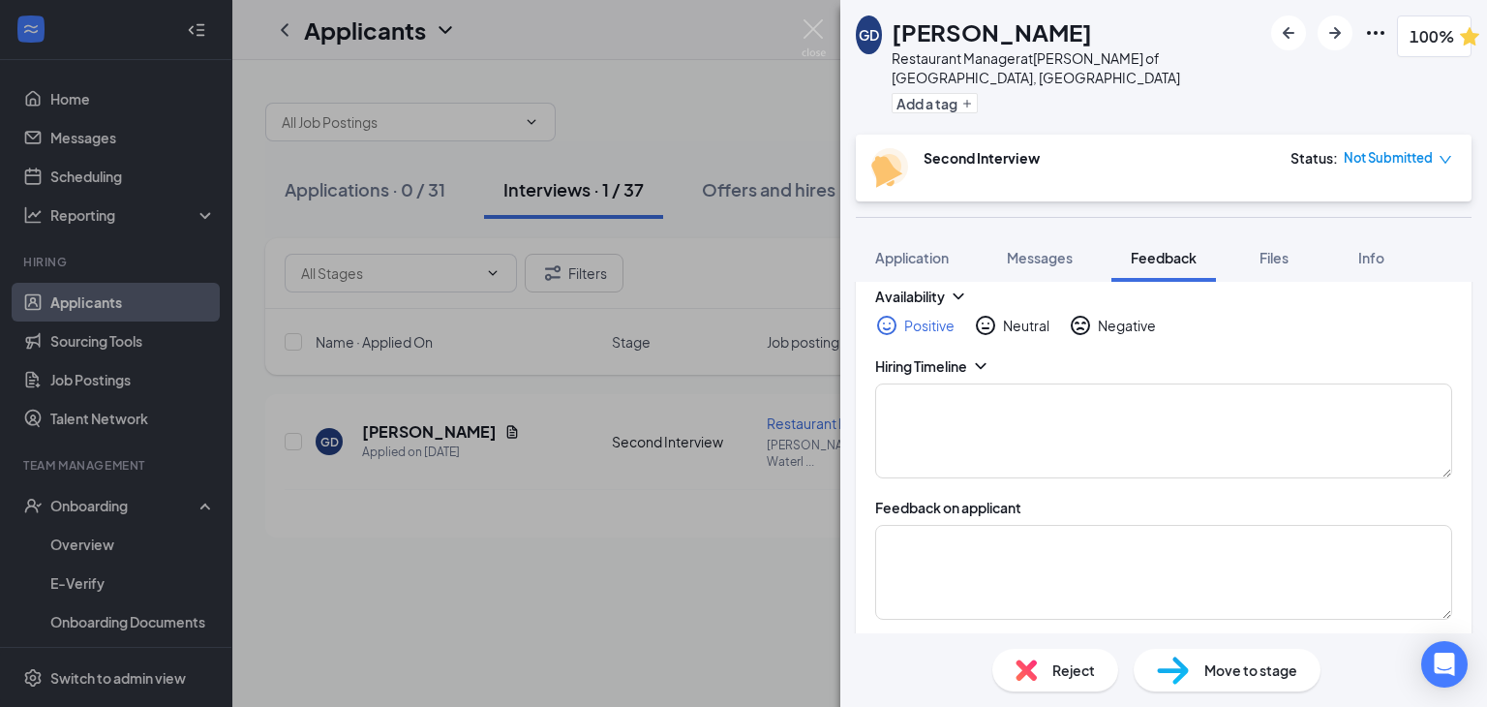
scroll to position [790, 0]
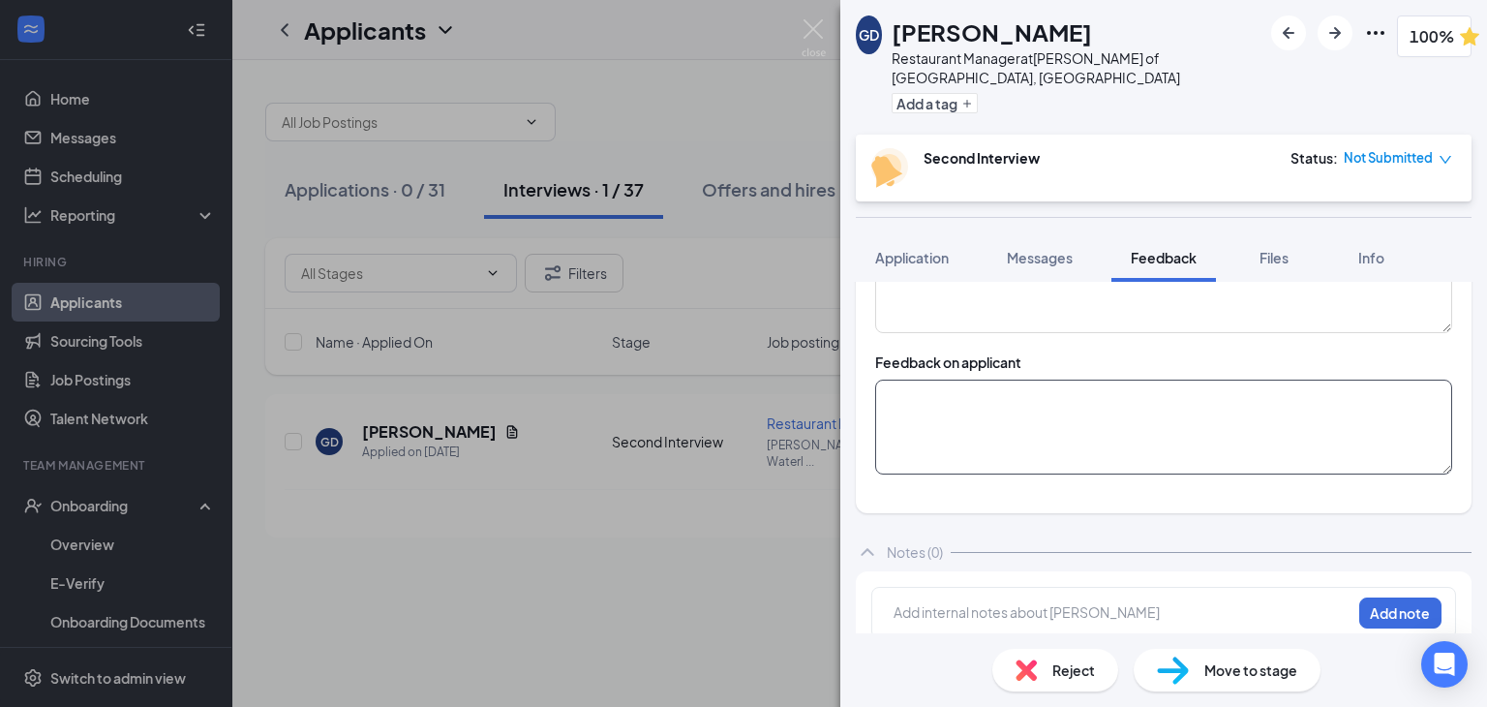
click at [1138, 439] on textarea at bounding box center [1163, 427] width 577 height 95
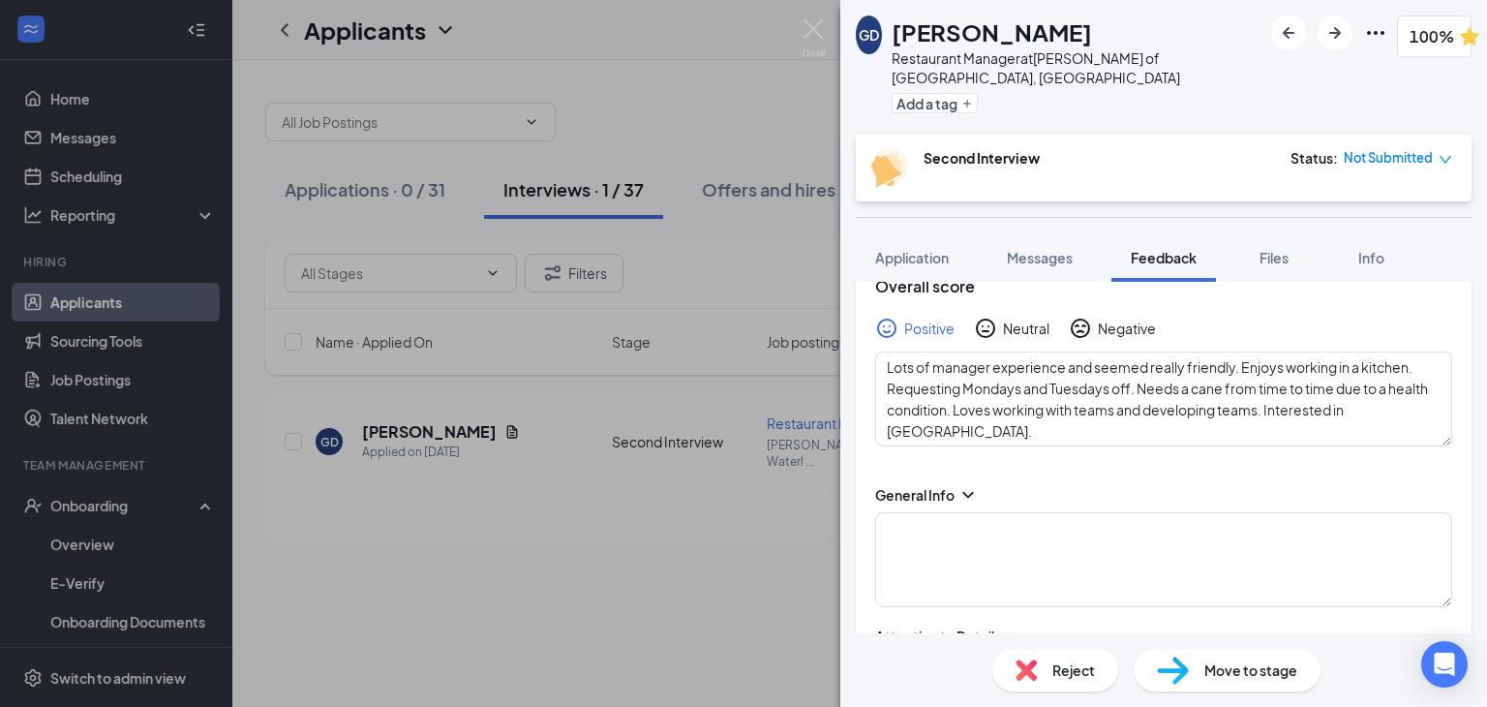
scroll to position [105, 0]
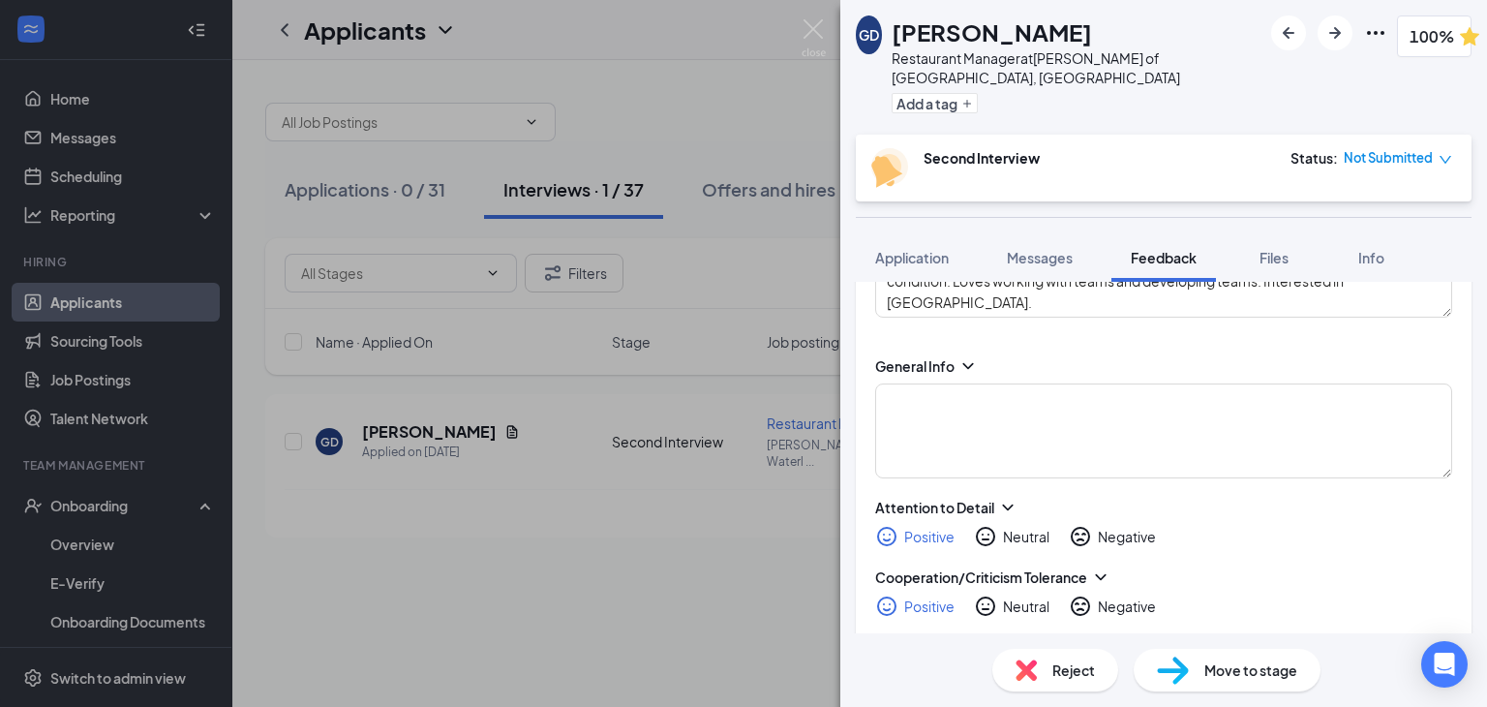
scroll to position [0, 0]
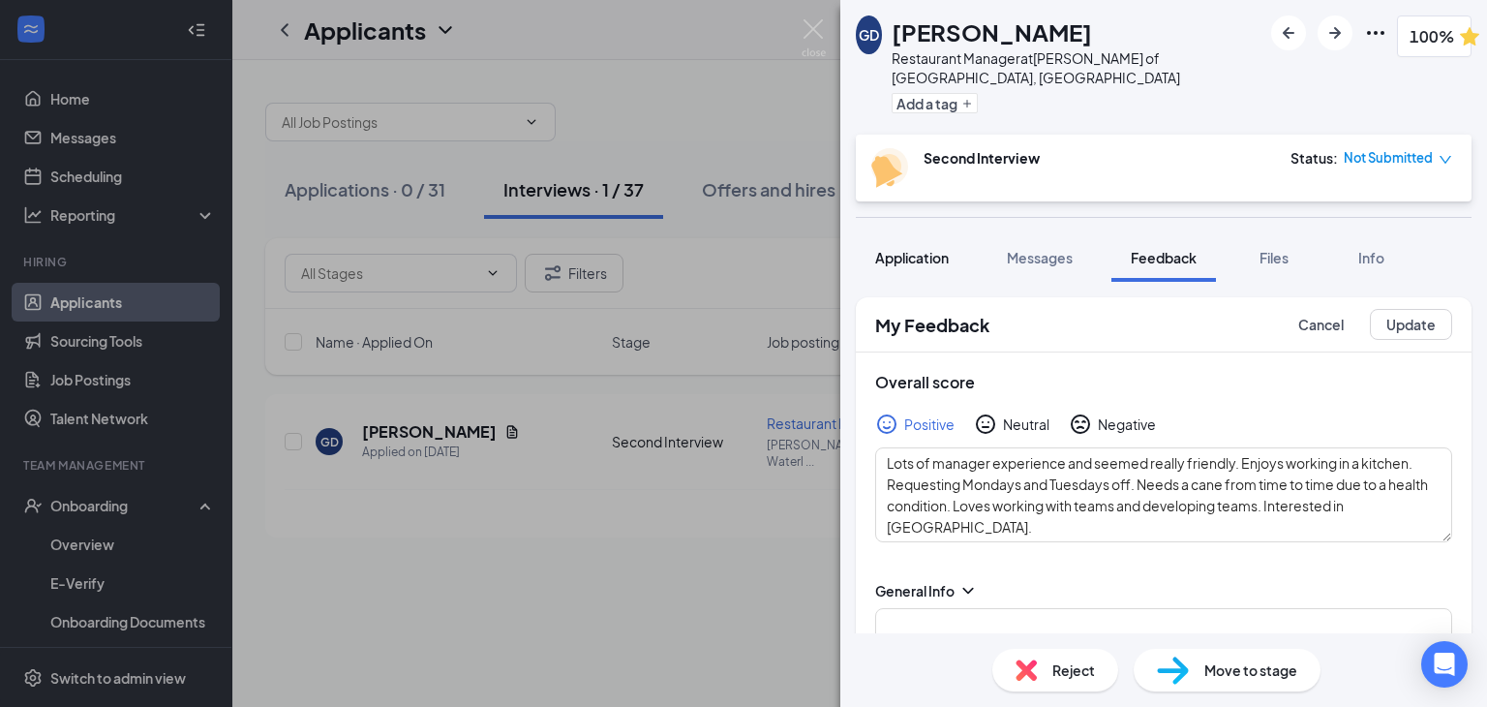
click at [933, 249] on button "Application" at bounding box center [912, 257] width 112 height 48
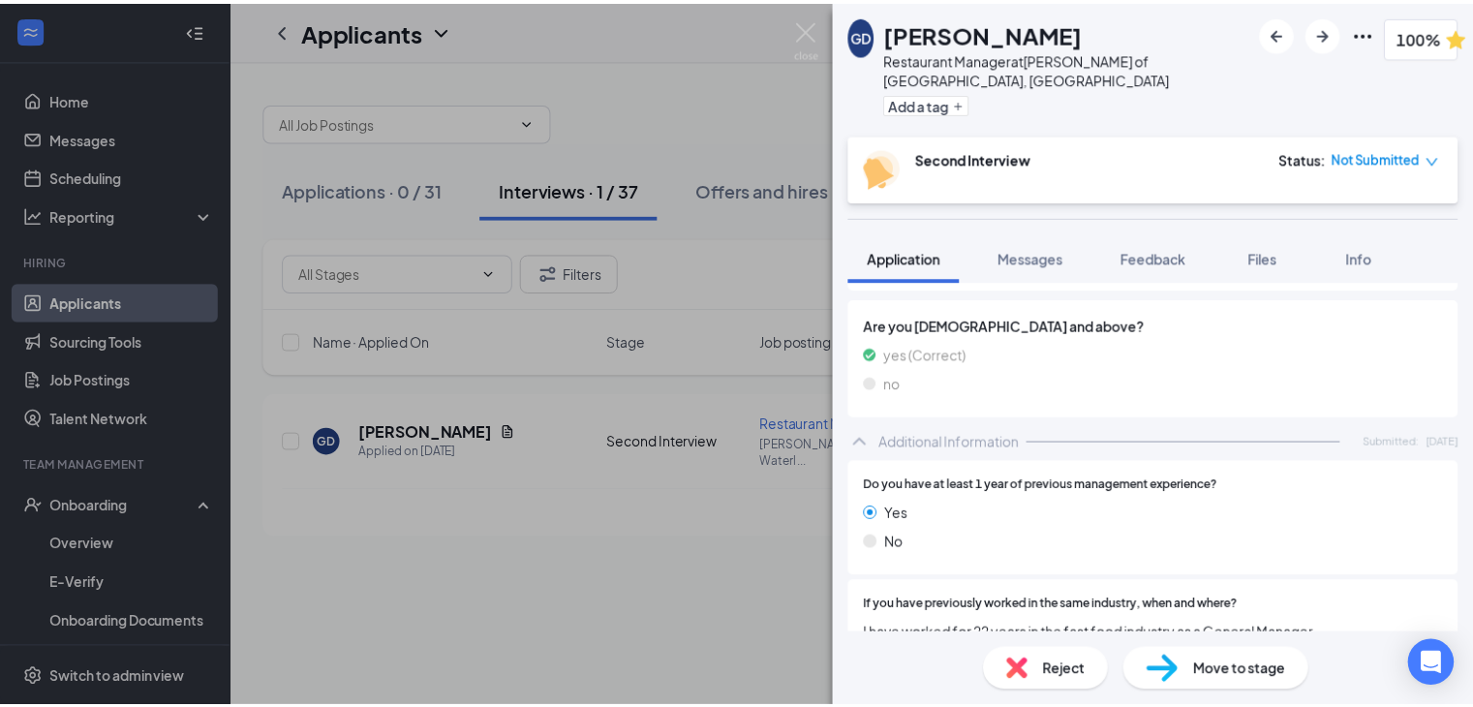
scroll to position [565, 0]
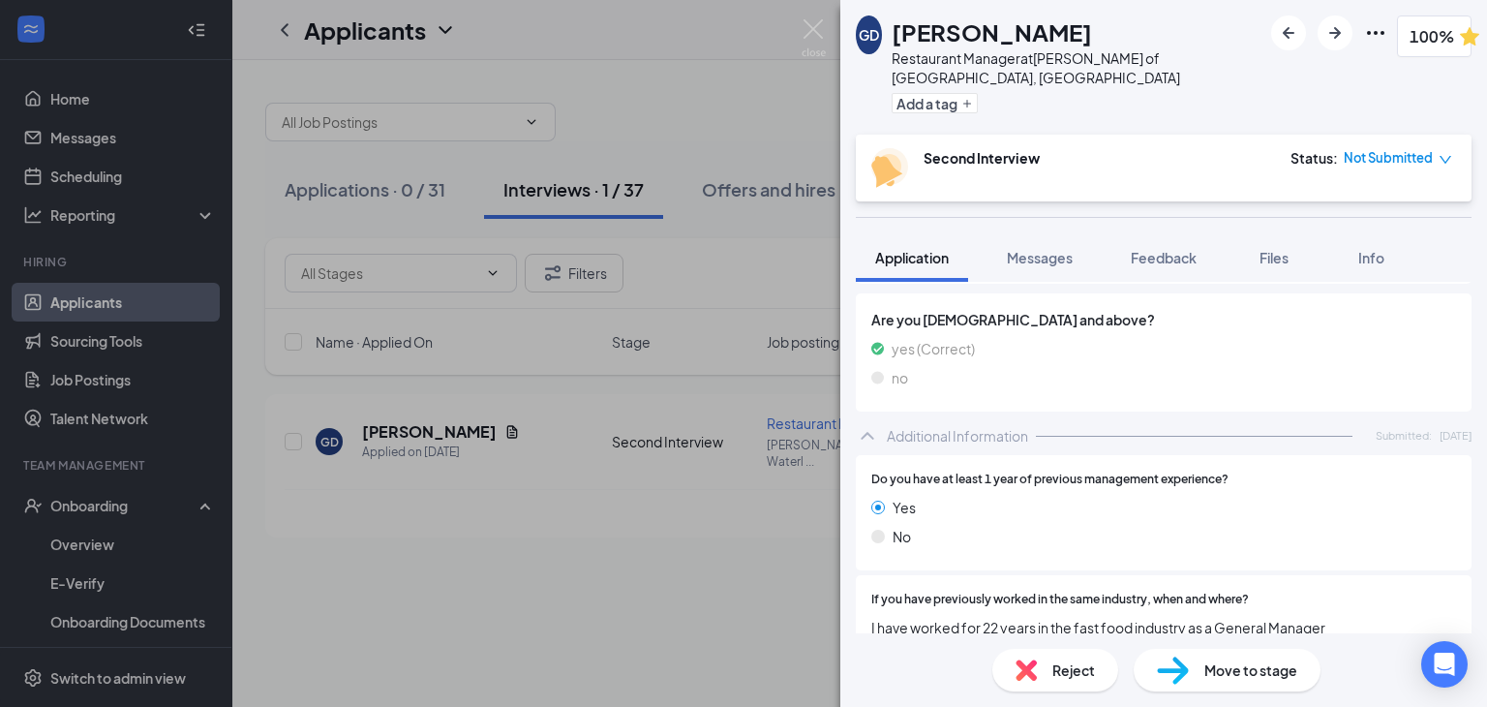
click at [1234, 659] on span "Move to stage" at bounding box center [1250, 669] width 93 height 21
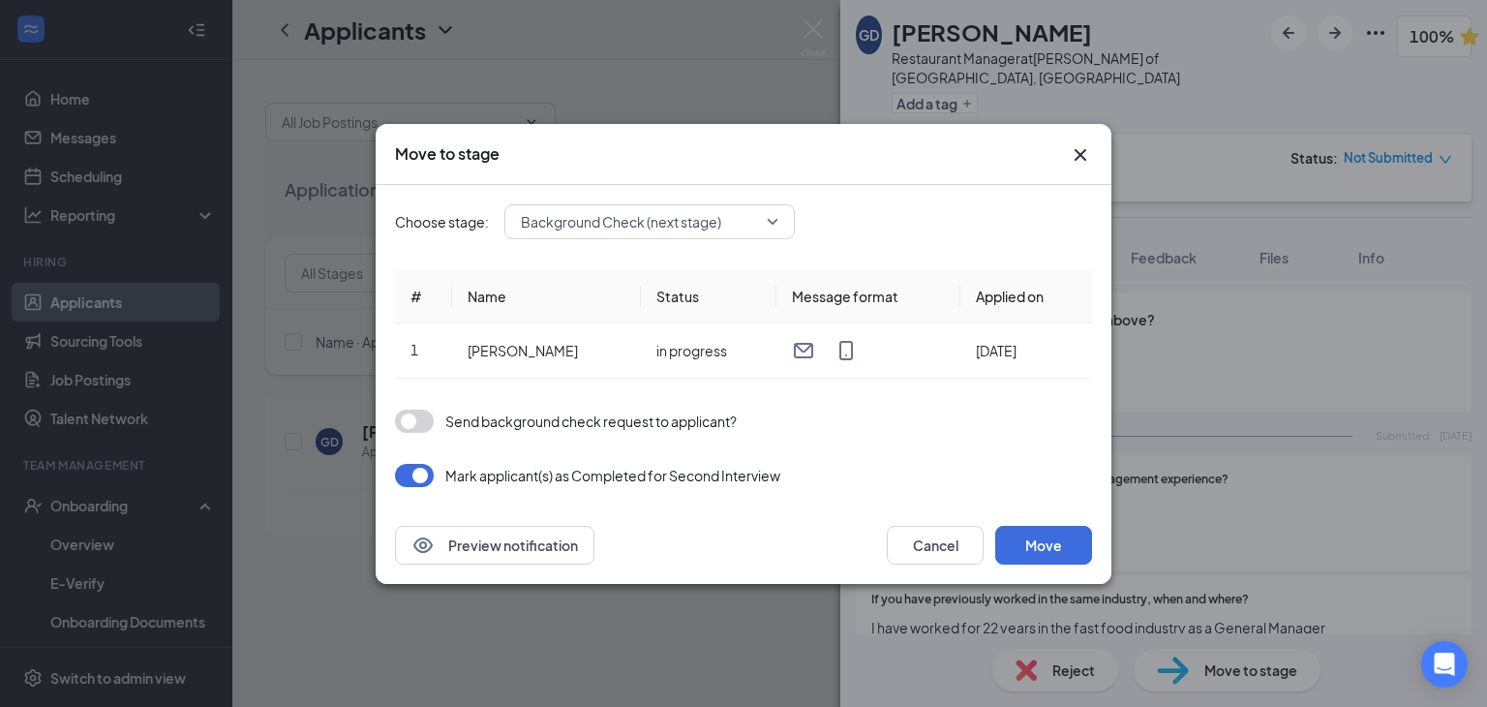
click at [414, 419] on button "button" at bounding box center [414, 421] width 39 height 23
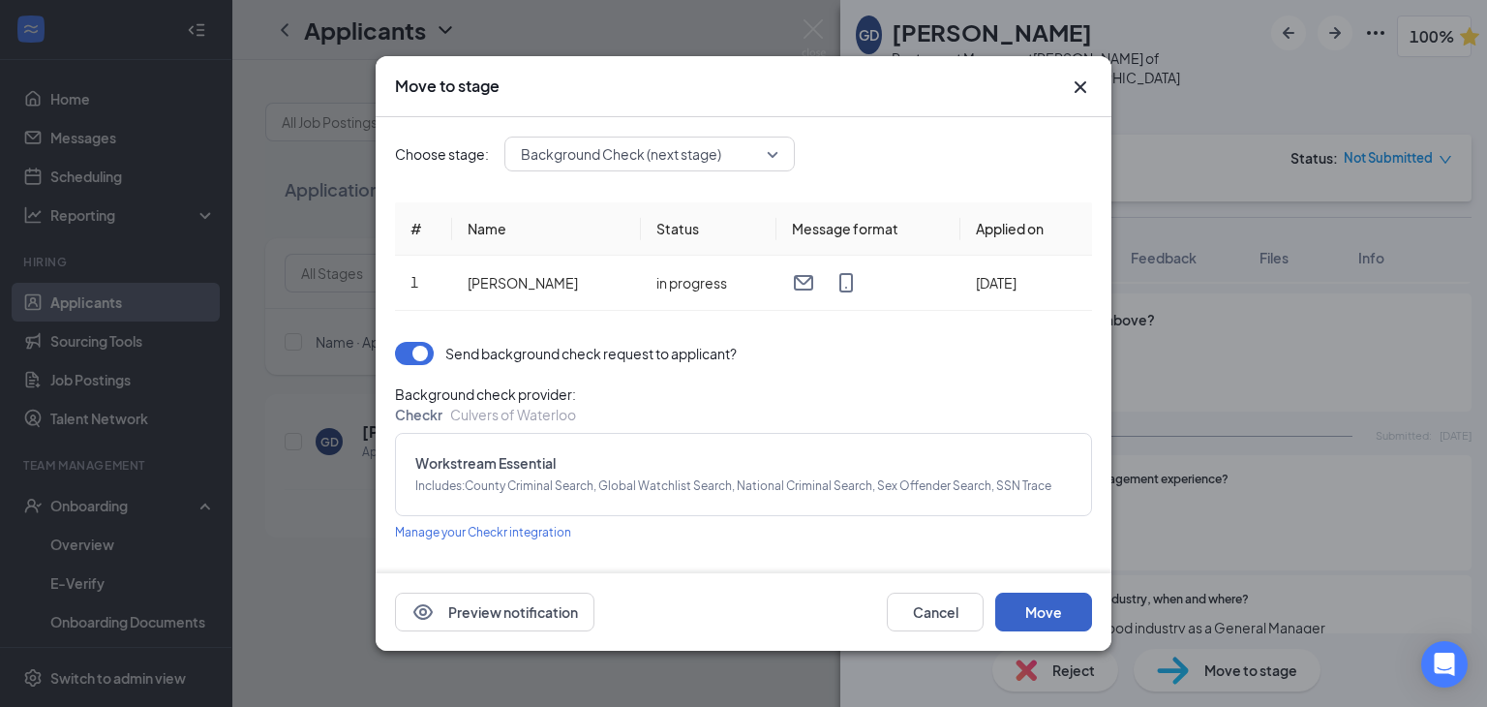
click at [1029, 613] on button "Move" at bounding box center [1043, 612] width 97 height 39
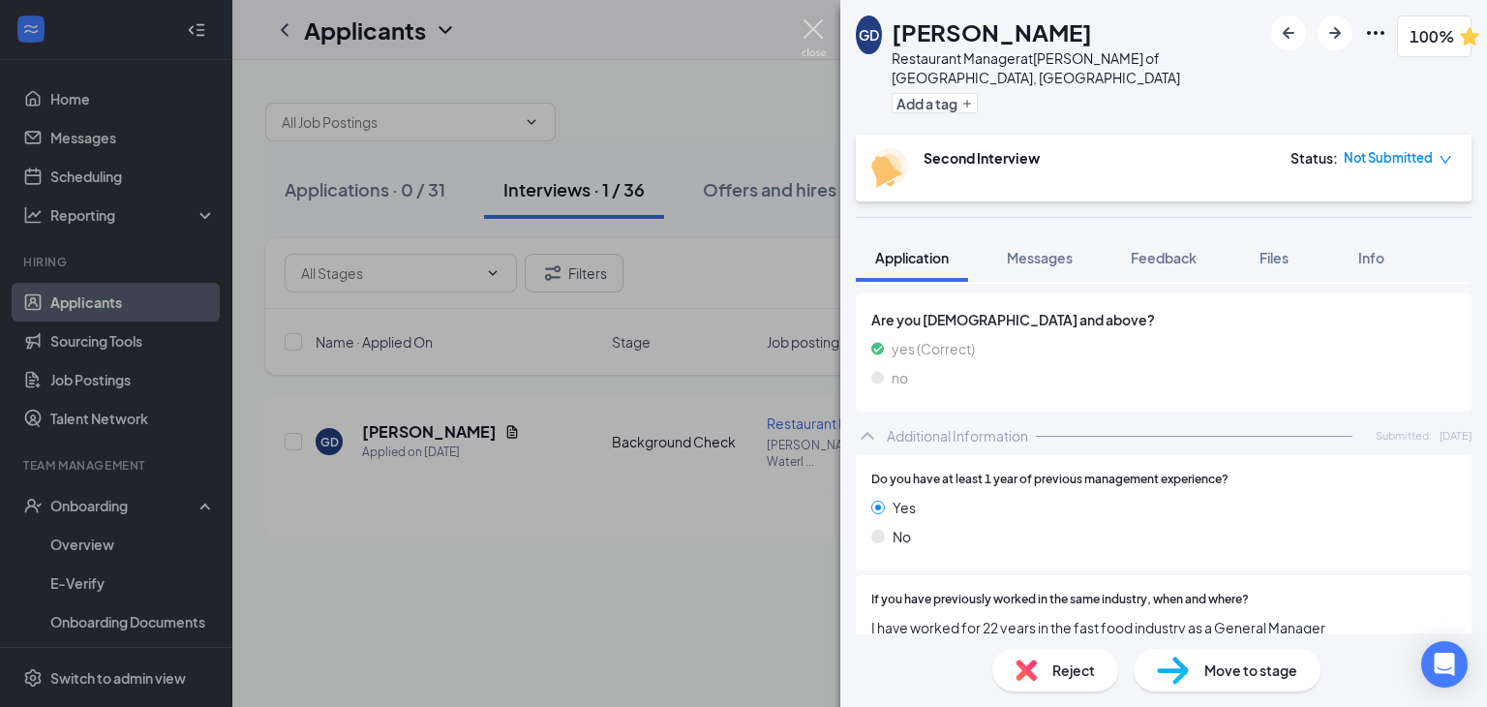
click at [809, 33] on img at bounding box center [814, 38] width 24 height 38
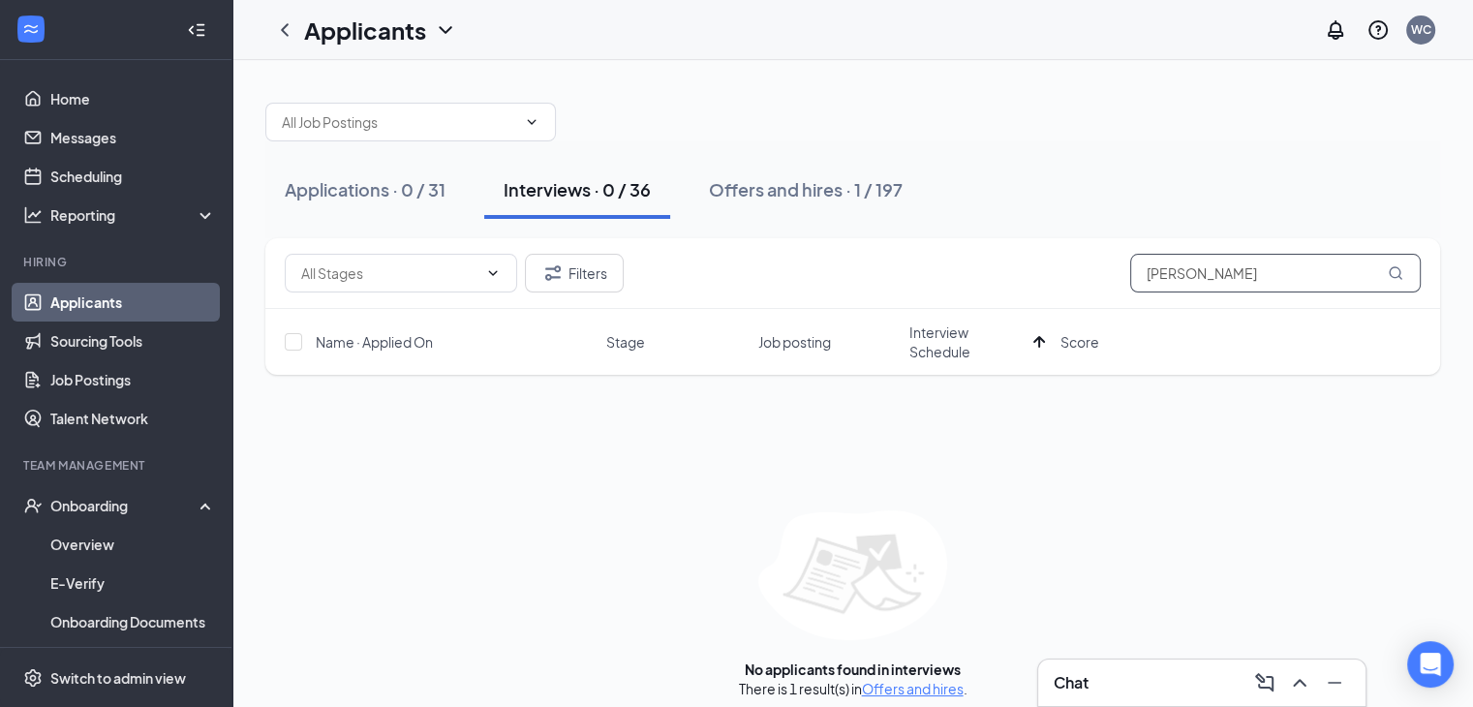
drag, startPoint x: 1221, startPoint y: 258, endPoint x: 836, endPoint y: 226, distance: 386.7
click at [836, 226] on div "Applications · 0 / 31 Interviews · 0 / 36 Offers and hires · 1 / 197 Filters [P…" at bounding box center [852, 390] width 1174 height 615
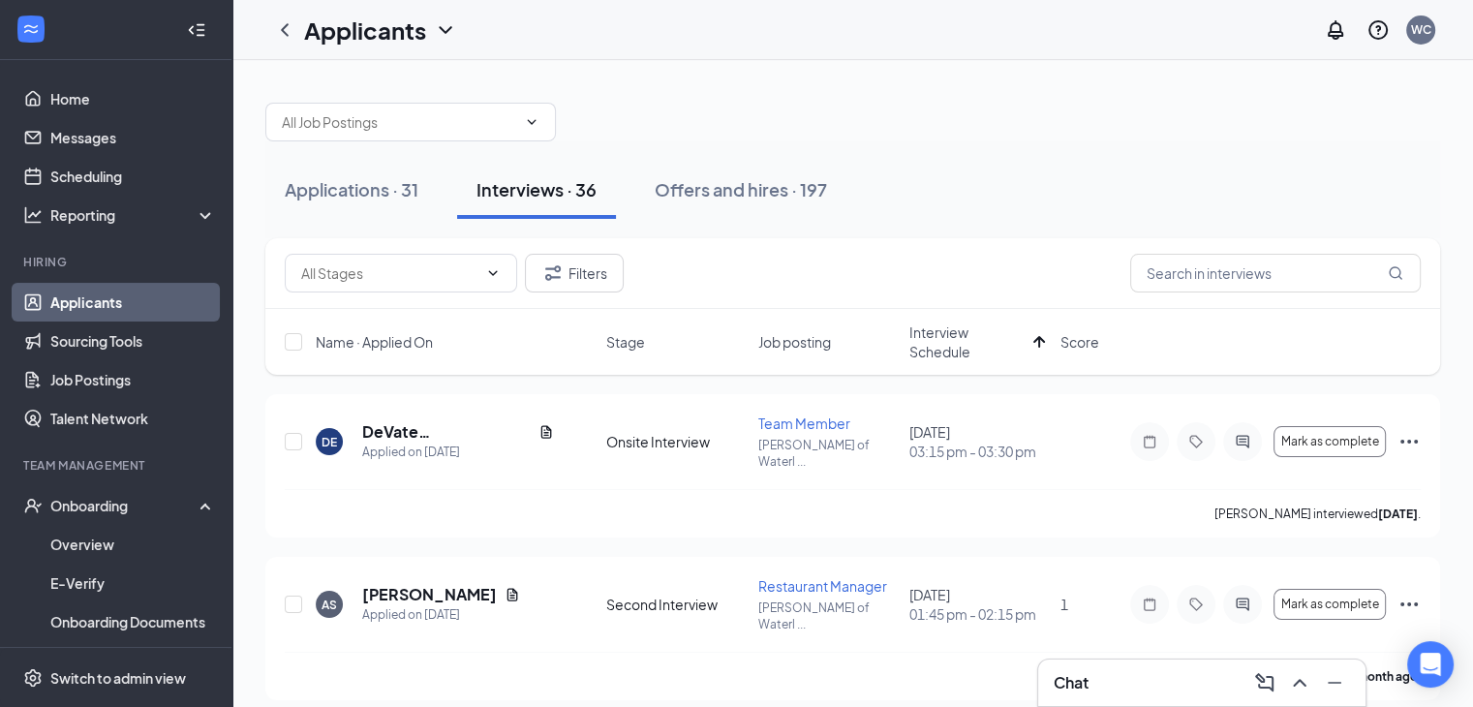
click at [946, 349] on span "Interview Schedule" at bounding box center [967, 341] width 116 height 39
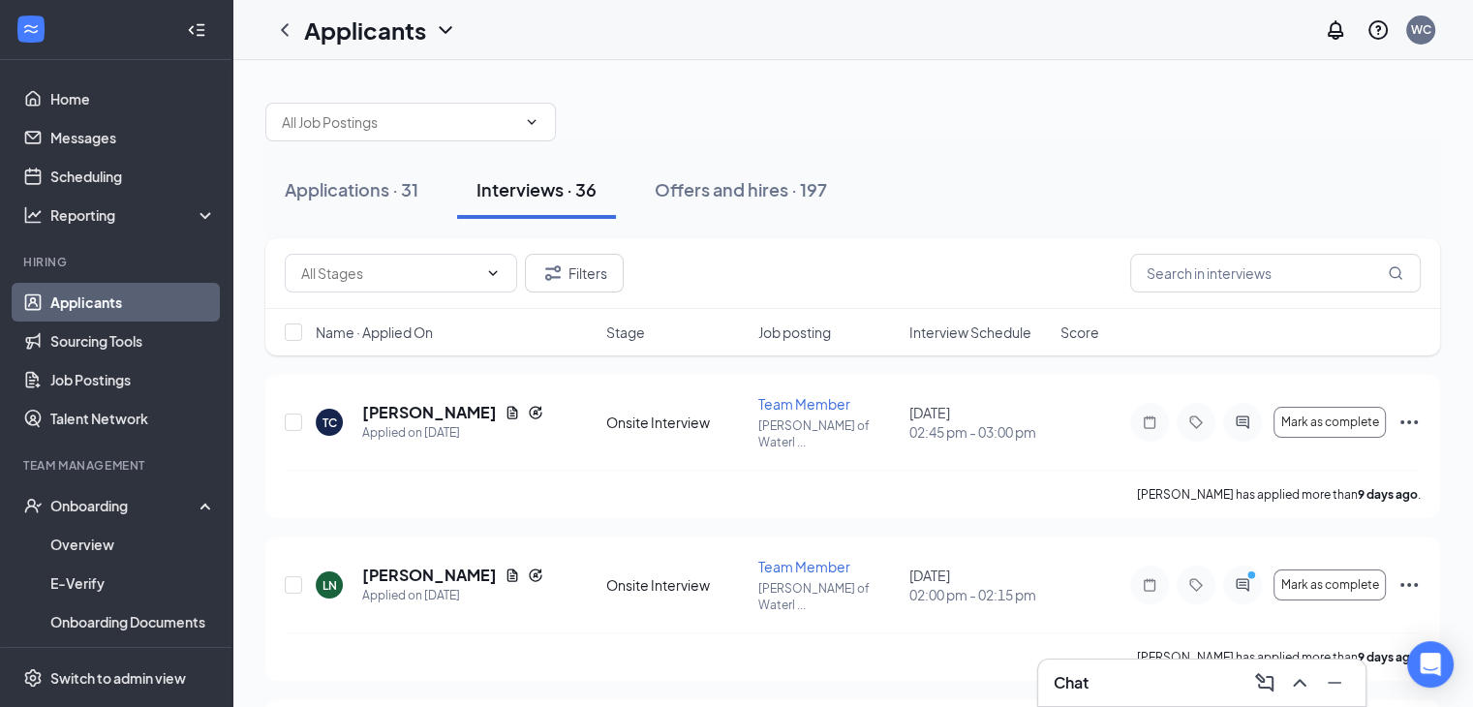
click at [935, 329] on span "Interview Schedule" at bounding box center [970, 331] width 122 height 19
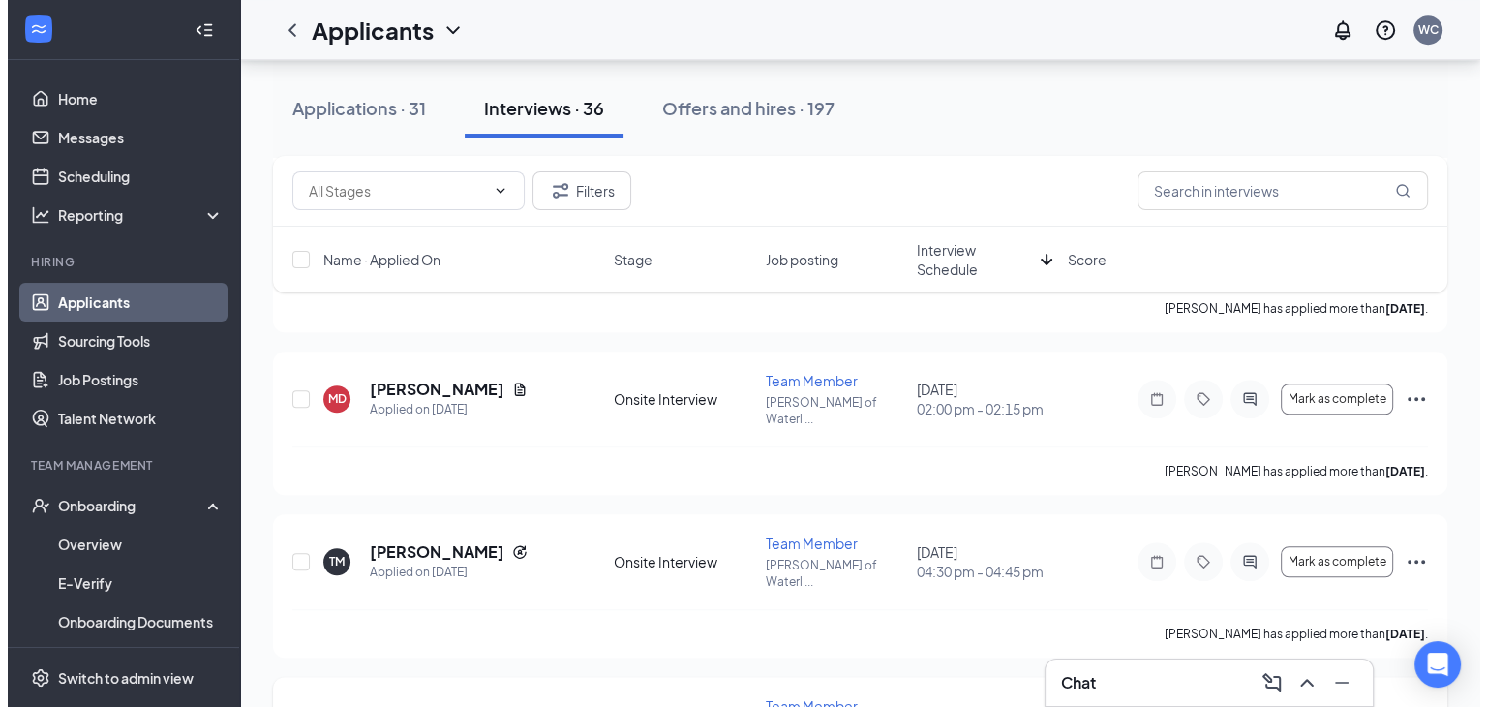
scroll to position [1506, 0]
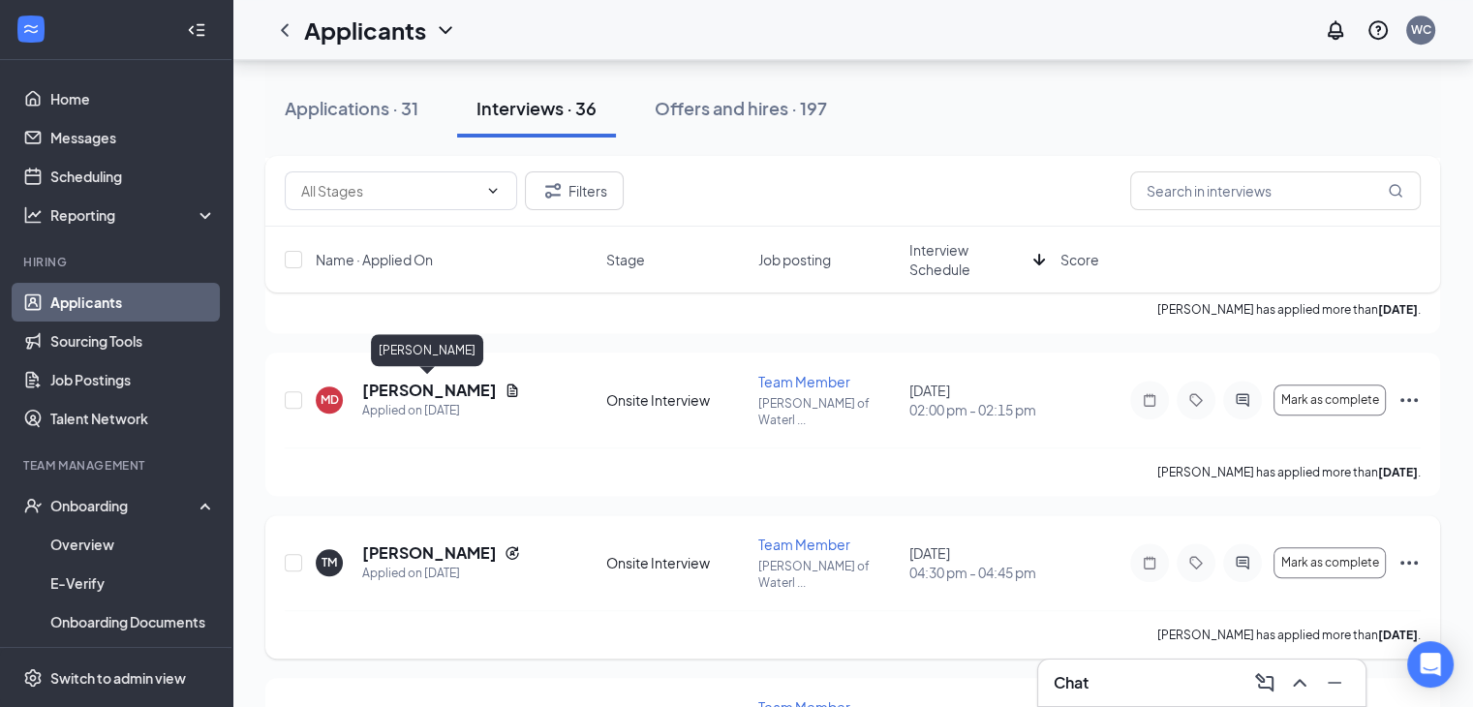
click at [451, 542] on h5 "[PERSON_NAME]" at bounding box center [429, 552] width 135 height 21
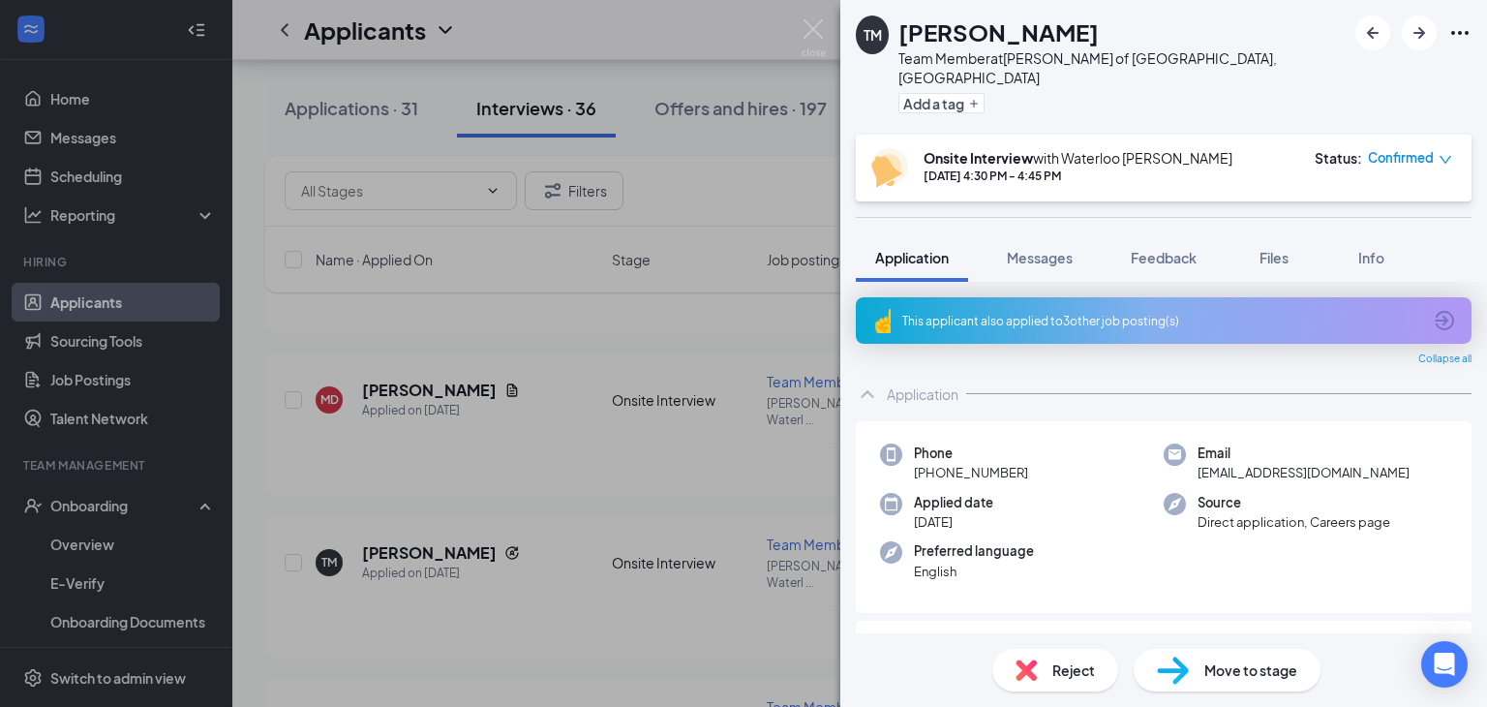
click at [1044, 297] on div "This applicant also applied to 3 other job posting(s)" at bounding box center [1164, 320] width 616 height 46
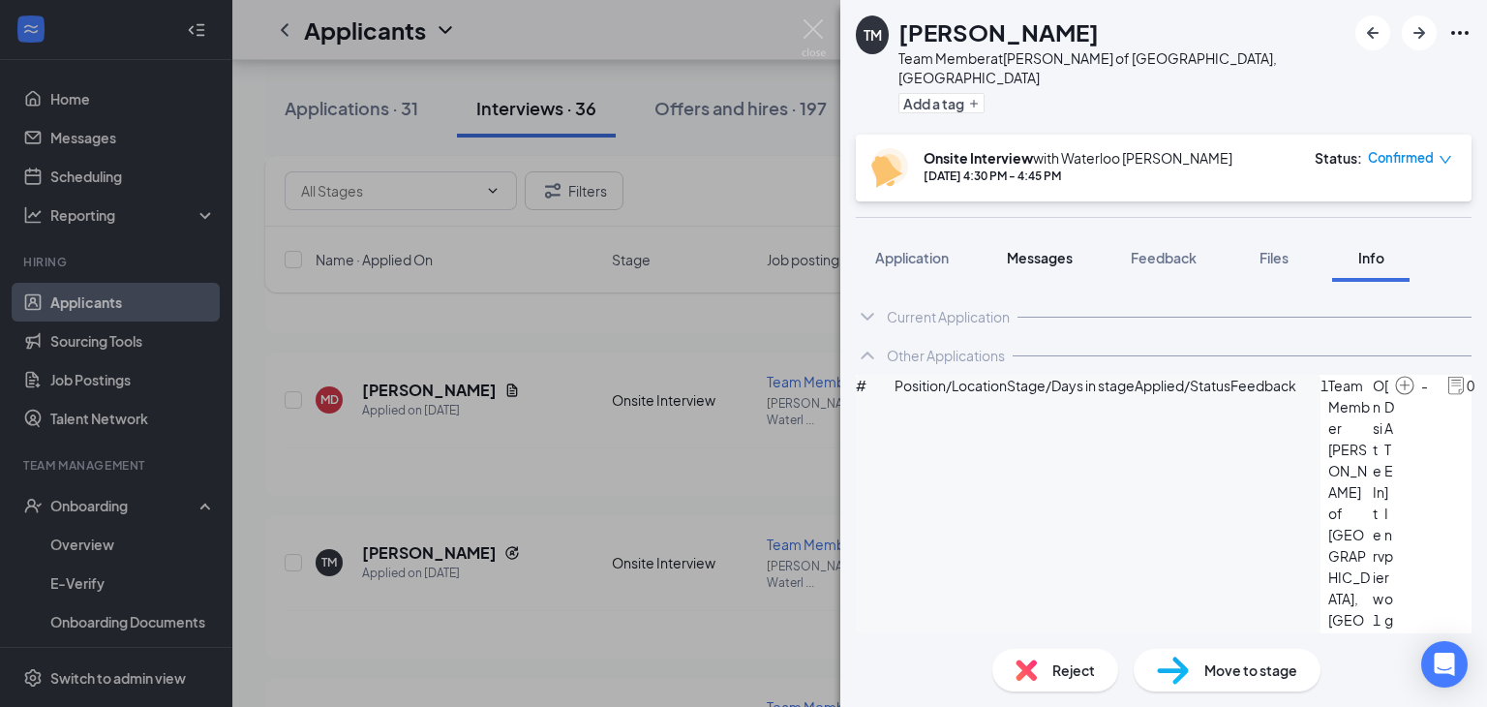
click at [1031, 249] on span "Messages" at bounding box center [1040, 257] width 66 height 17
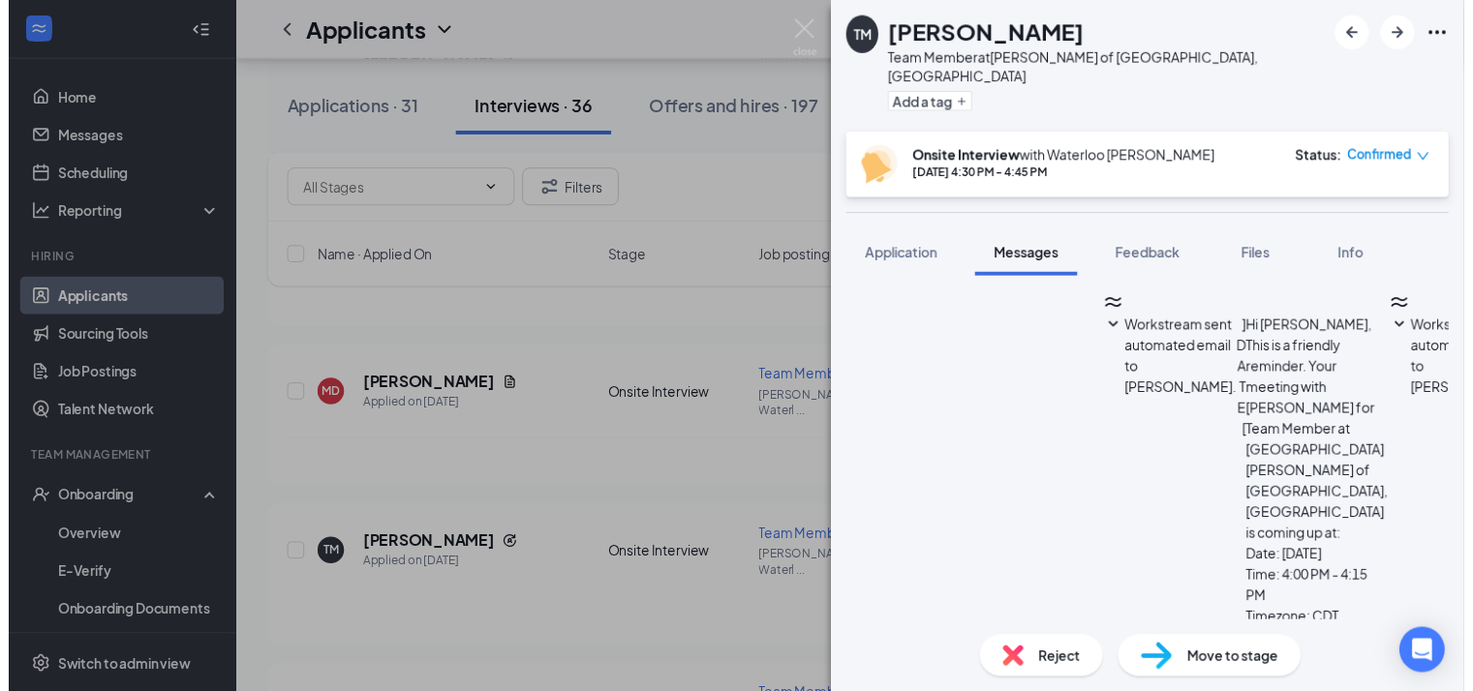
scroll to position [778, 0]
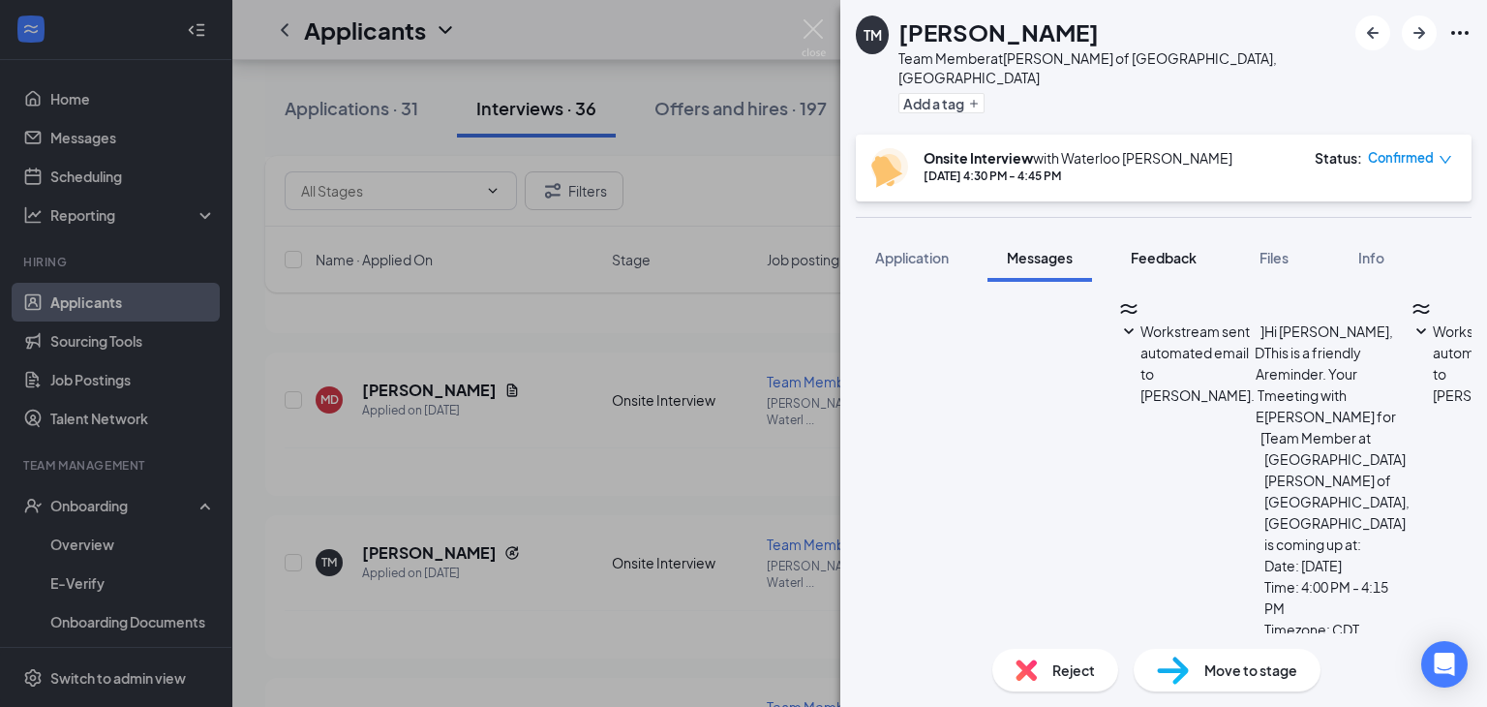
click at [1146, 250] on button "Feedback" at bounding box center [1163, 257] width 105 height 48
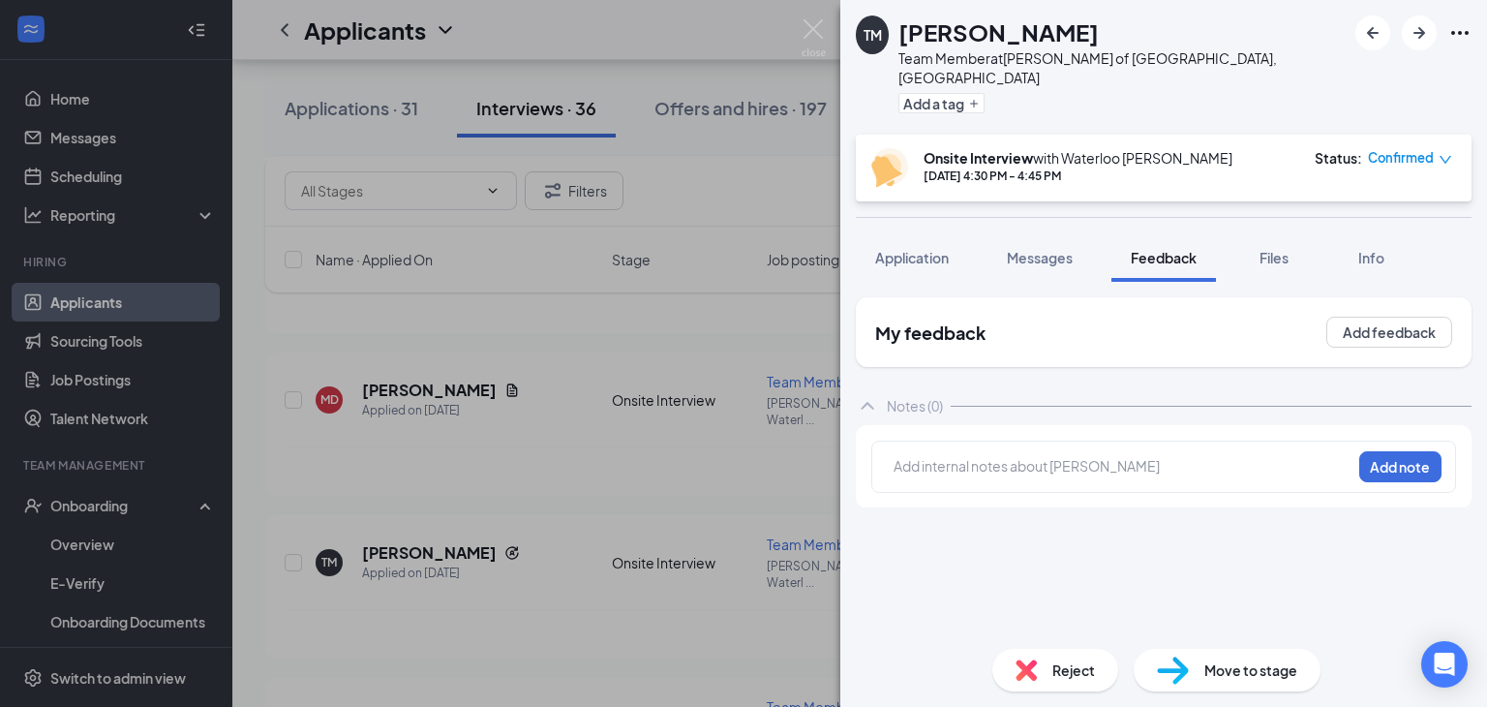
click at [875, 249] on span "Application" at bounding box center [912, 257] width 74 height 17
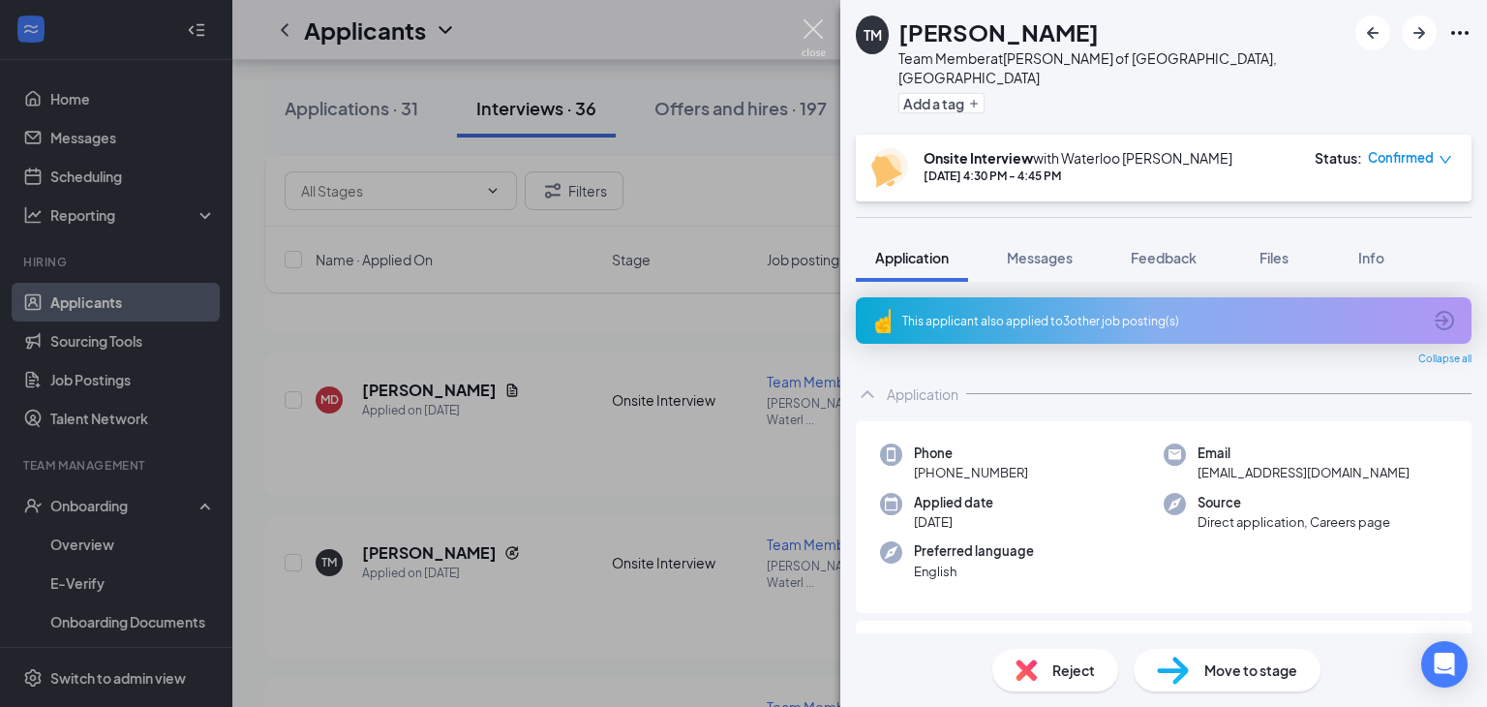
click at [818, 44] on img at bounding box center [814, 38] width 24 height 38
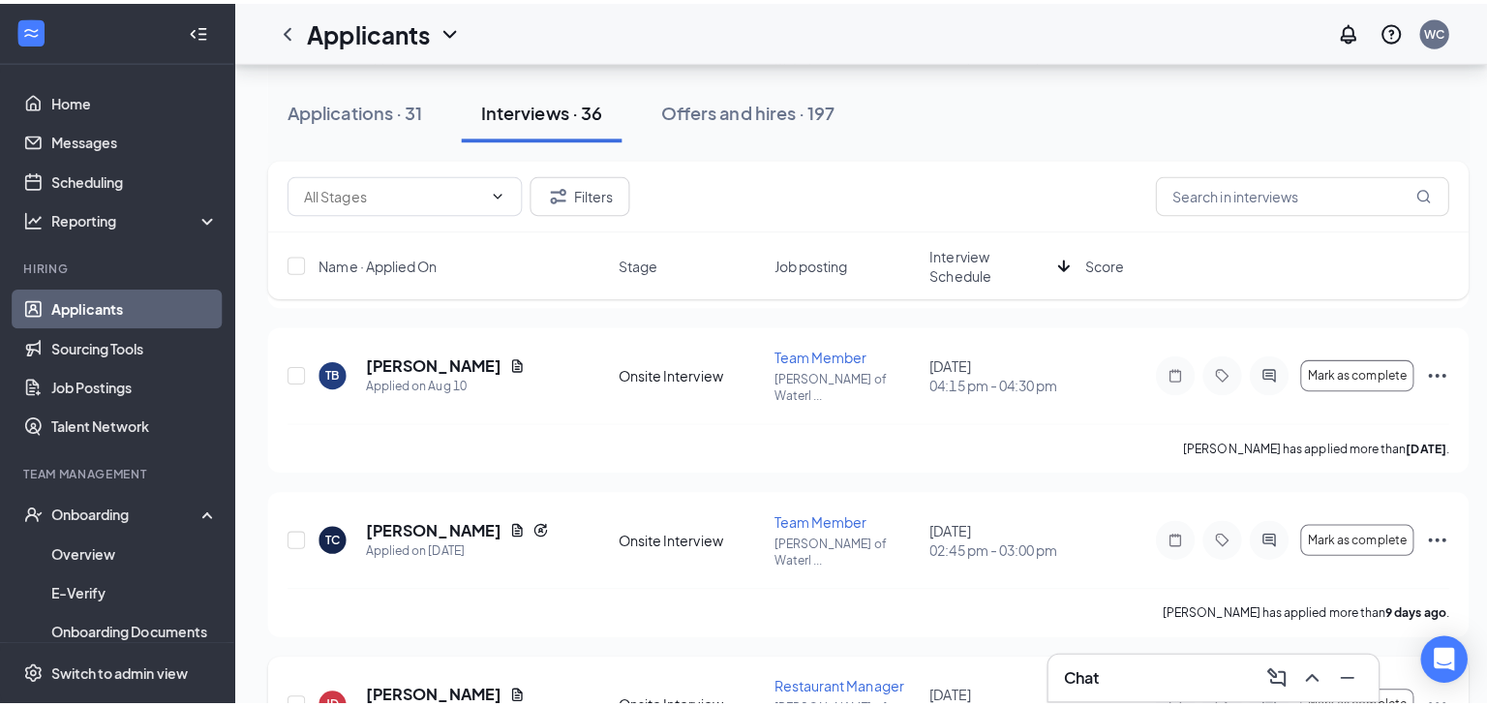
scroll to position [1843, 0]
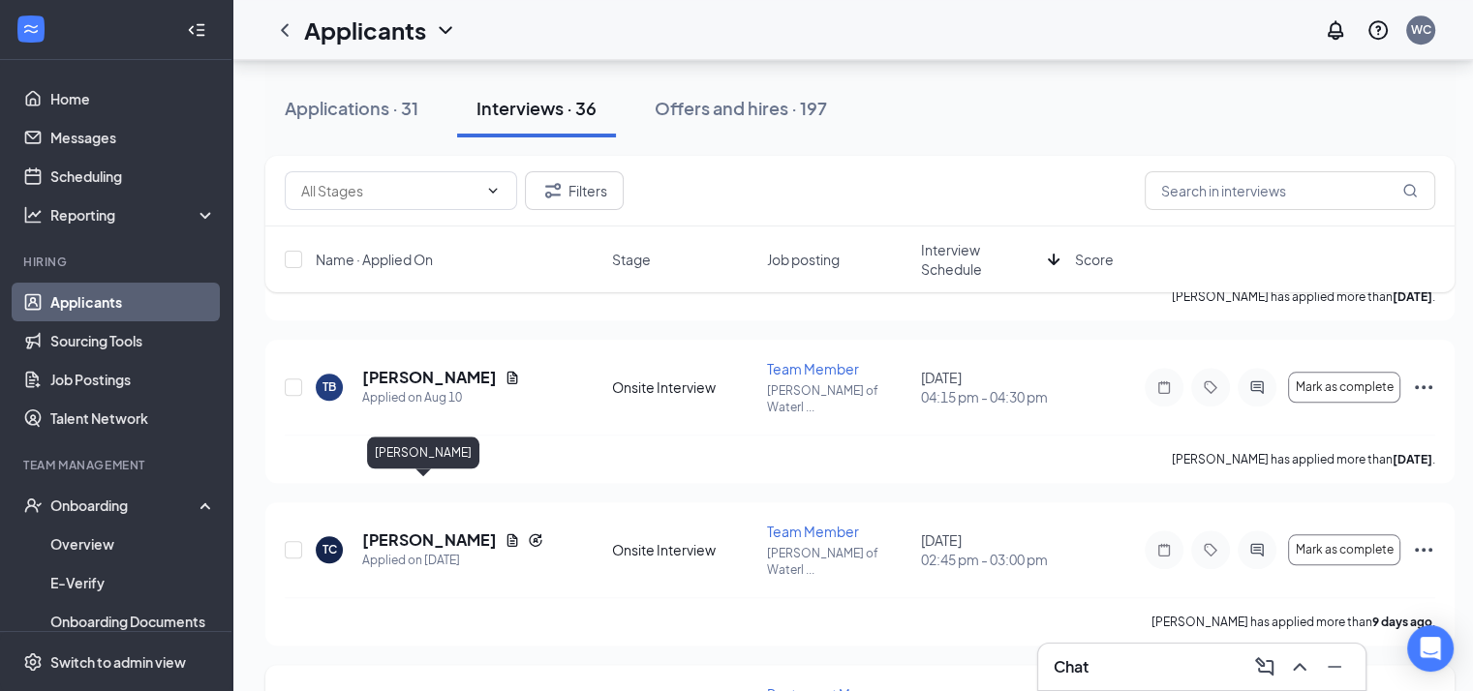
click at [412, 692] on h5 "[PERSON_NAME]" at bounding box center [429, 702] width 135 height 21
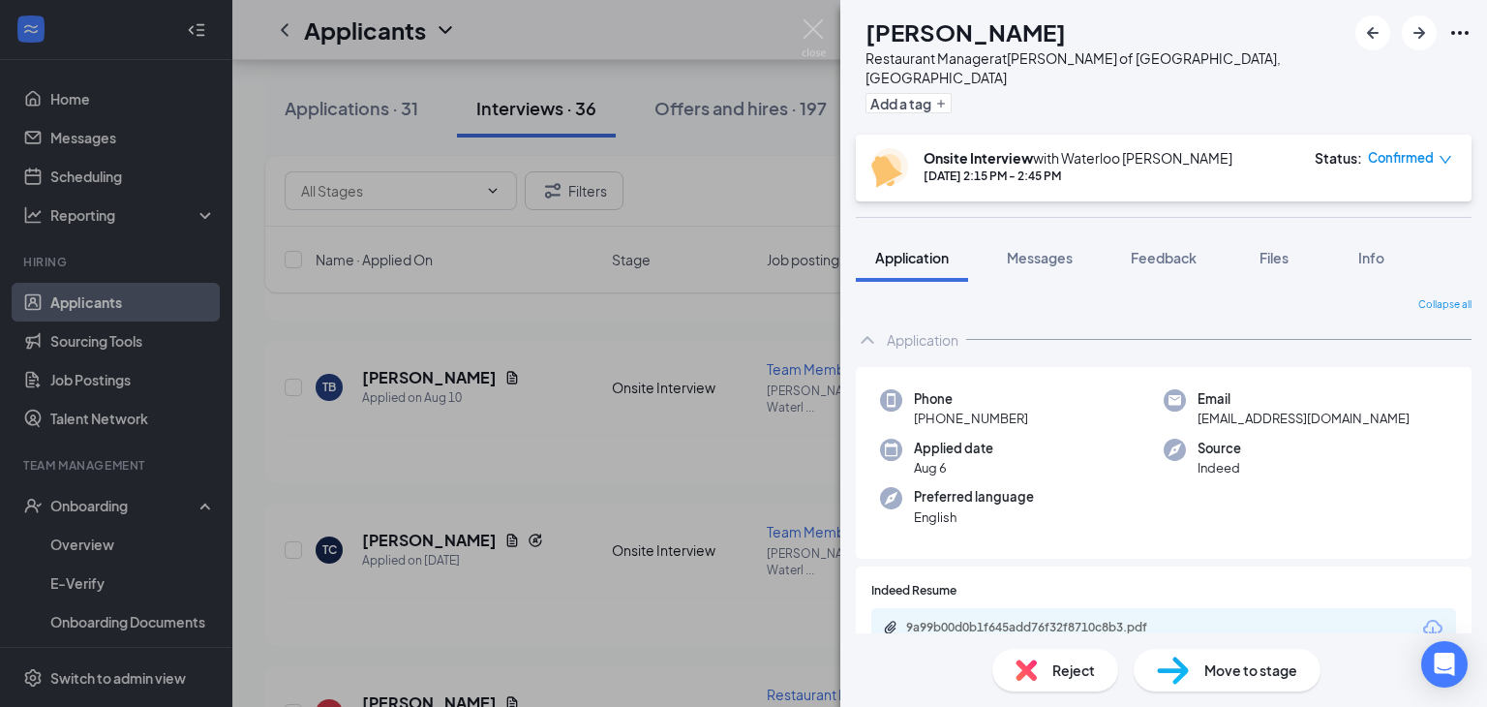
click at [801, 24] on div "[PERSON_NAME] Restaurant Manager at [GEOGRAPHIC_DATA][PERSON_NAME] of [GEOGRAPH…" at bounding box center [743, 353] width 1487 height 707
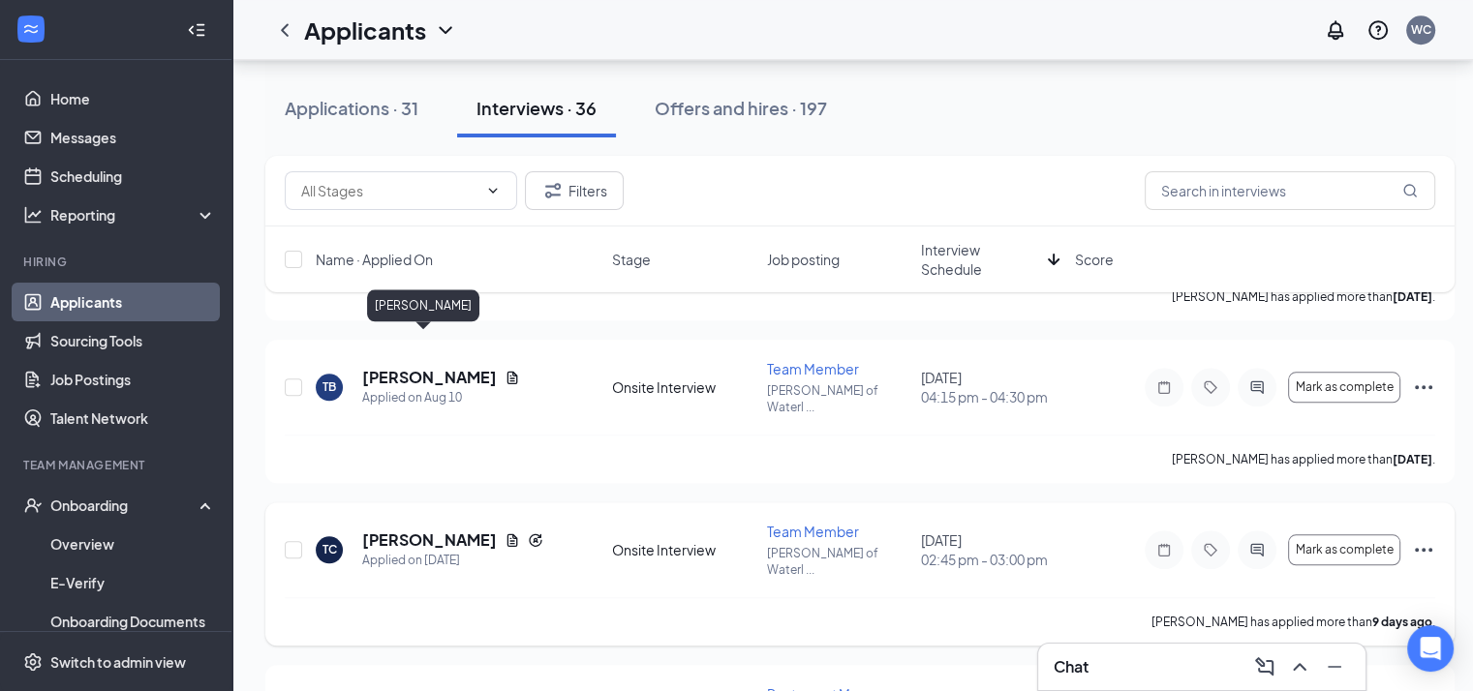
click at [414, 530] on h5 "[PERSON_NAME]" at bounding box center [429, 540] width 135 height 21
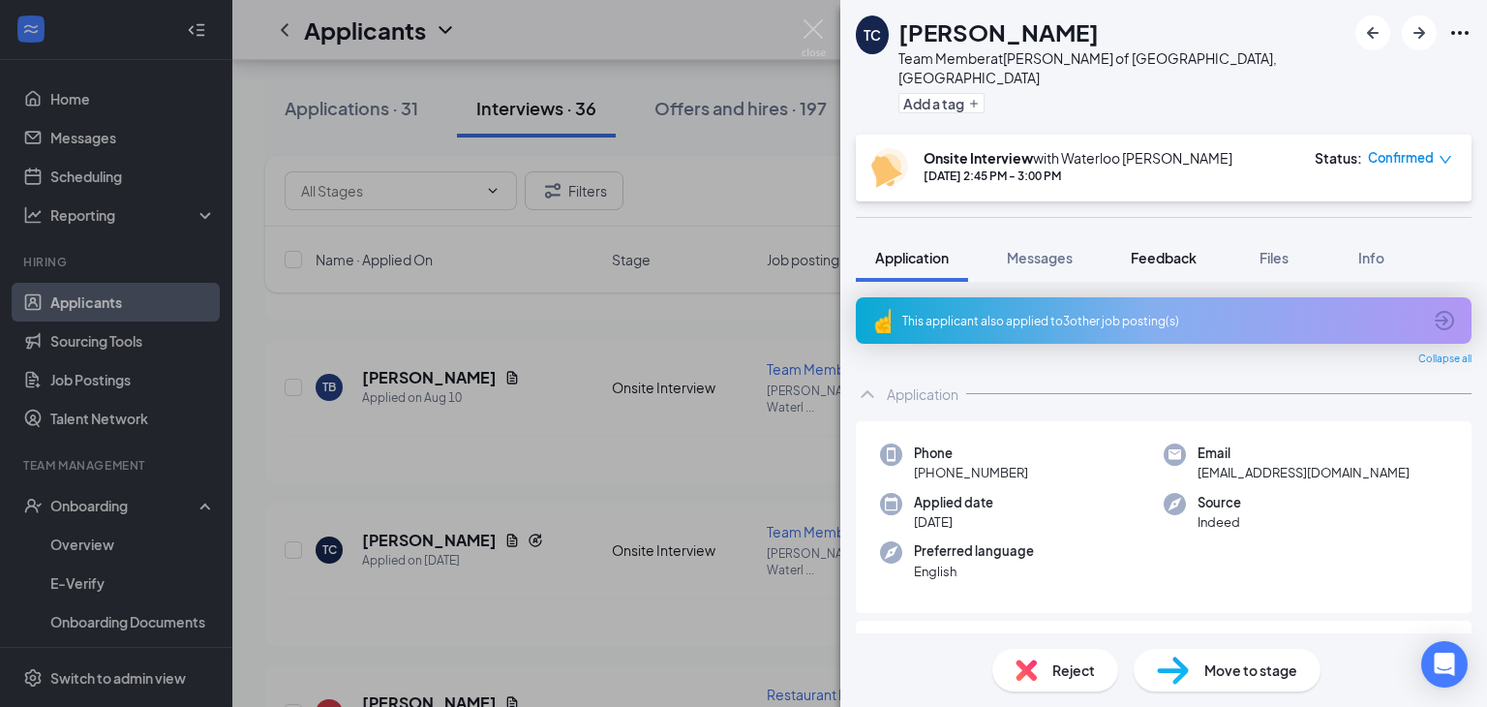
click at [1211, 240] on button "Feedback" at bounding box center [1163, 257] width 105 height 48
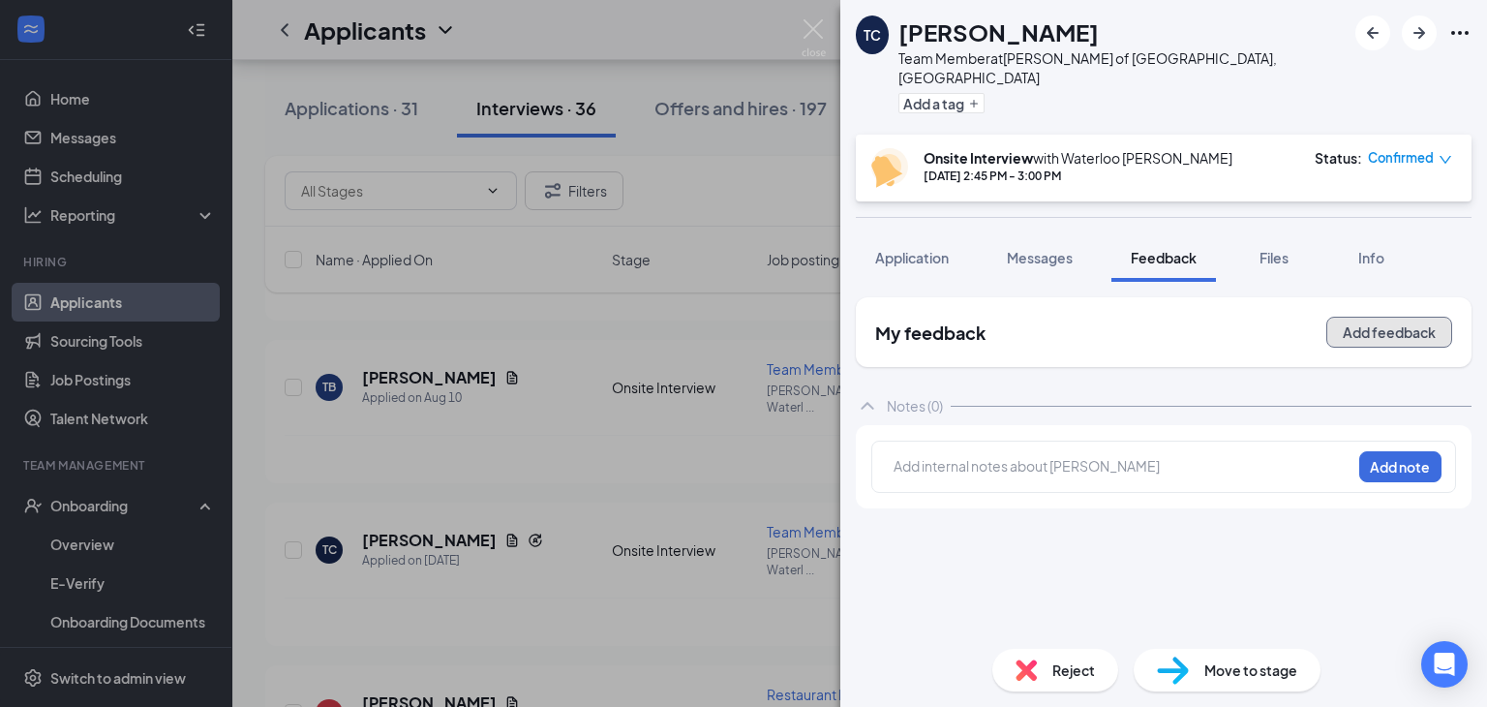
click at [1372, 317] on button "Add feedback" at bounding box center [1389, 332] width 126 height 31
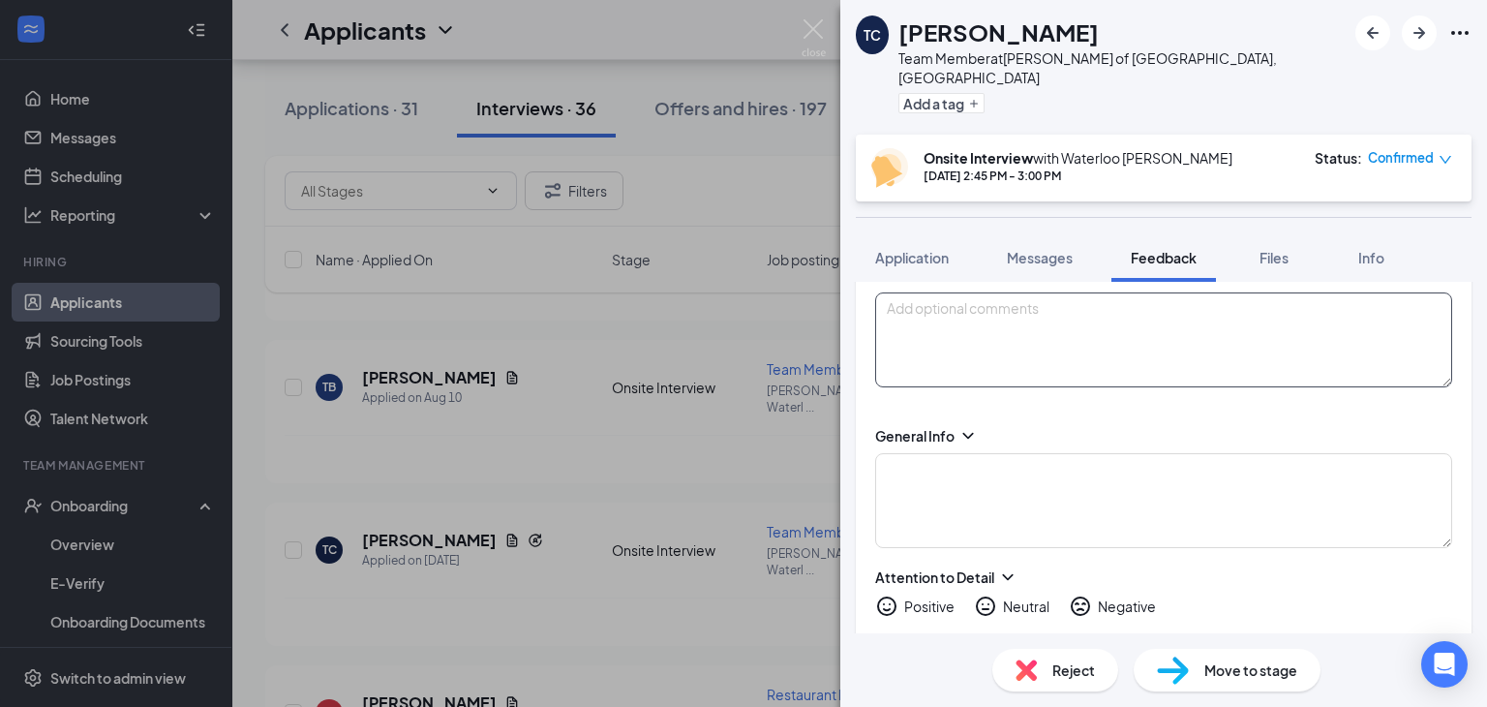
scroll to position [163, 0]
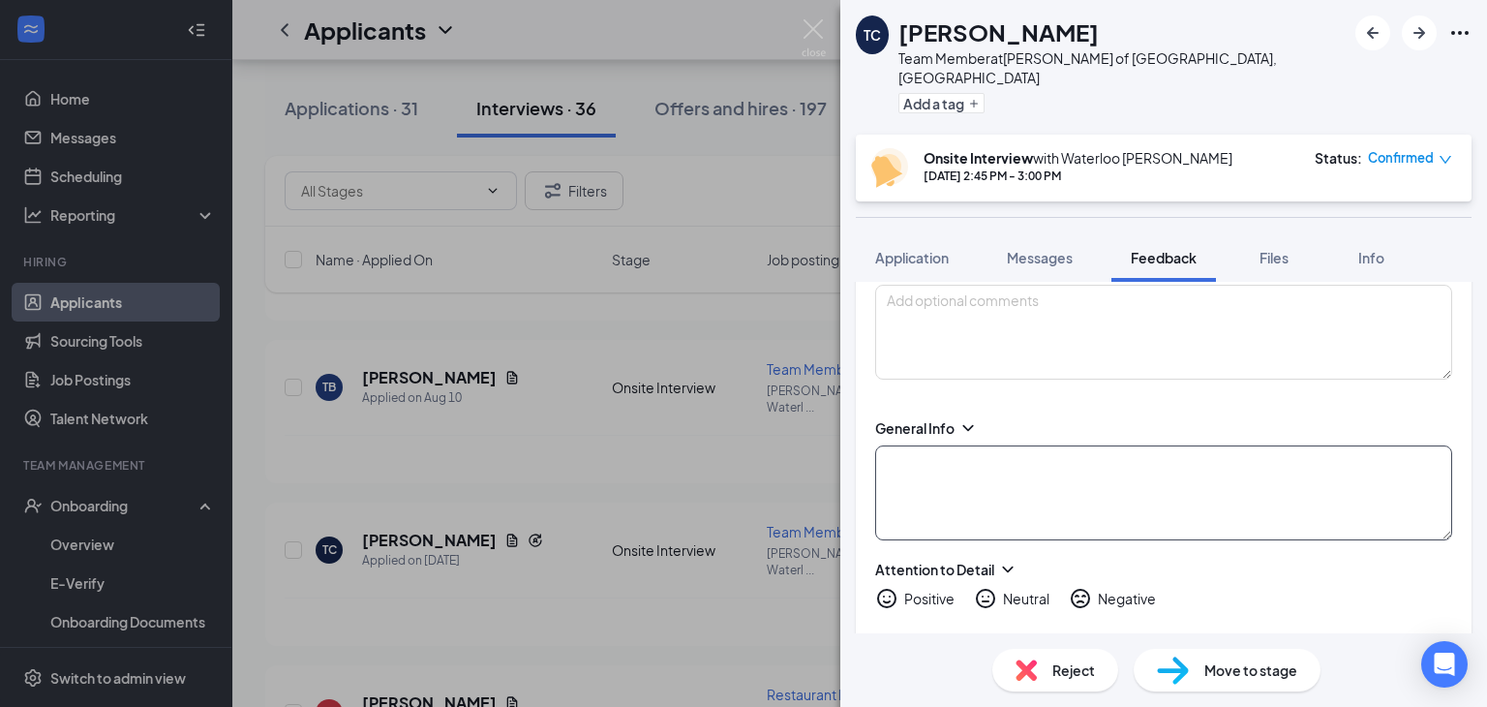
click at [1021, 450] on textarea at bounding box center [1163, 492] width 577 height 95
click at [1146, 445] on textarea "McD - 4 months (in kitchen); Burger King - (in Kitchen)" at bounding box center [1163, 492] width 577 height 95
click at [1286, 445] on textarea "McD - 4 months (in kitchen); Burger King - 8 months (in Kitchen)" at bounding box center [1163, 492] width 577 height 95
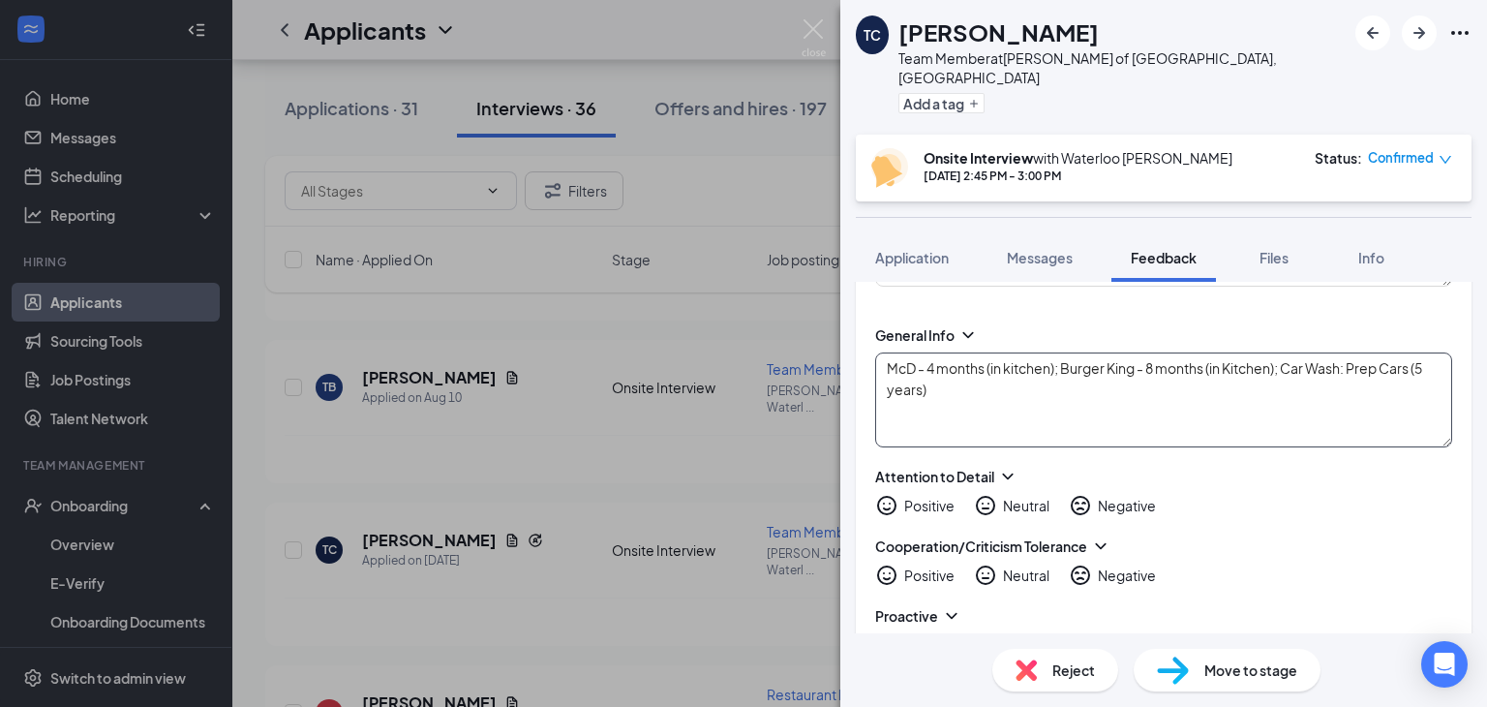
scroll to position [188, 0]
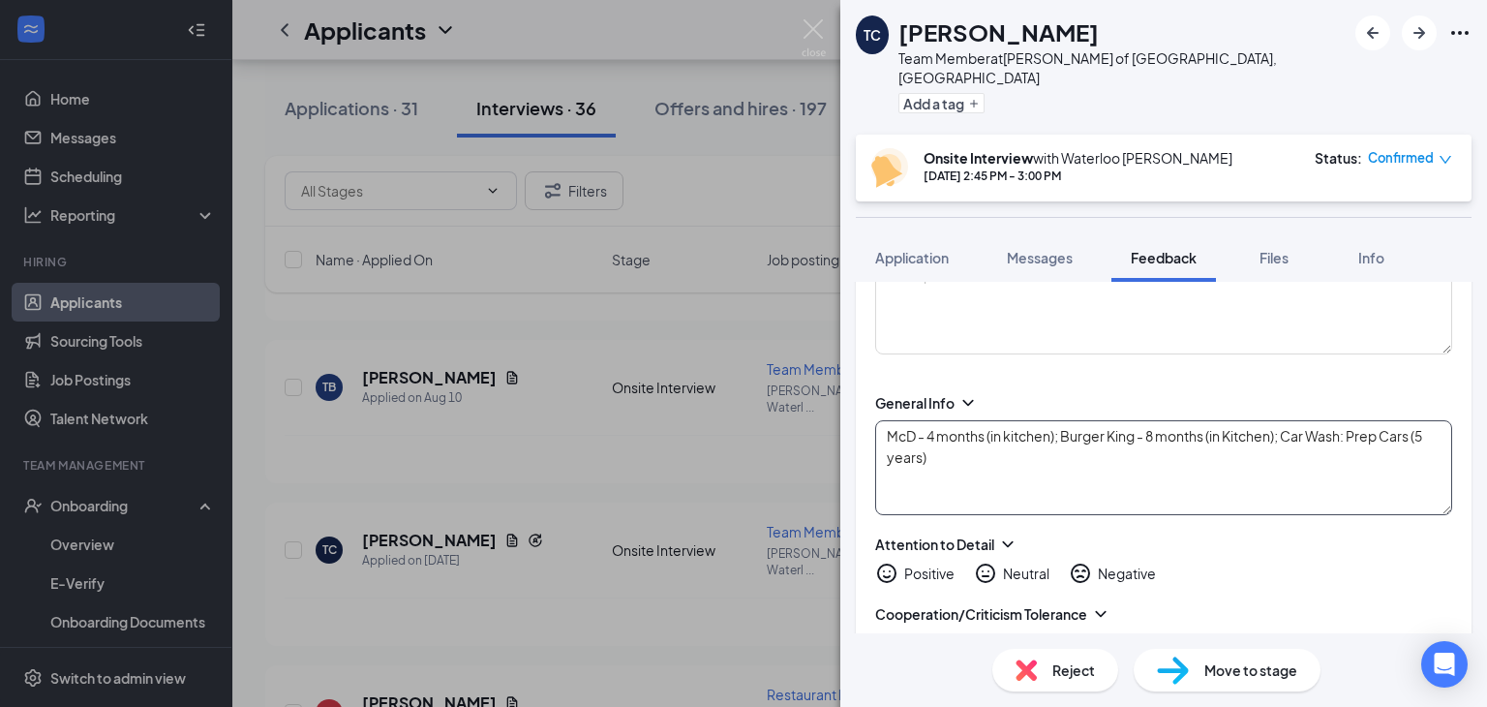
click at [911, 451] on textarea "McD - 4 months (in kitchen); Burger King - 8 months (in Kitchen); Car Wash: Pre…" at bounding box center [1163, 467] width 577 height 95
click at [941, 436] on textarea "McD - 4 months (in kitchen); Burger King - 8 months (in Kitchen); Car Wash: Pre…" at bounding box center [1163, 467] width 577 height 95
click at [937, 439] on textarea "McD - 4 months (in kitchen); Burger King - 8 months (in Kitchen); Car Wash: Pre…" at bounding box center [1163, 467] width 577 height 95
click at [937, 447] on textarea "McD - 4 months (in kitchen); Burger King - 8 months (in Kitchen); Car Wash: Pre…" at bounding box center [1163, 467] width 577 height 95
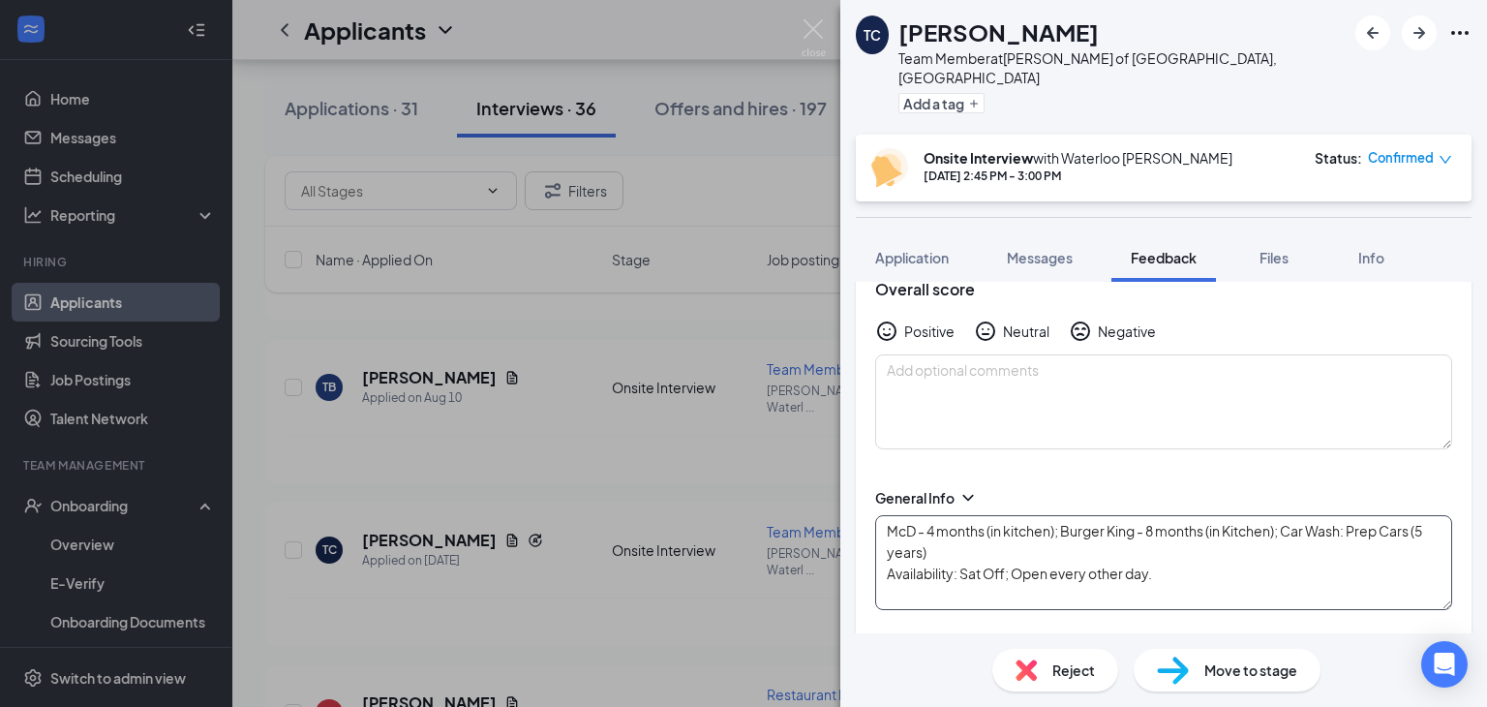
scroll to position [88, 0]
click at [1000, 560] on textarea "McD - 4 months (in kitchen); Burger King - 8 months (in Kitchen); Car Wash: Pre…" at bounding box center [1163, 567] width 577 height 95
click at [1000, 583] on textarea "McD - 4 months (in kitchen); Burger King - 8 months (in Kitchen); Car Wash: Pre…" at bounding box center [1163, 567] width 577 height 95
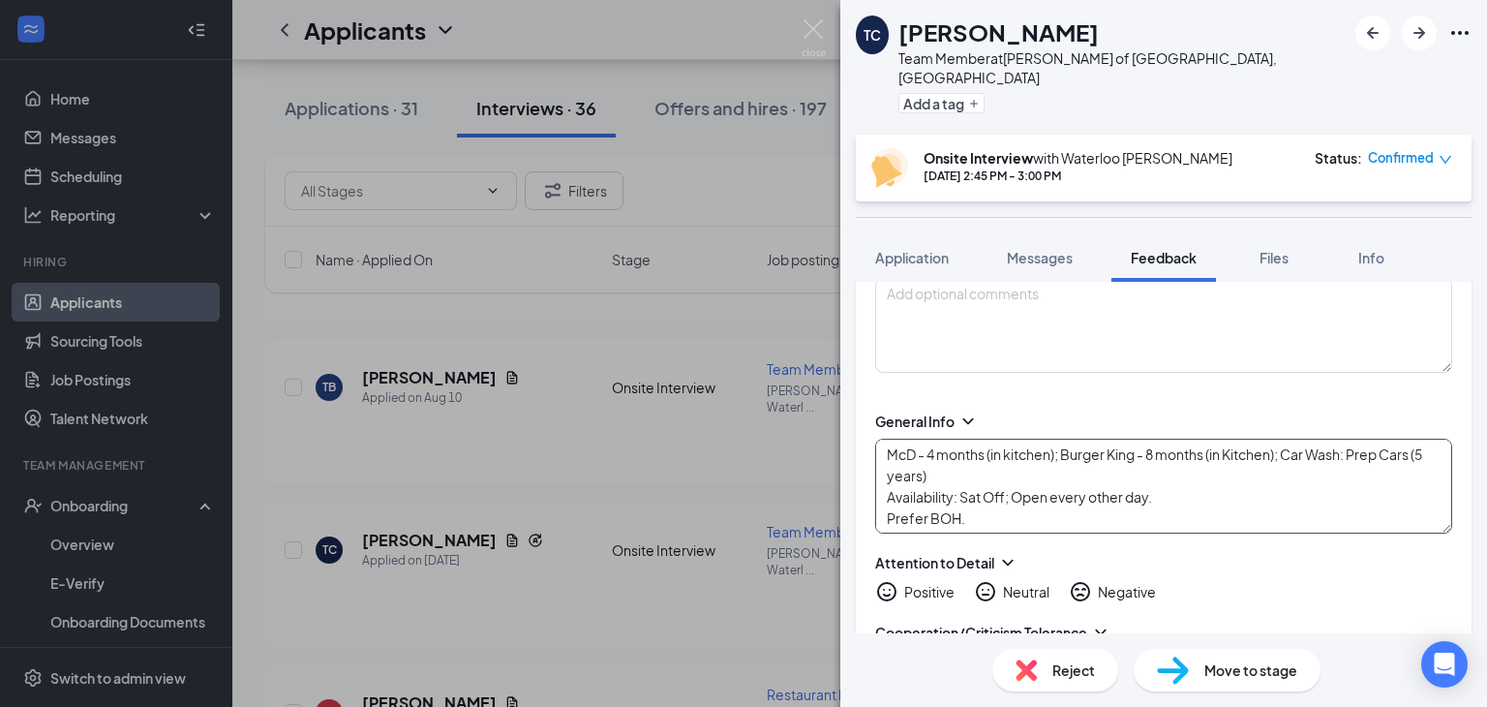
scroll to position [169, 0]
click at [1175, 499] on textarea "McD - 4 months (in kitchen); Burger King - 8 months (in Kitchen); Car Wash: Pre…" at bounding box center [1163, 486] width 577 height 95
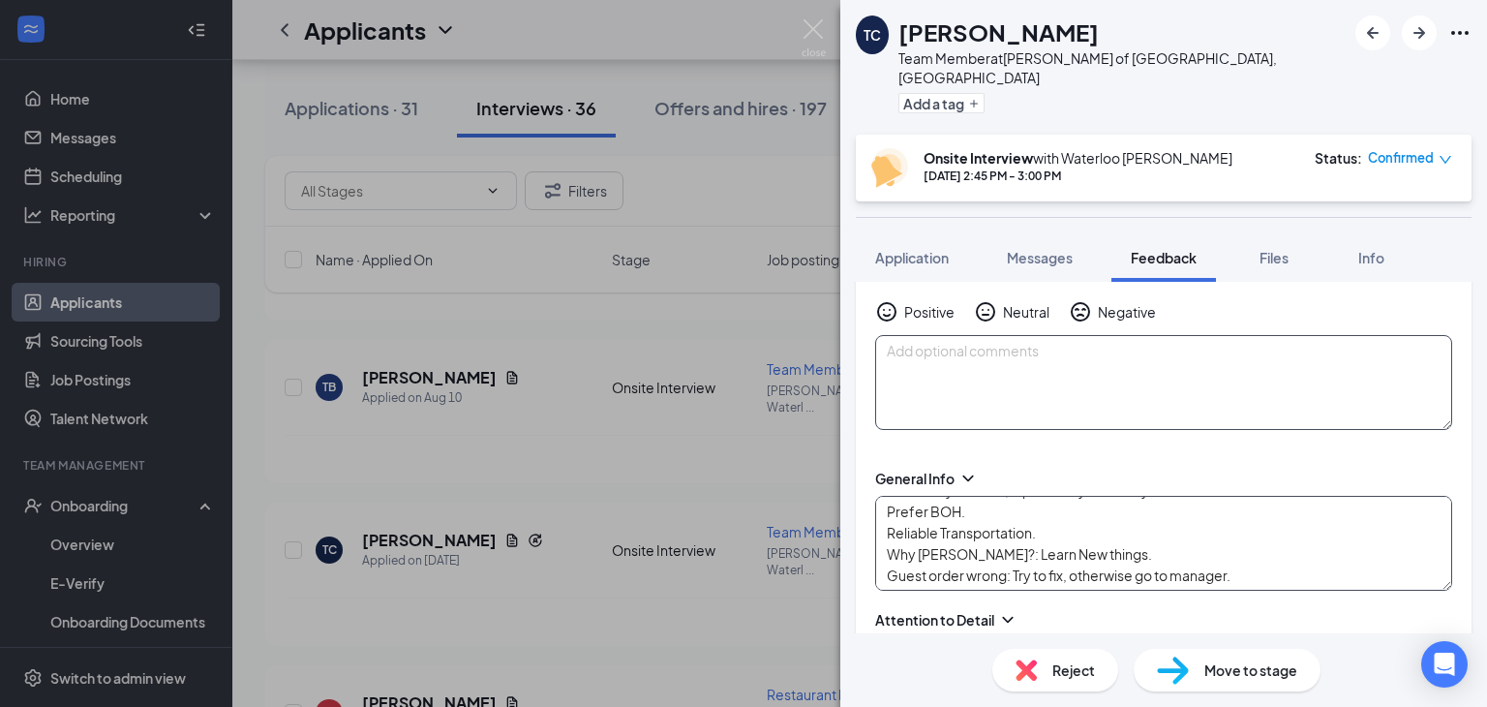
scroll to position [115, 0]
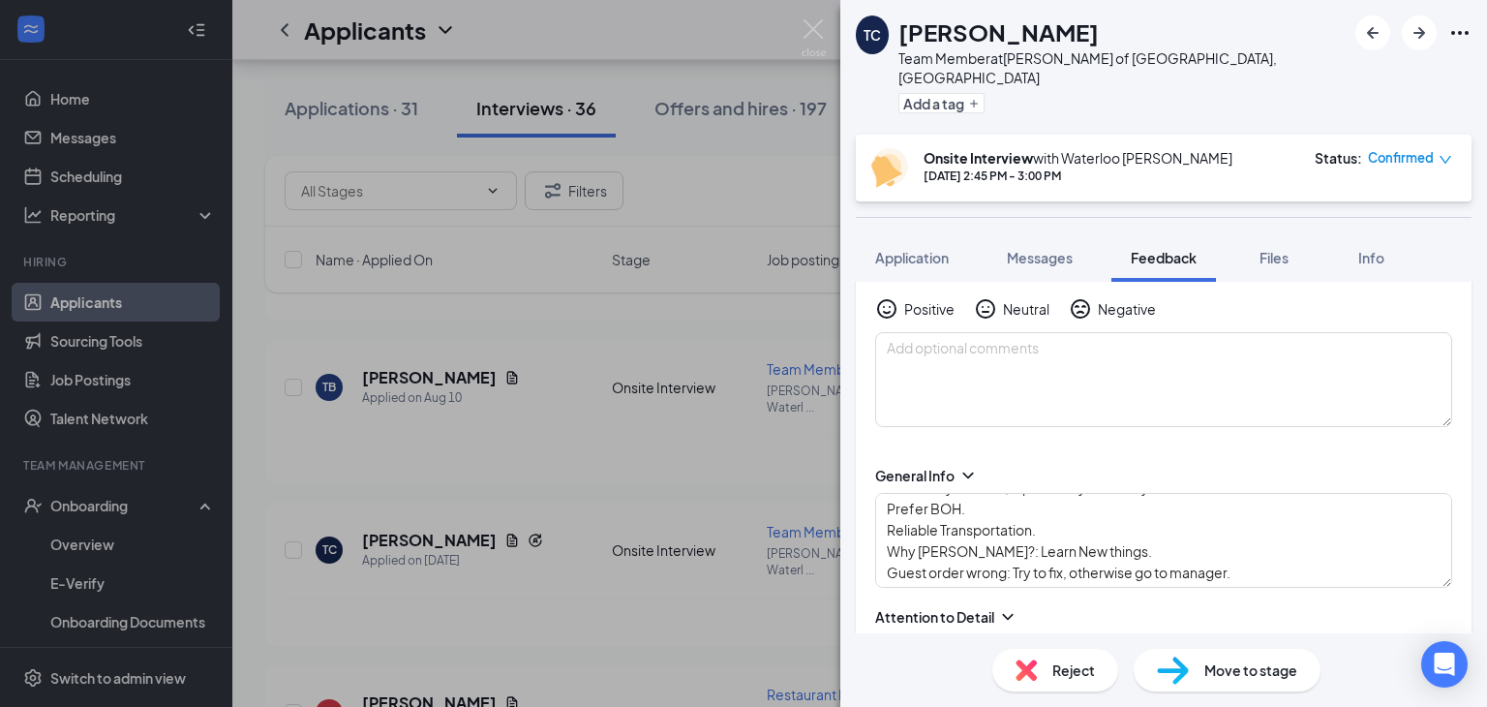
click at [1099, 299] on div "Negative" at bounding box center [1127, 308] width 58 height 19
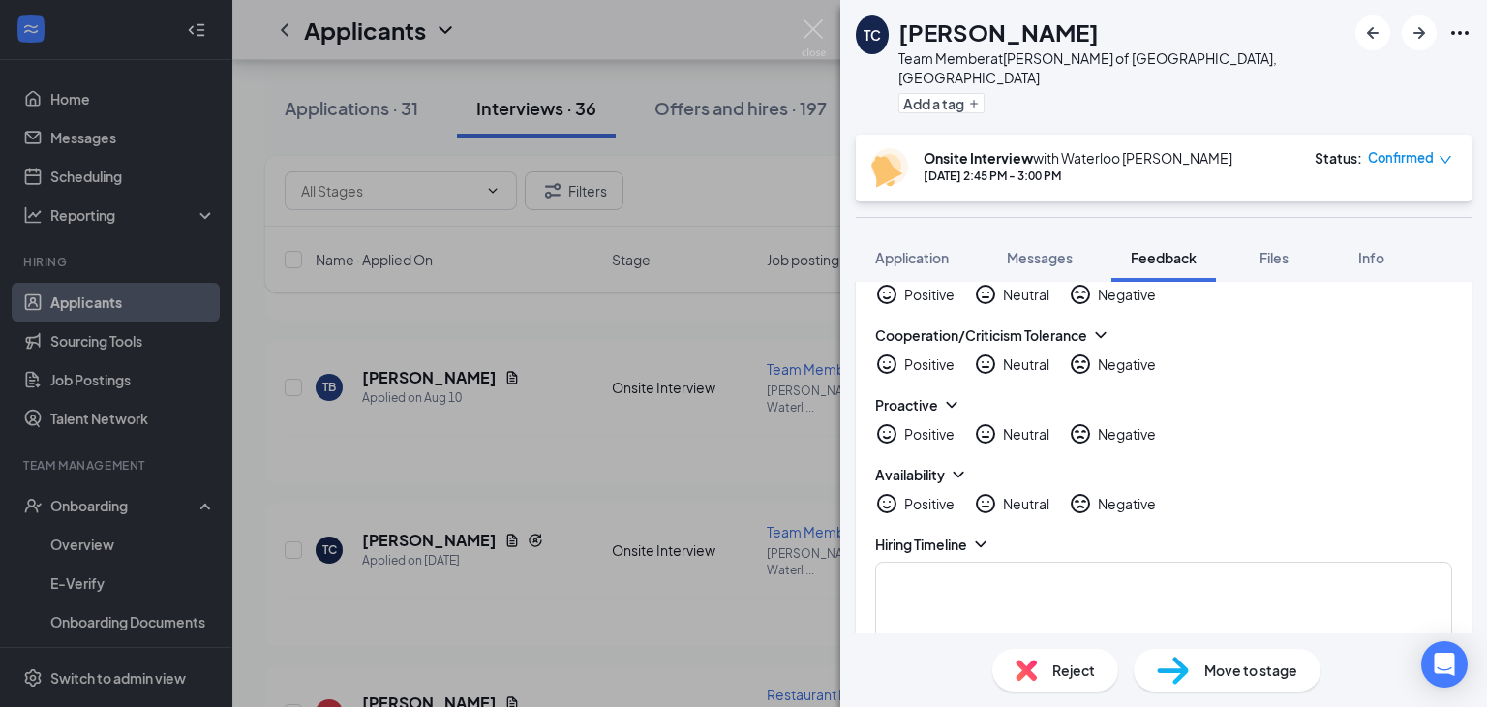
scroll to position [343, 0]
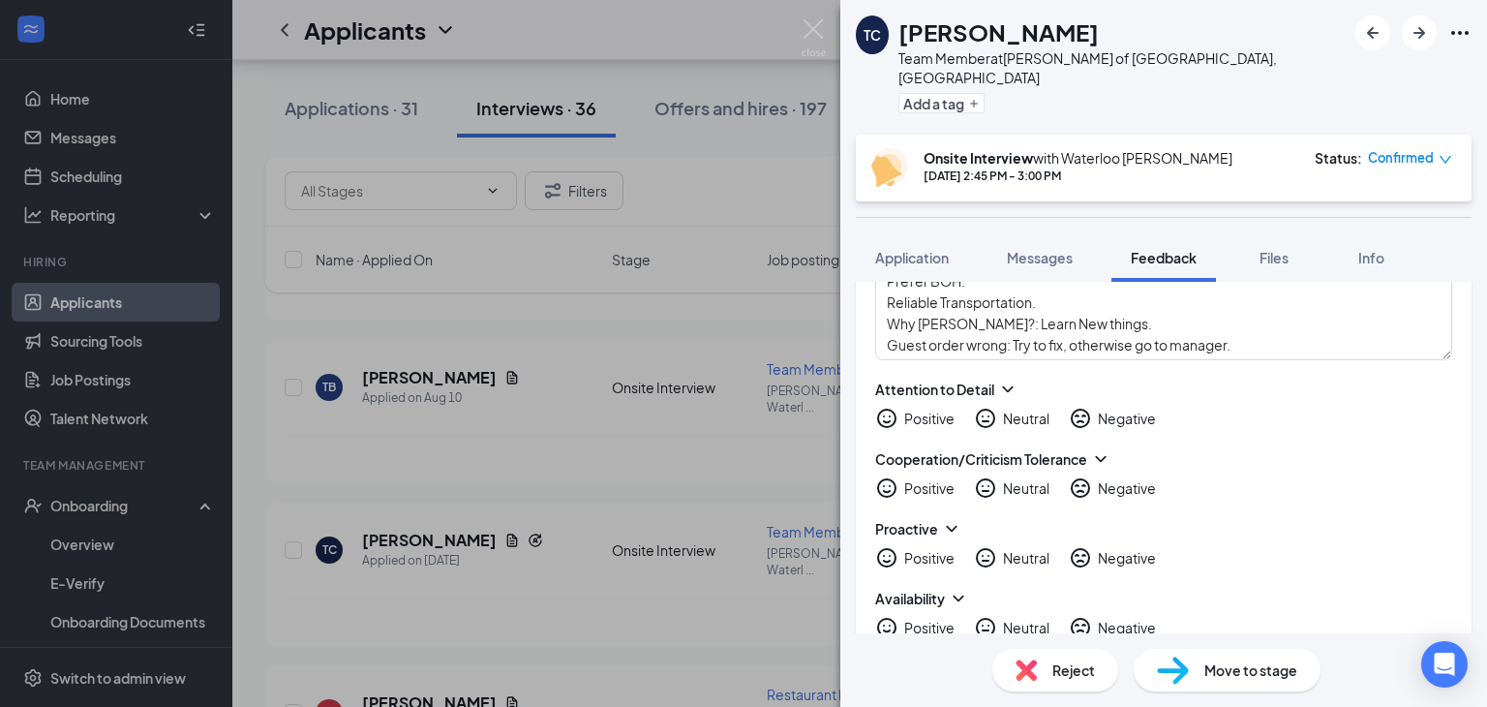
click at [1088, 407] on icon "SadFace" at bounding box center [1080, 418] width 23 height 23
click at [1081, 476] on icon "SadFace" at bounding box center [1080, 487] width 23 height 23
click at [989, 546] on icon "NeutralFace" at bounding box center [985, 557] width 23 height 23
click at [957, 616] on div "Positive Neutral Negative" at bounding box center [1163, 627] width 577 height 23
click at [944, 618] on div "Positive" at bounding box center [929, 627] width 50 height 19
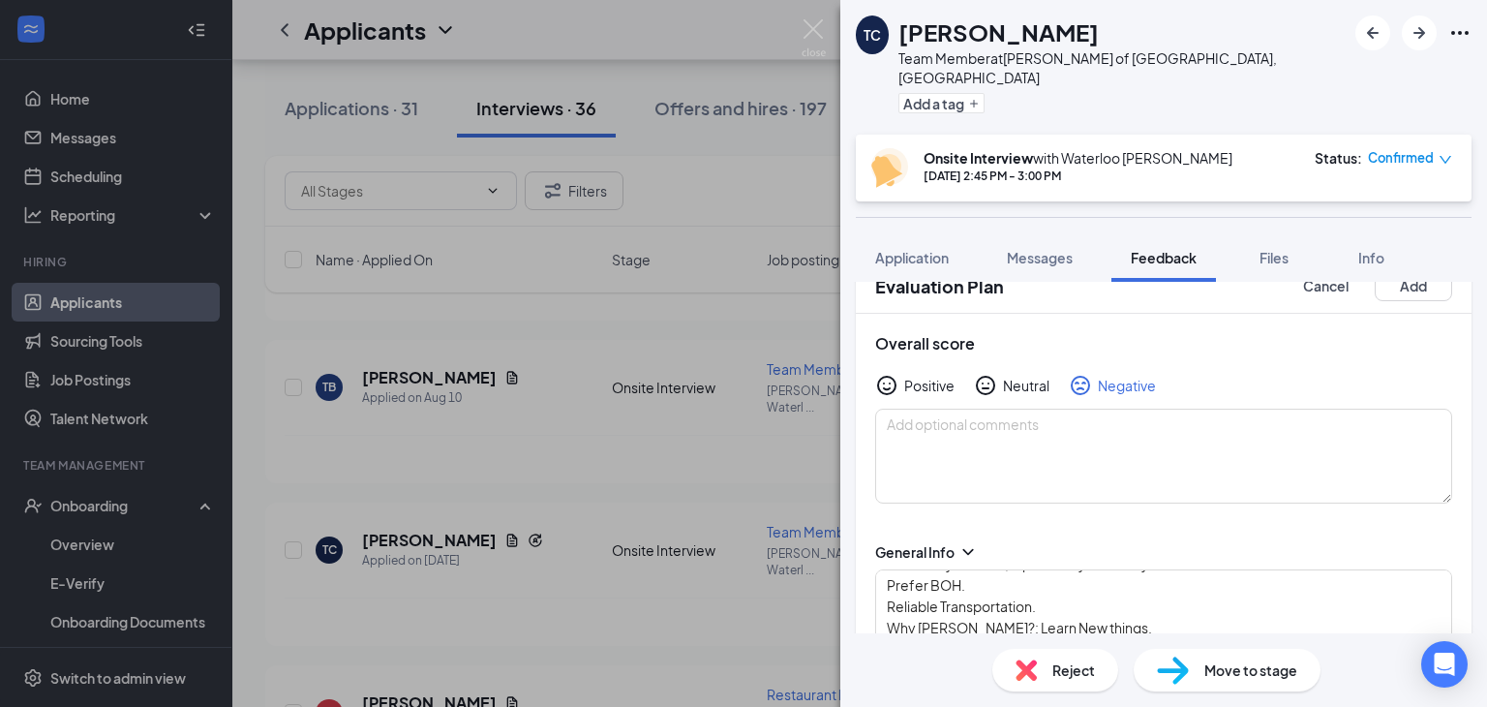
scroll to position [0, 0]
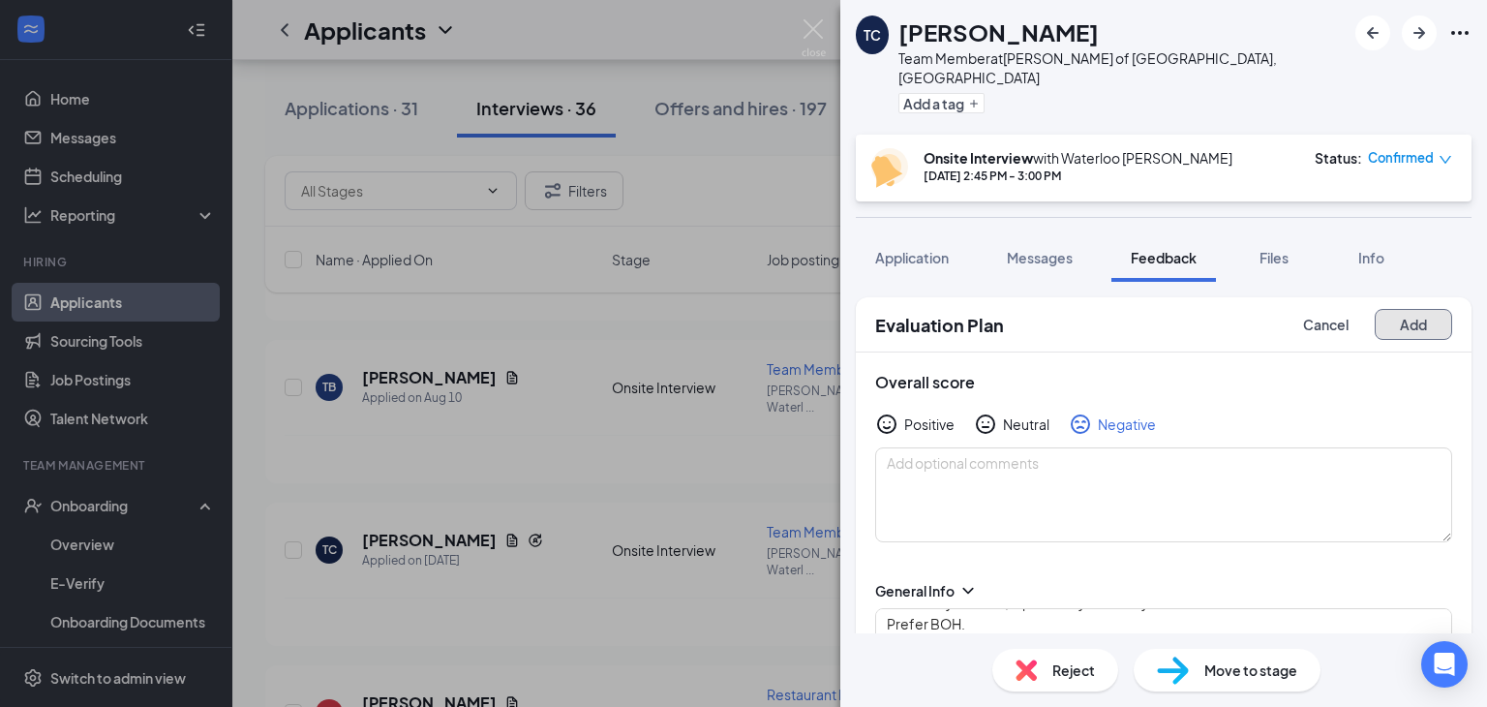
click at [1398, 309] on button "Add" at bounding box center [1413, 324] width 77 height 31
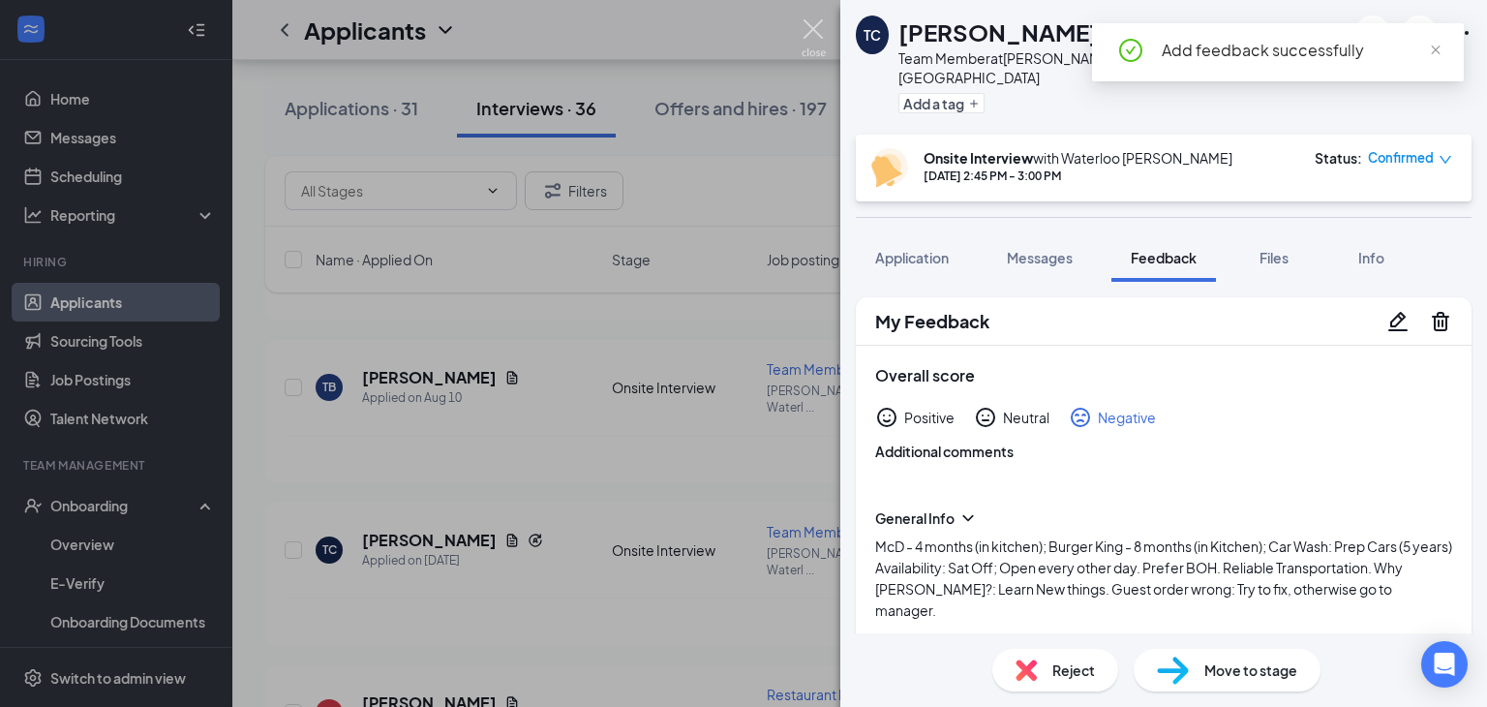
click at [806, 21] on img at bounding box center [814, 38] width 24 height 38
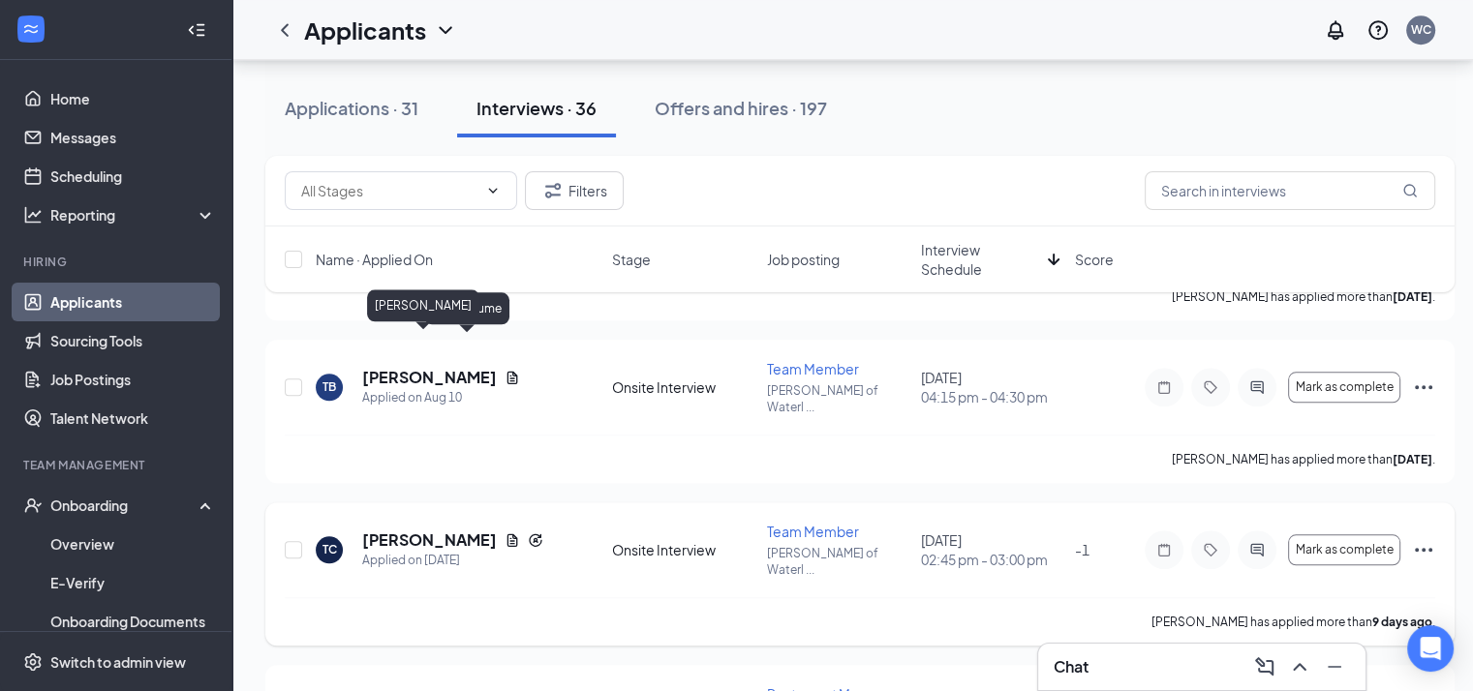
click at [429, 551] on div "Applied on [DATE]" at bounding box center [452, 560] width 181 height 19
click at [434, 530] on h5 "[PERSON_NAME]" at bounding box center [429, 540] width 135 height 21
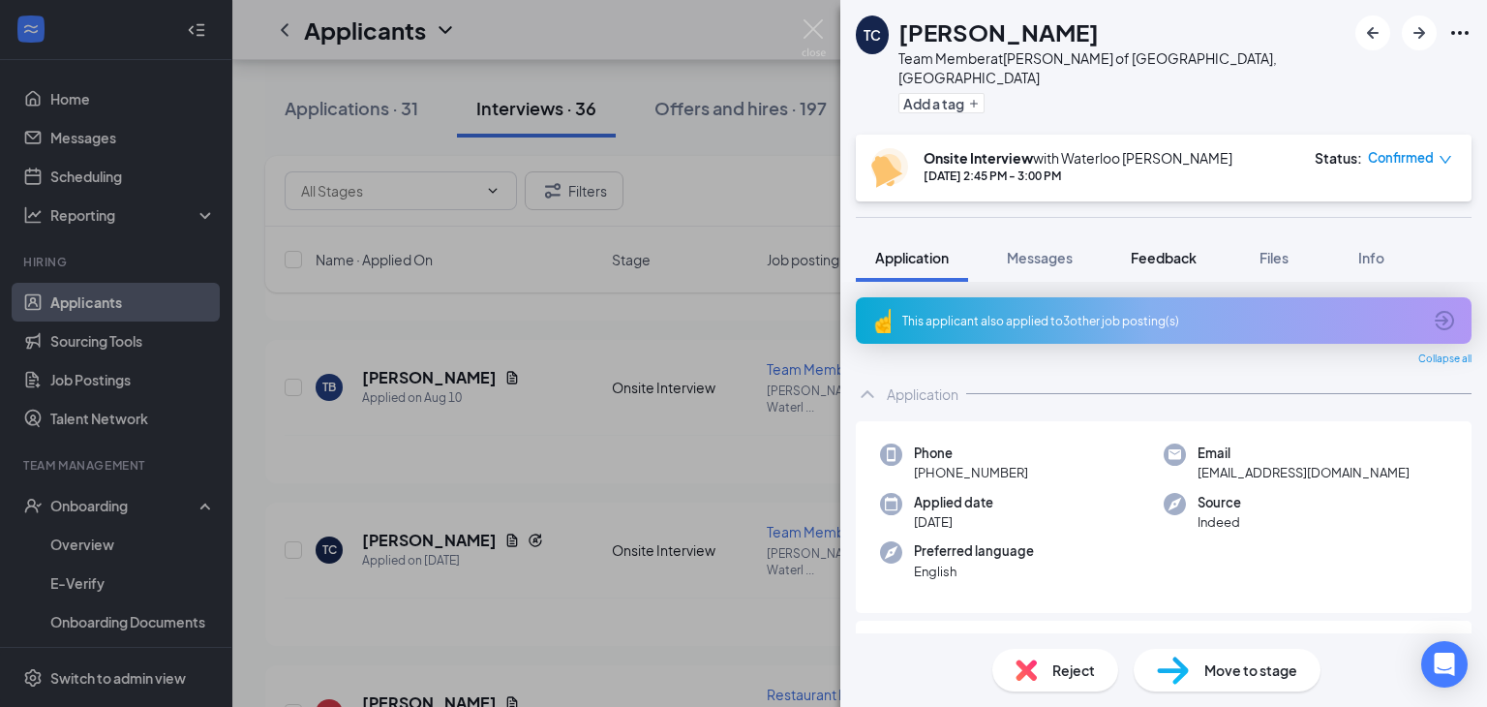
click at [1123, 251] on button "Feedback" at bounding box center [1163, 257] width 105 height 48
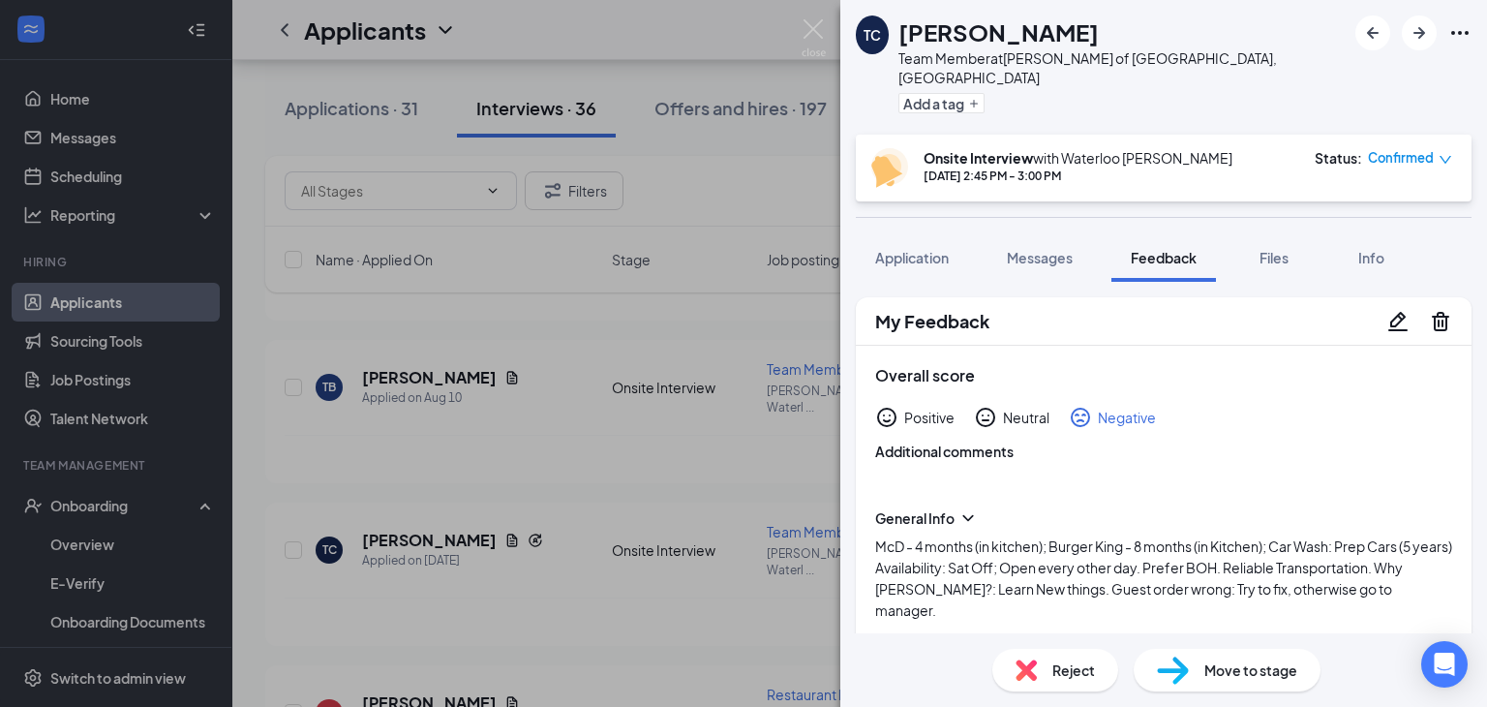
click at [1388, 311] on icon "Pencil" at bounding box center [1397, 320] width 19 height 19
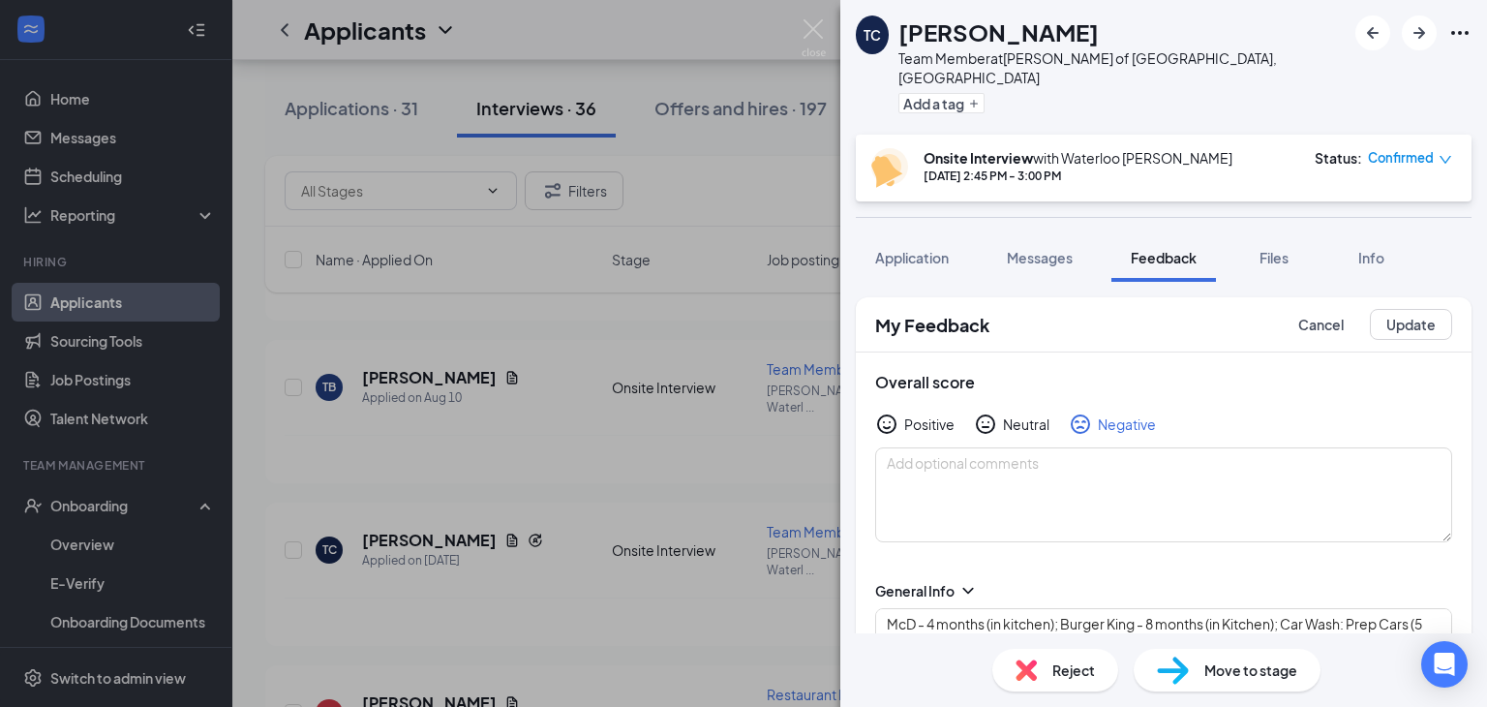
scroll to position [66, 0]
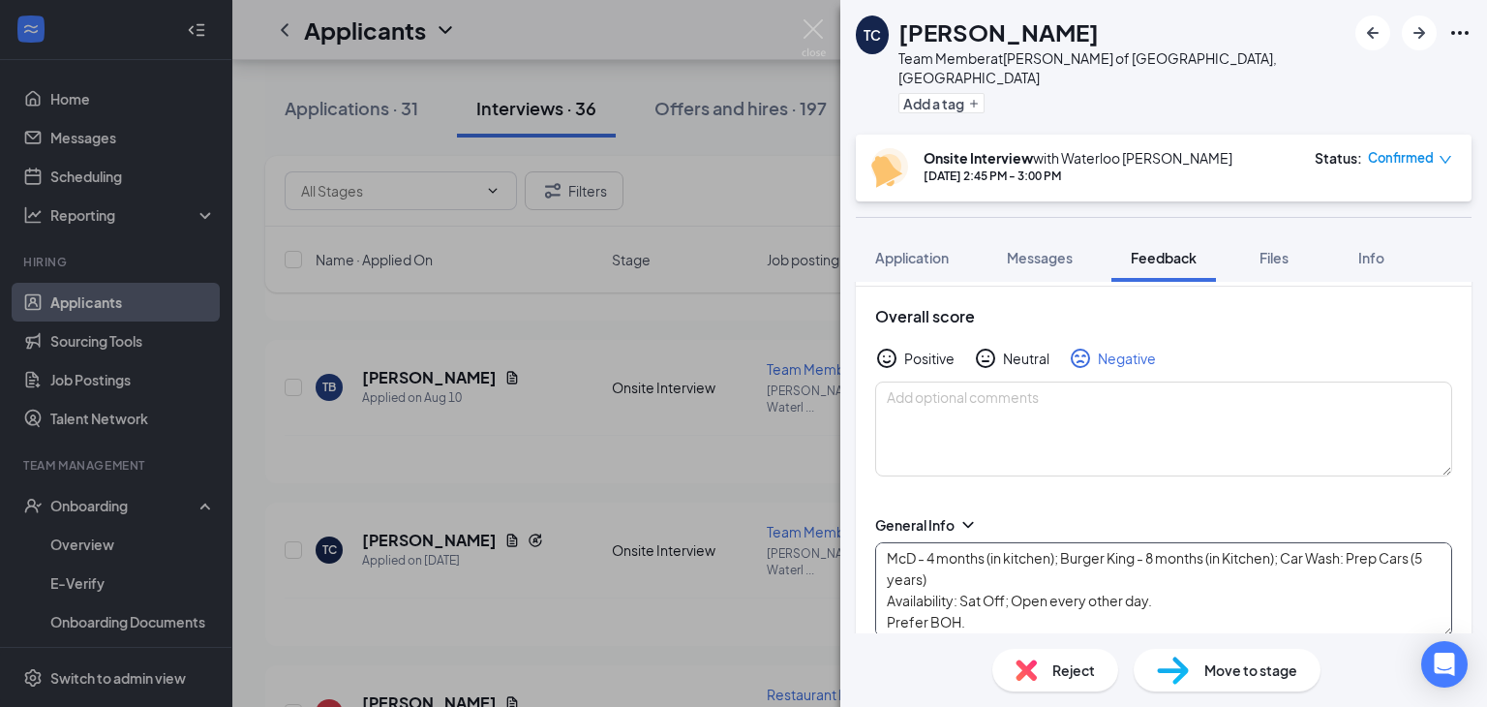
click at [1026, 553] on textarea "McD - 4 months (in kitchen); Burger King - 8 months (in Kitchen); Car Wash: Pre…" at bounding box center [1163, 589] width 577 height 95
click at [1212, 592] on textarea "McD - 4 months (in kitchen); Burger King - 8 months (in Kitchen); Car Wash: Pre…" at bounding box center [1163, 589] width 577 height 95
click at [1189, 579] on textarea "McD - 4 months (in kitchen); Burger King - 8 months (in Kitchen); Car Wash: Pre…" at bounding box center [1163, 589] width 577 height 95
click at [1187, 597] on textarea "McD - 4 months (in kitchen); Burger King - 8 months (in Kitchen); Car Wash: Pre…" at bounding box center [1163, 589] width 577 height 95
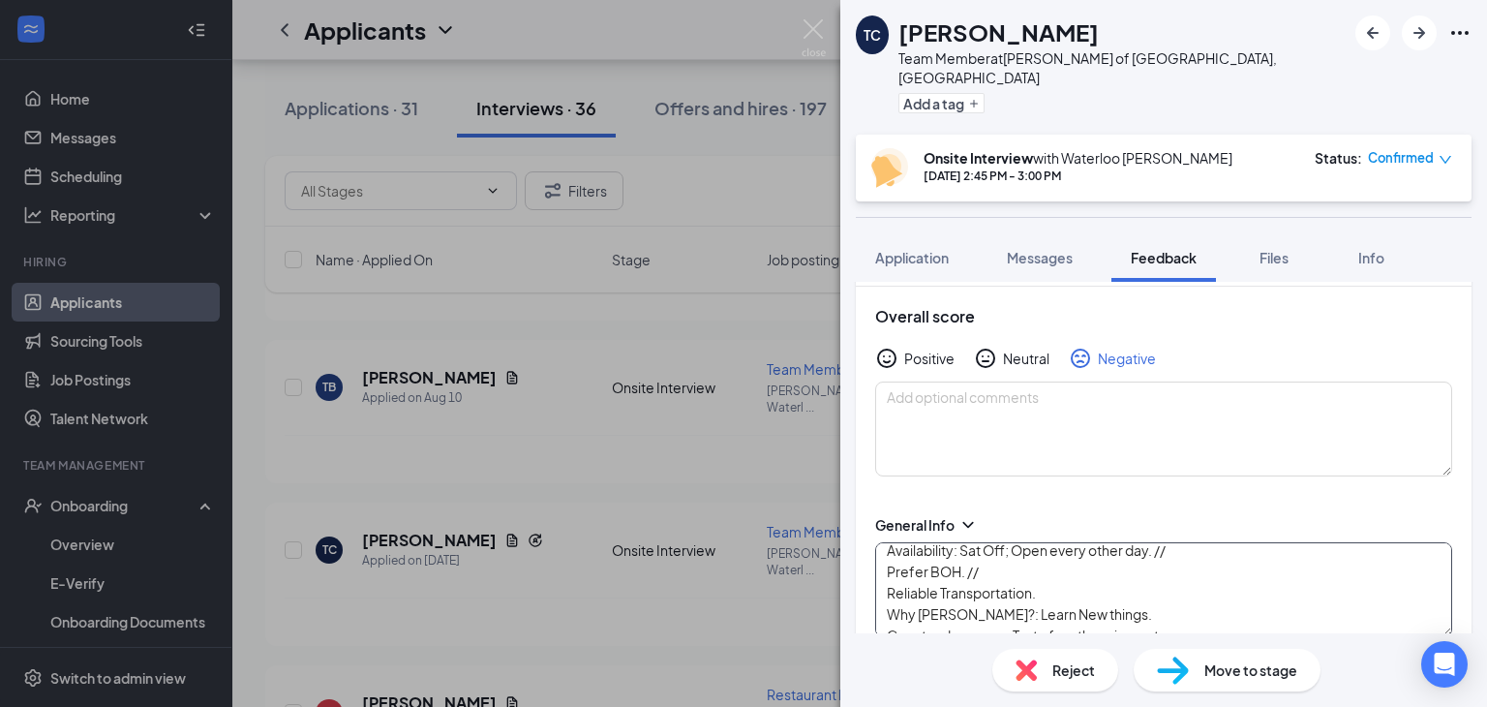
scroll to position [58, 0]
click at [1098, 570] on textarea "McD - 4 months (in kitchen); Burger King - 8 months (in Kitchen); Car Wash: Pre…" at bounding box center [1163, 589] width 577 height 95
click at [1115, 586] on textarea "McD - 4 months (in kitchen); Burger King - 8 months (in Kitchen); Car Wash: Pre…" at bounding box center [1163, 589] width 577 height 95
click at [1259, 602] on textarea "McD - 4 months (in kitchen); Burger King - 8 months (in Kitchen); Car Wash: Pre…" at bounding box center [1163, 589] width 577 height 95
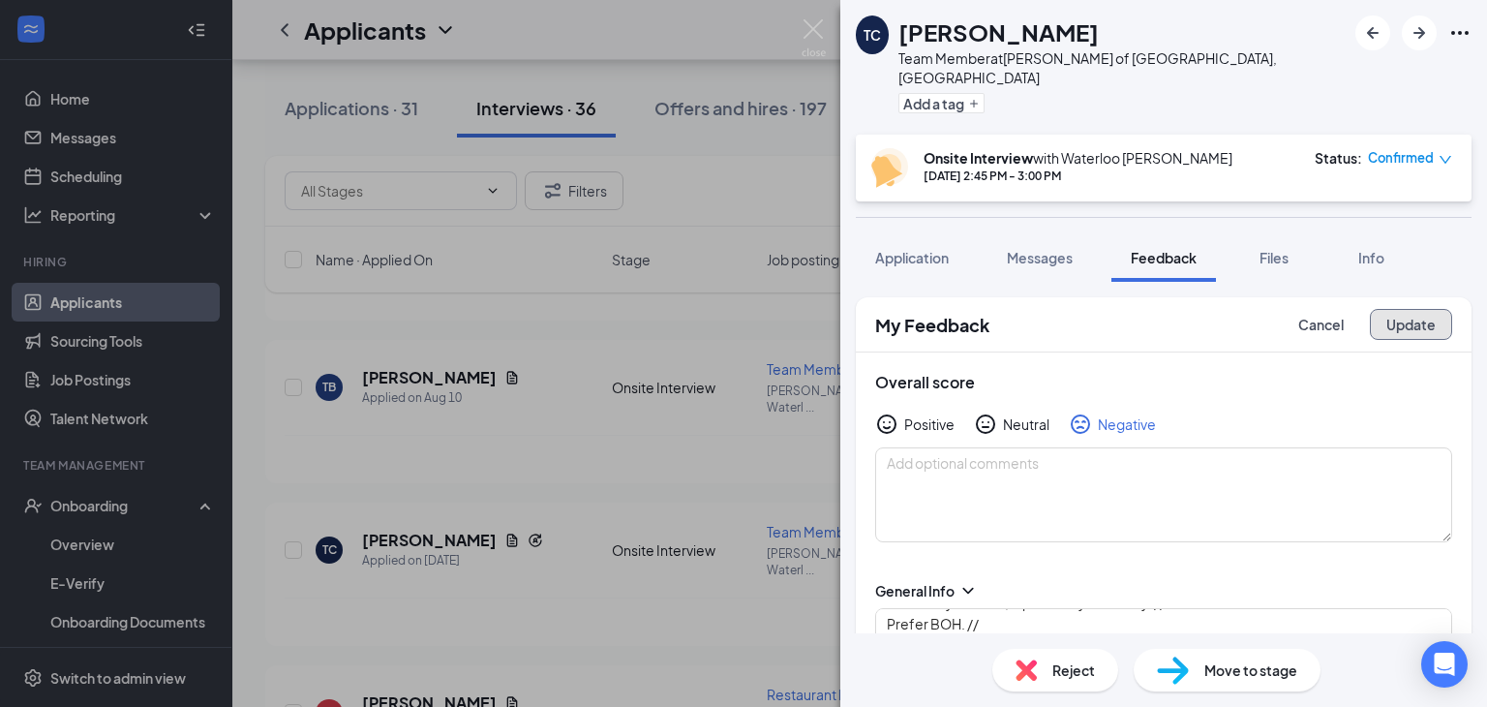
click at [1390, 319] on button "Update" at bounding box center [1411, 324] width 82 height 31
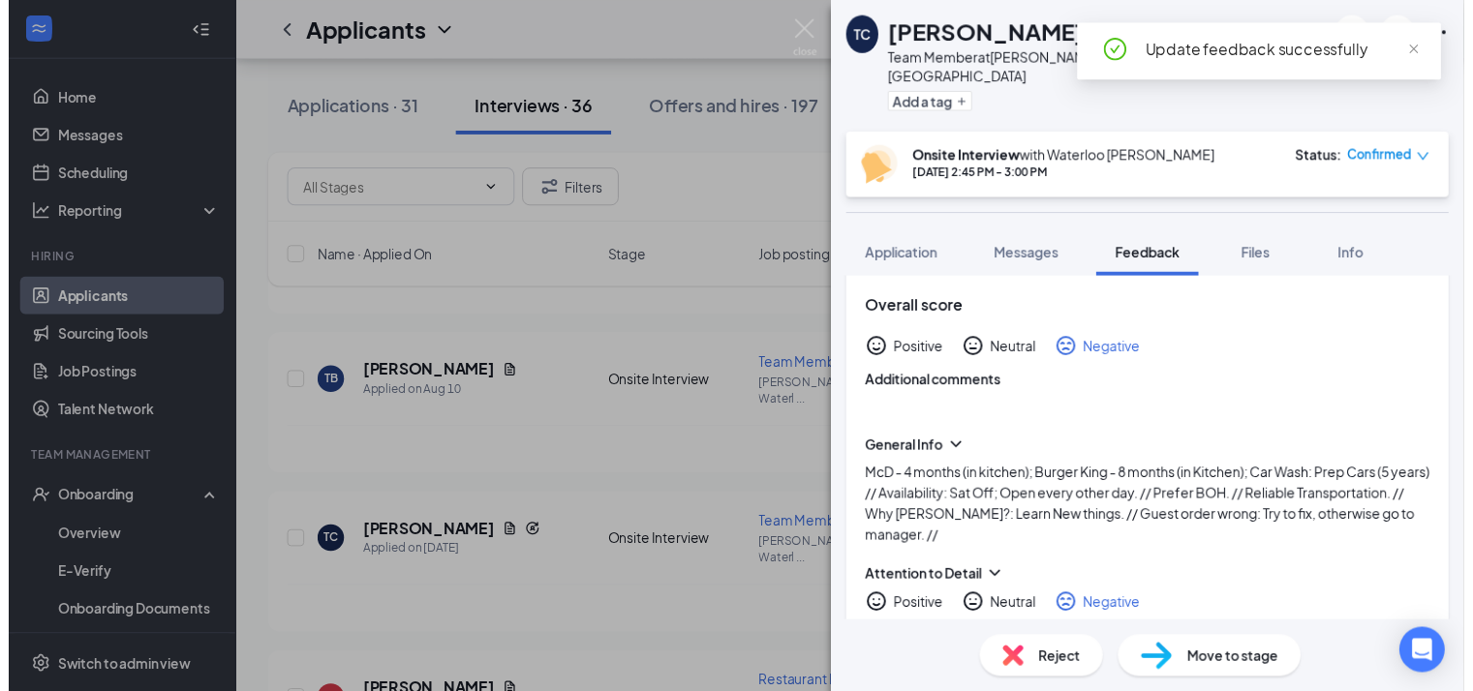
scroll to position [66, 0]
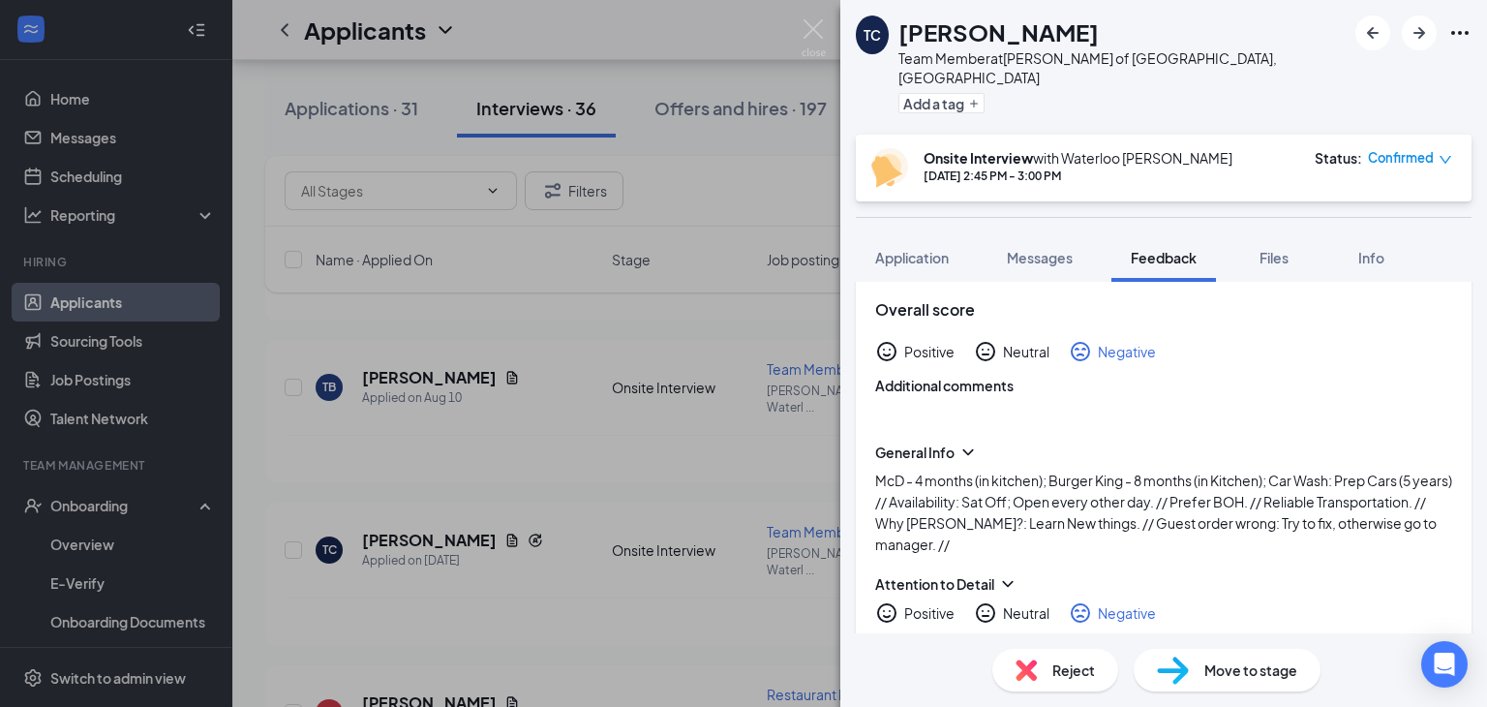
click at [793, 25] on div "TC [PERSON_NAME] Team Member at [PERSON_NAME] of [GEOGRAPHIC_DATA], [GEOGRAPHIC…" at bounding box center [743, 353] width 1487 height 707
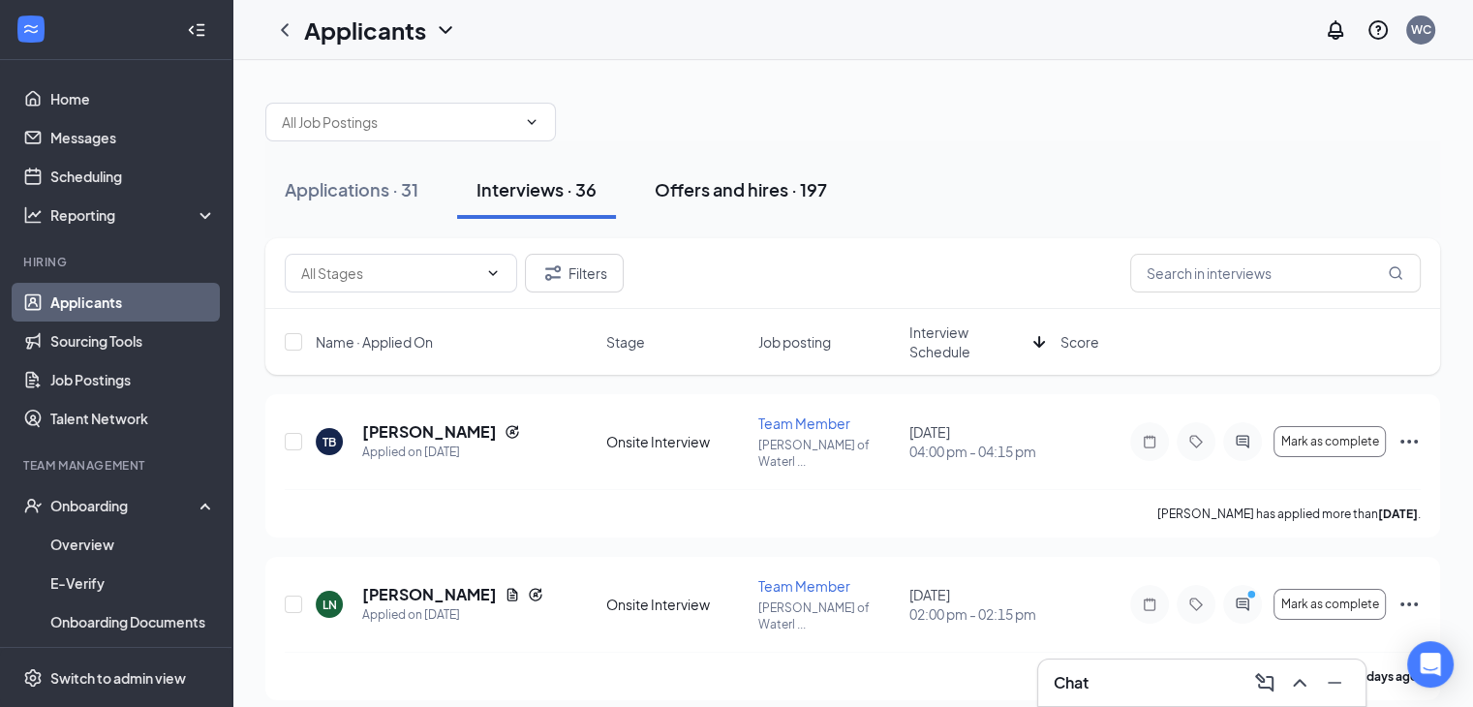
click at [732, 173] on button "Offers and hires · 197" at bounding box center [740, 190] width 211 height 58
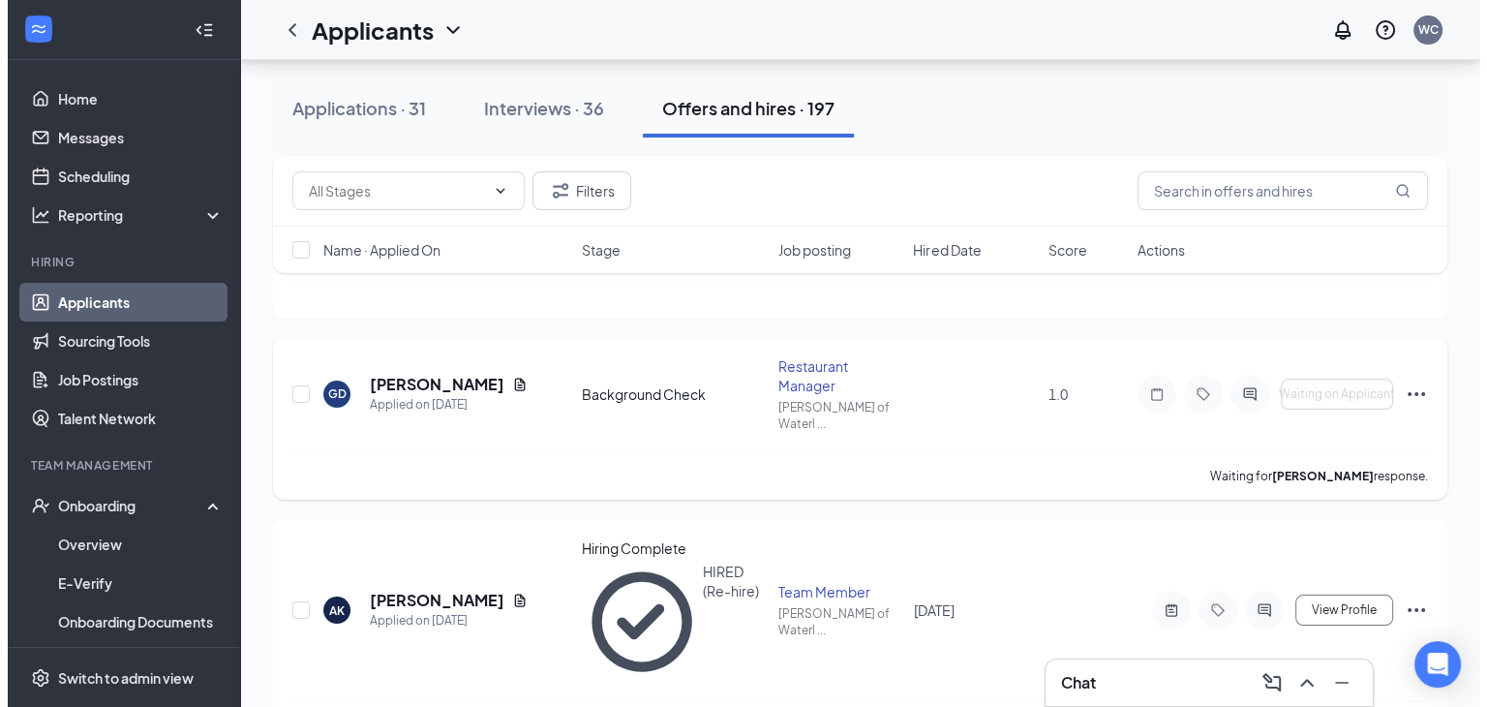
scroll to position [204, 0]
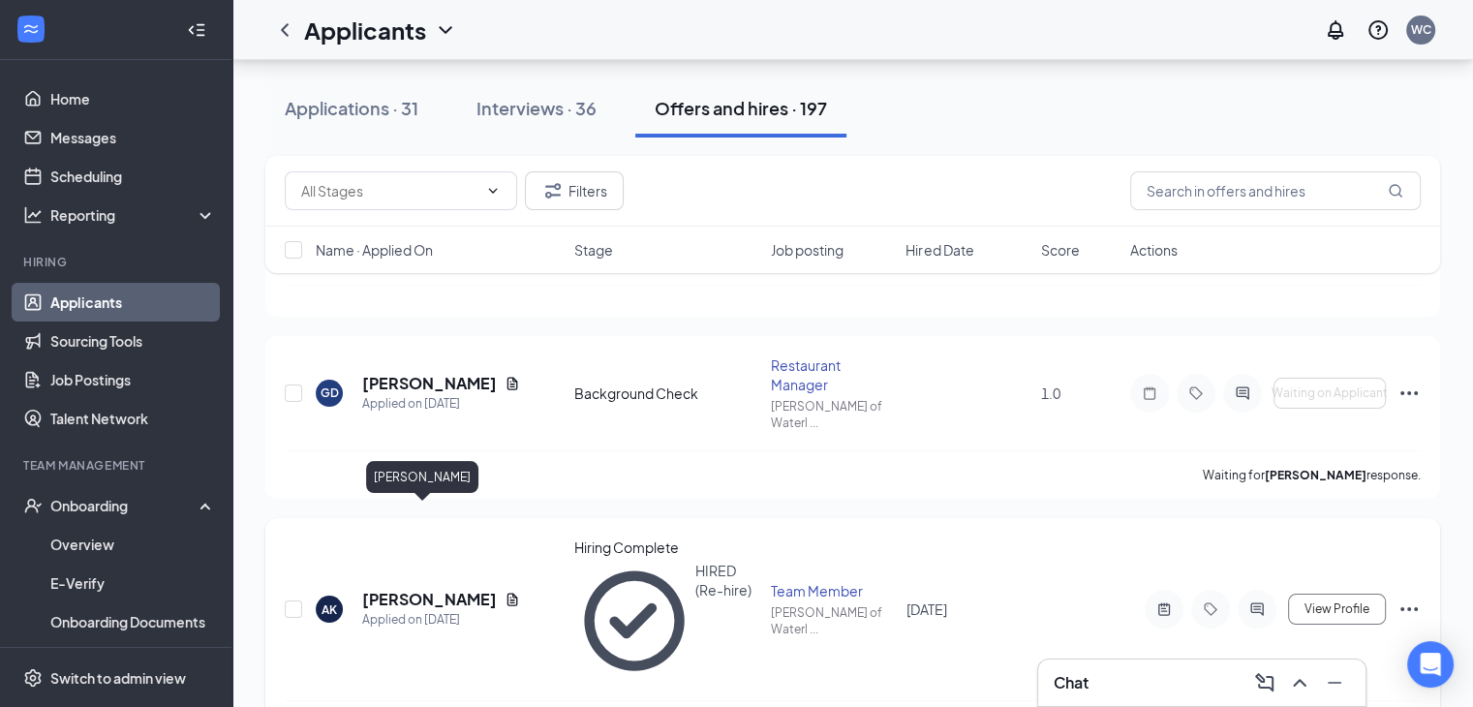
click at [389, 589] on h5 "[PERSON_NAME]" at bounding box center [429, 599] width 135 height 21
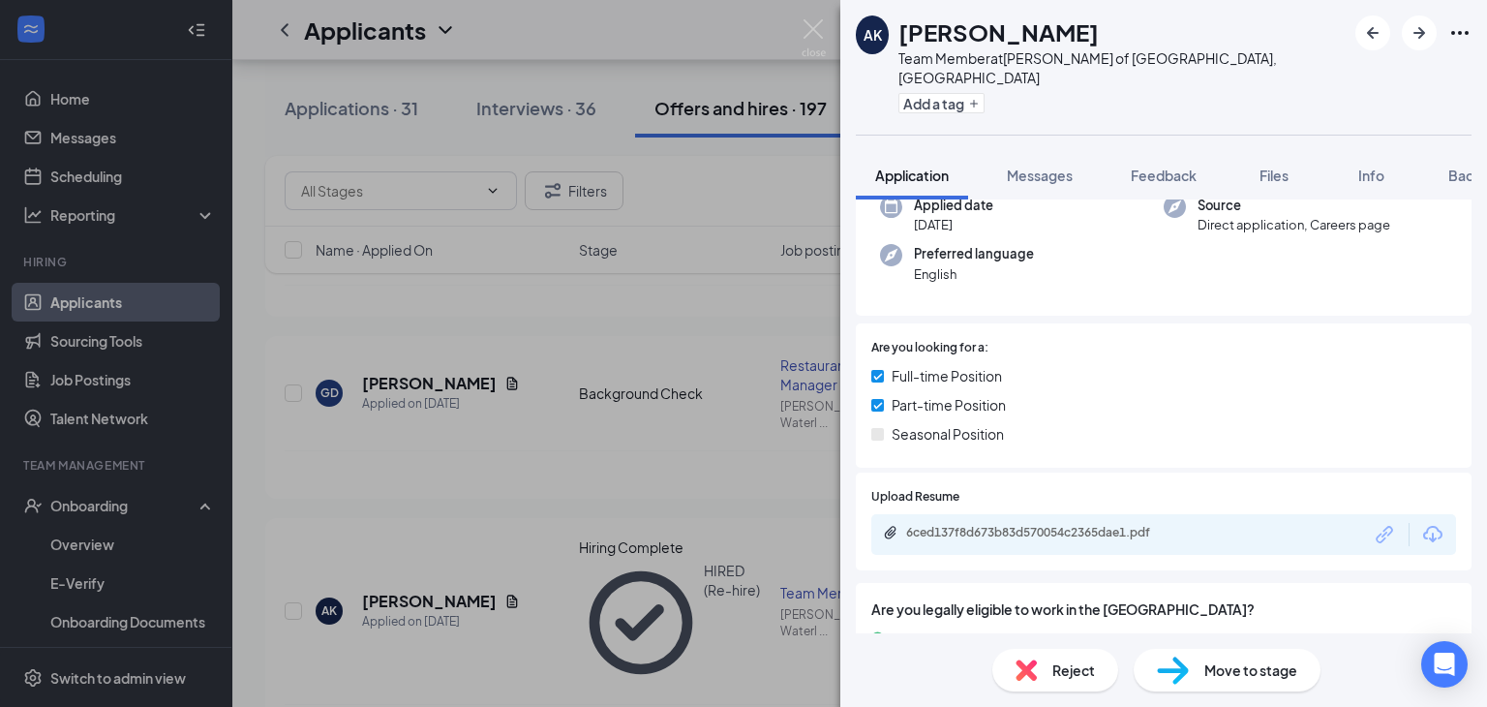
scroll to position [84, 0]
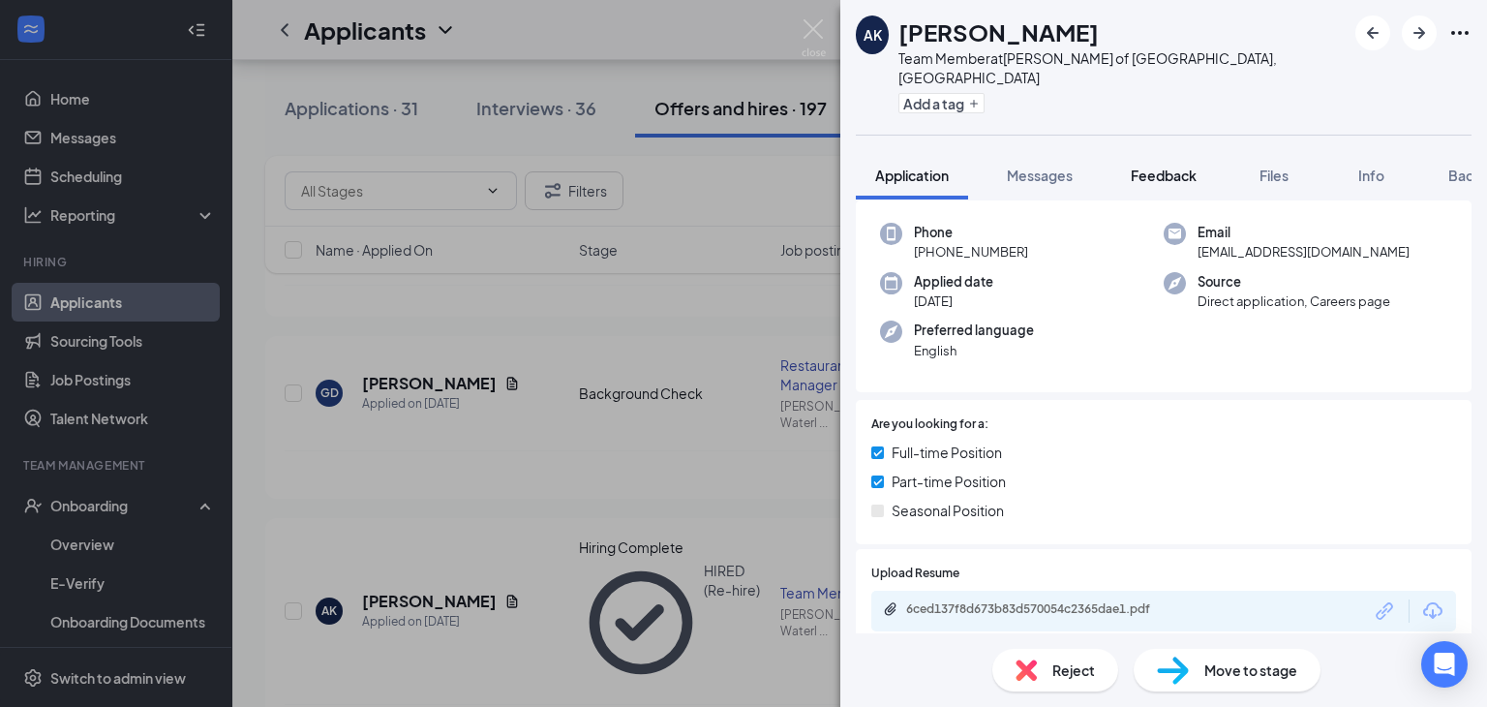
click at [1181, 167] on span "Feedback" at bounding box center [1164, 175] width 66 height 17
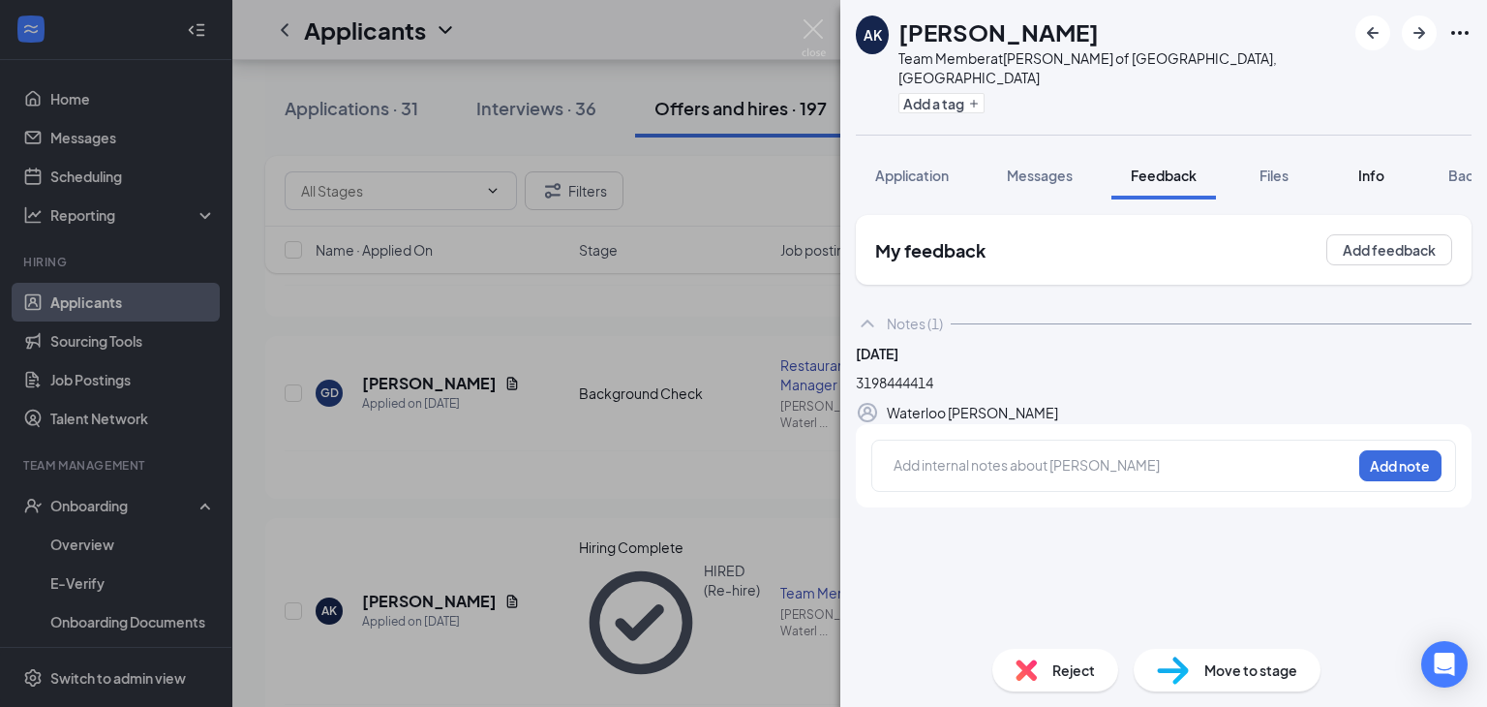
click at [1372, 167] on span "Info" at bounding box center [1371, 175] width 26 height 17
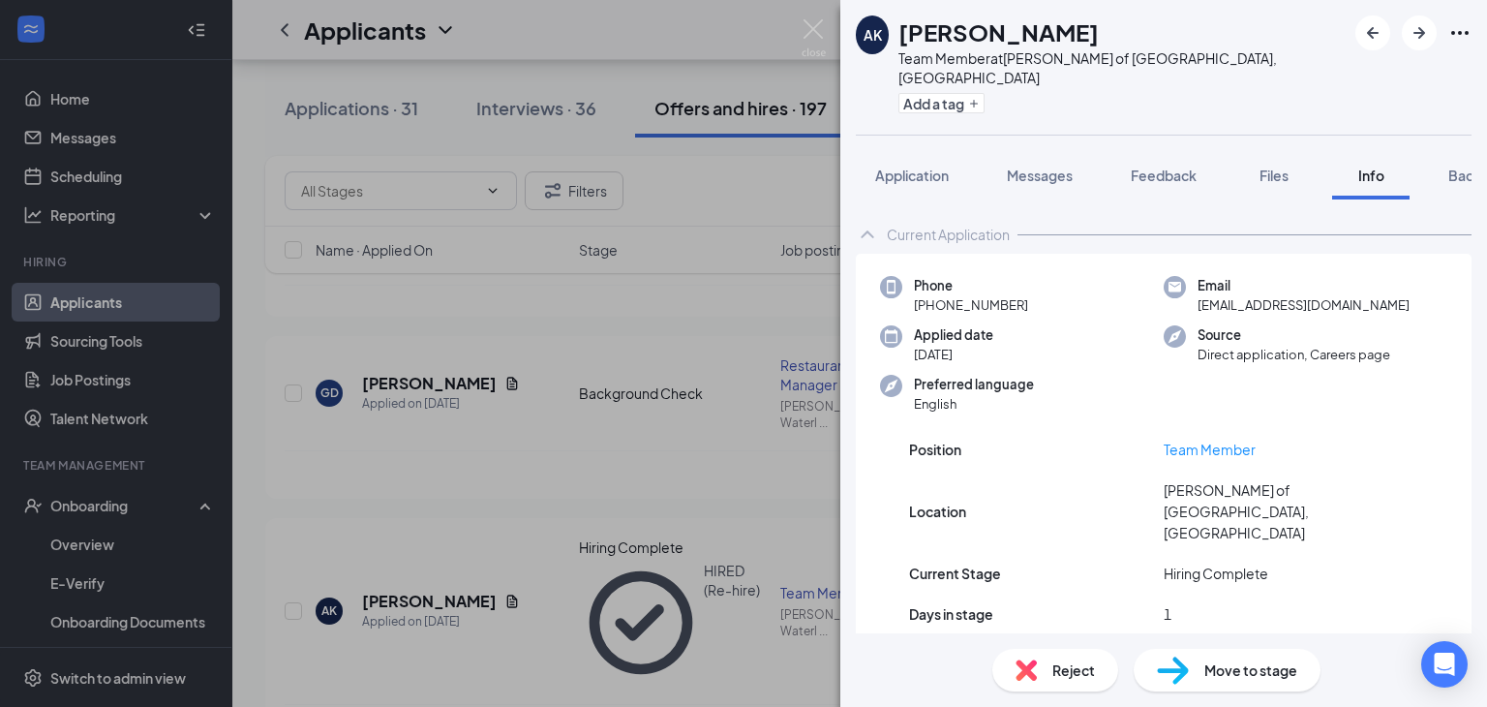
scroll to position [0, 78]
click at [1414, 167] on span "Background" at bounding box center [1412, 175] width 79 height 17
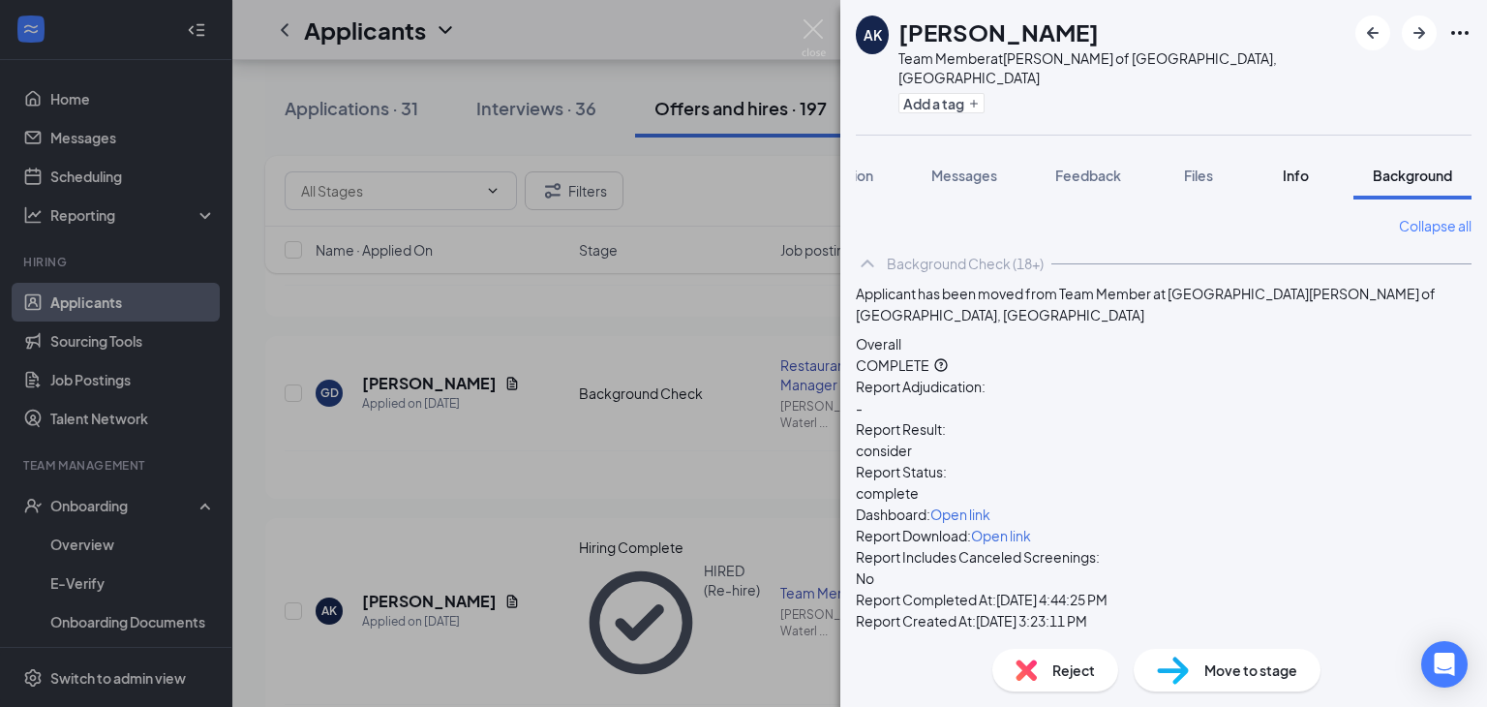
click at [1290, 167] on span "Info" at bounding box center [1296, 175] width 26 height 17
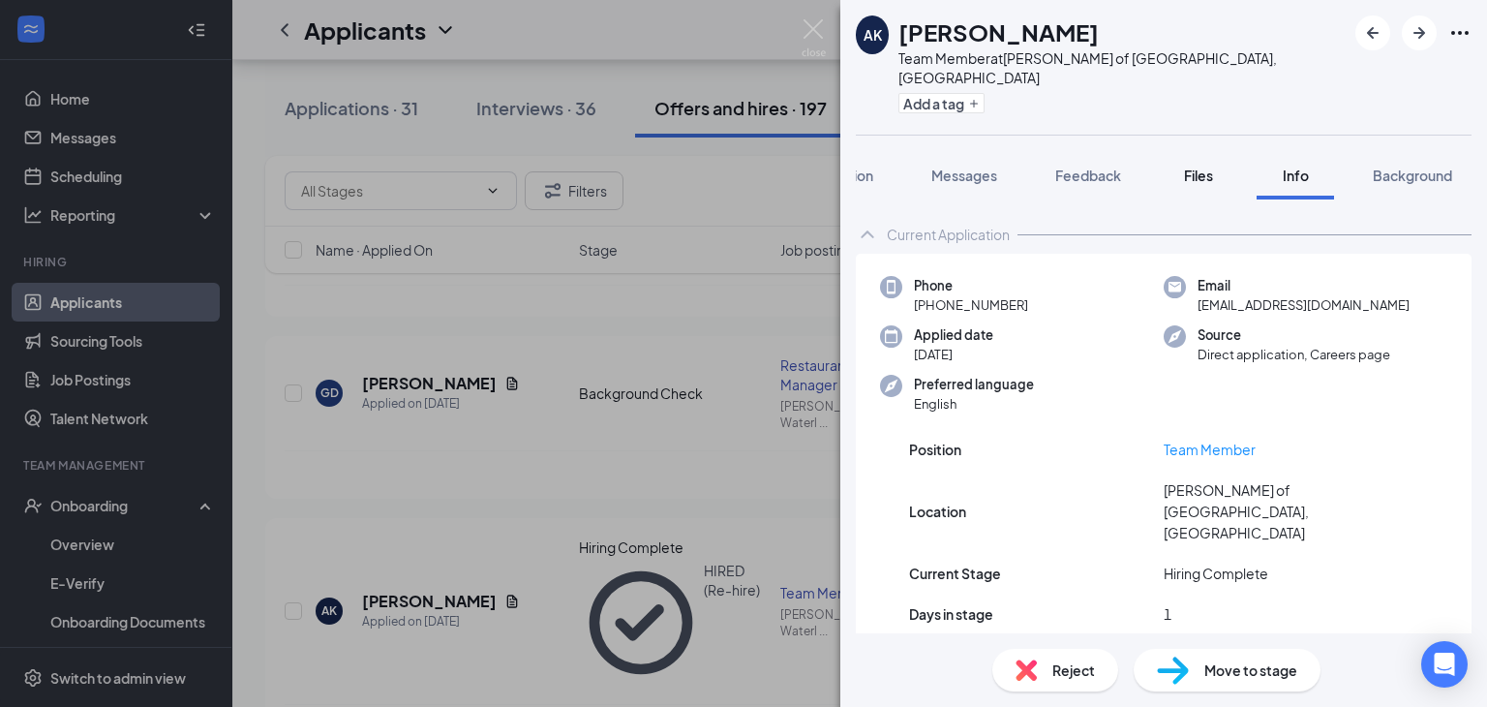
click at [1179, 166] on div "Files" at bounding box center [1198, 175] width 39 height 19
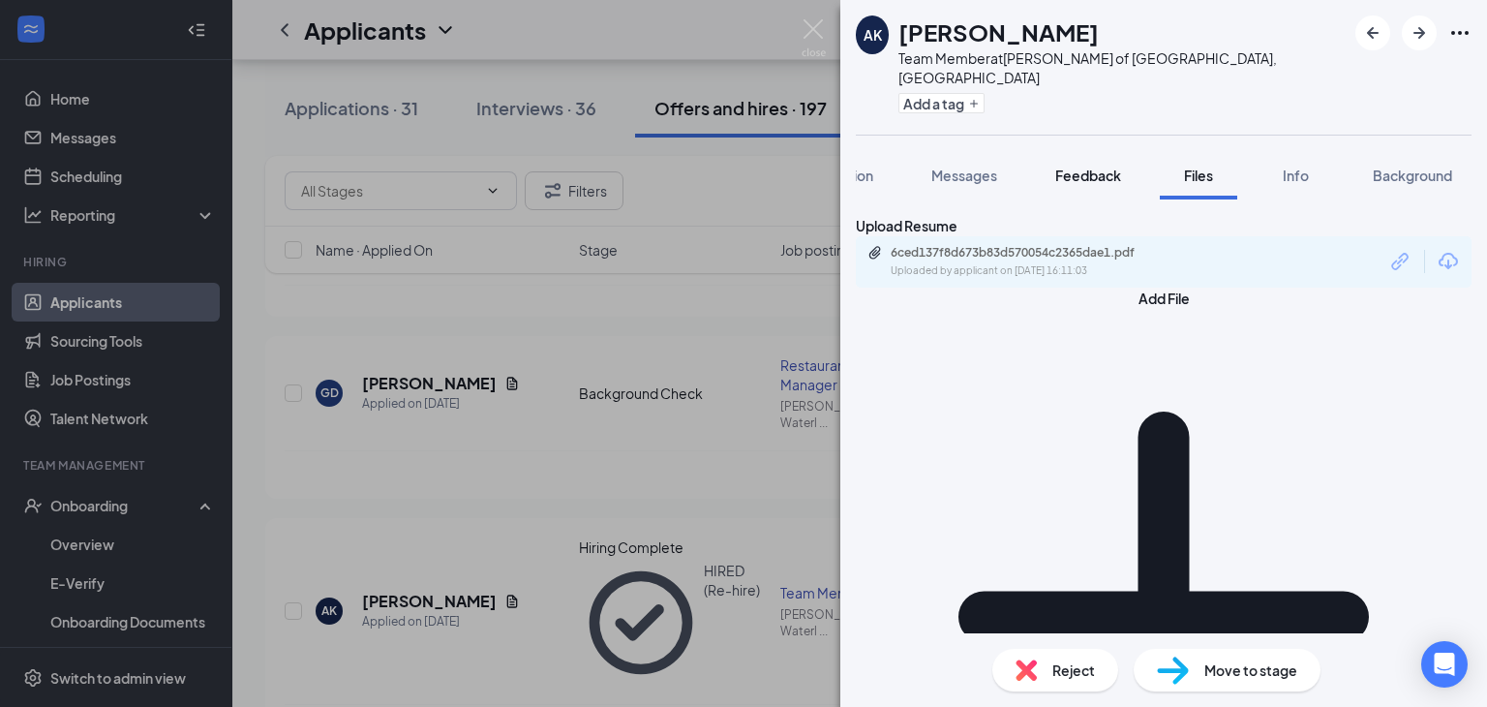
click at [1076, 167] on span "Feedback" at bounding box center [1088, 175] width 66 height 17
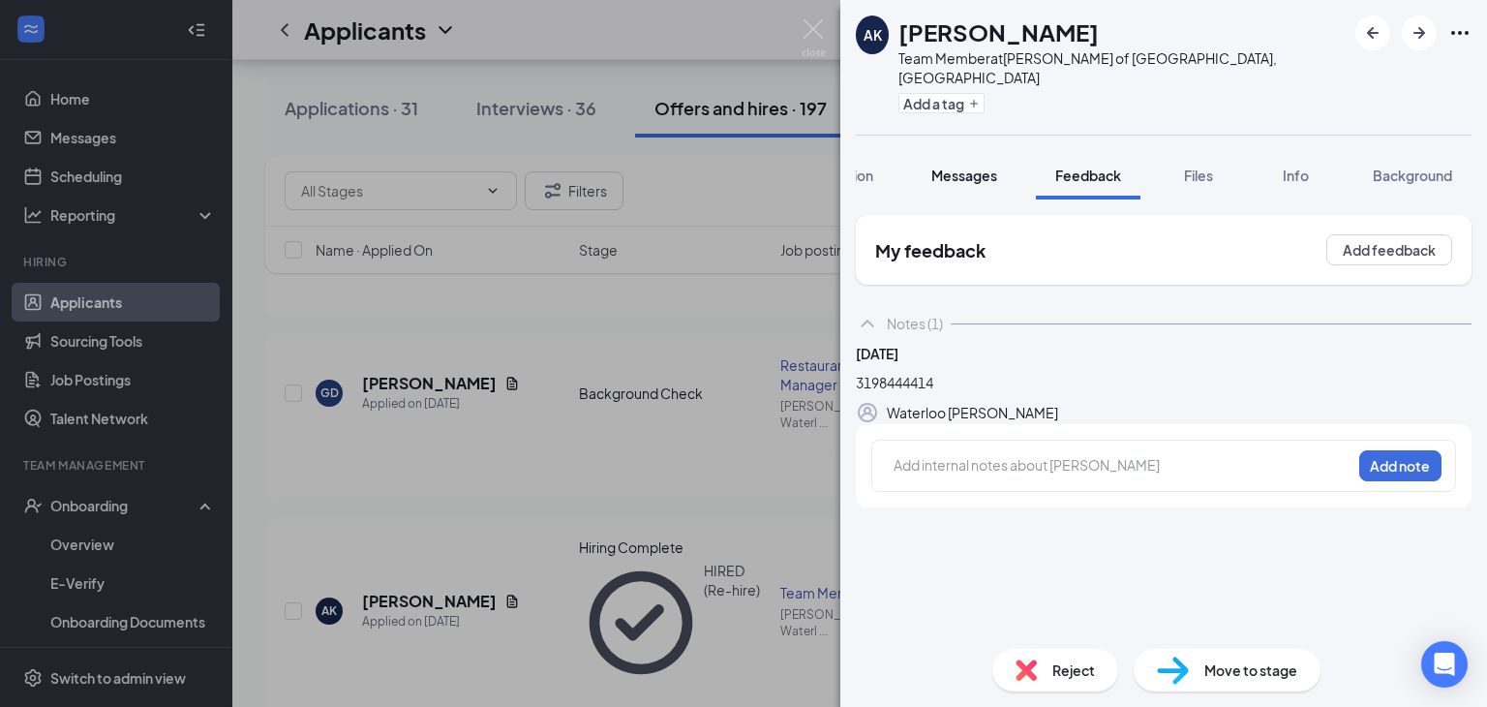
click at [953, 167] on span "Messages" at bounding box center [964, 175] width 66 height 17
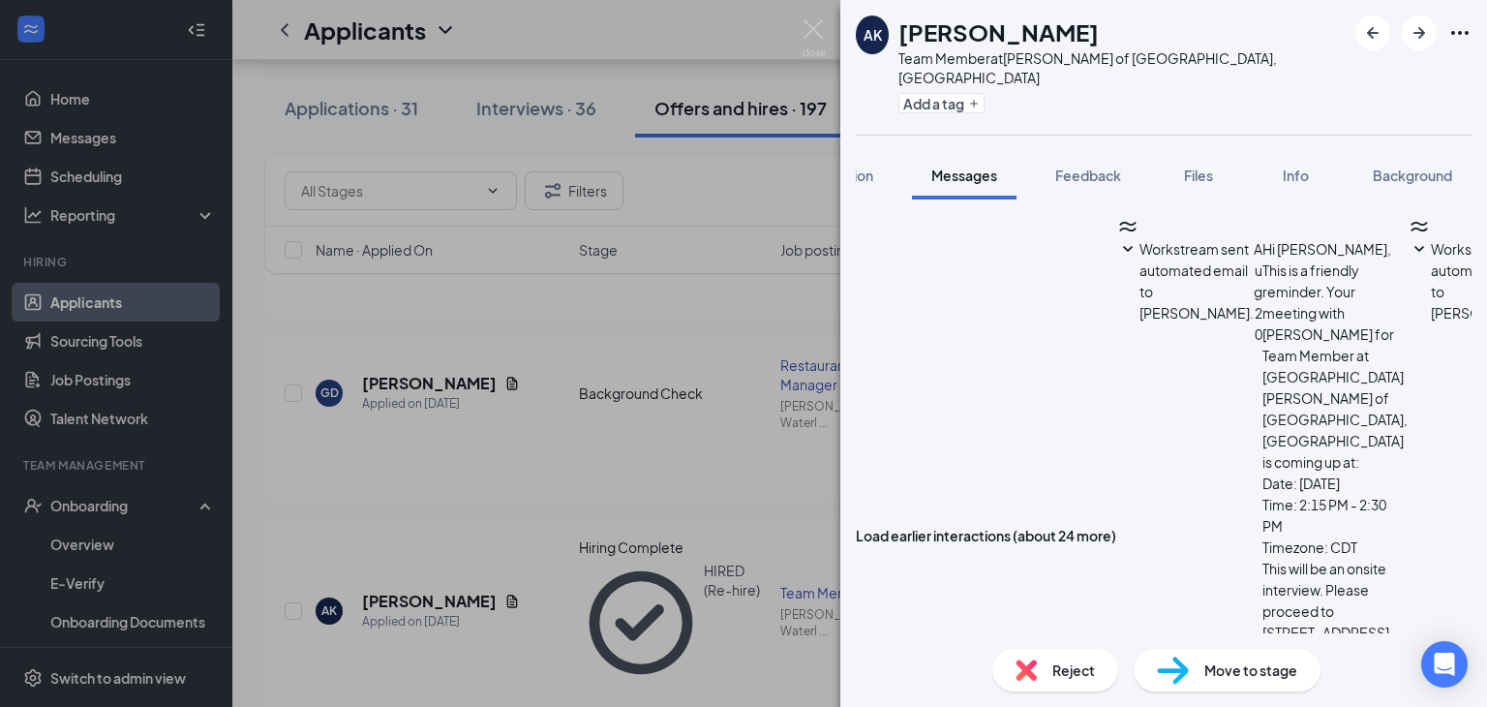
scroll to position [480, 0]
click at [862, 167] on span "Application" at bounding box center [837, 175] width 74 height 17
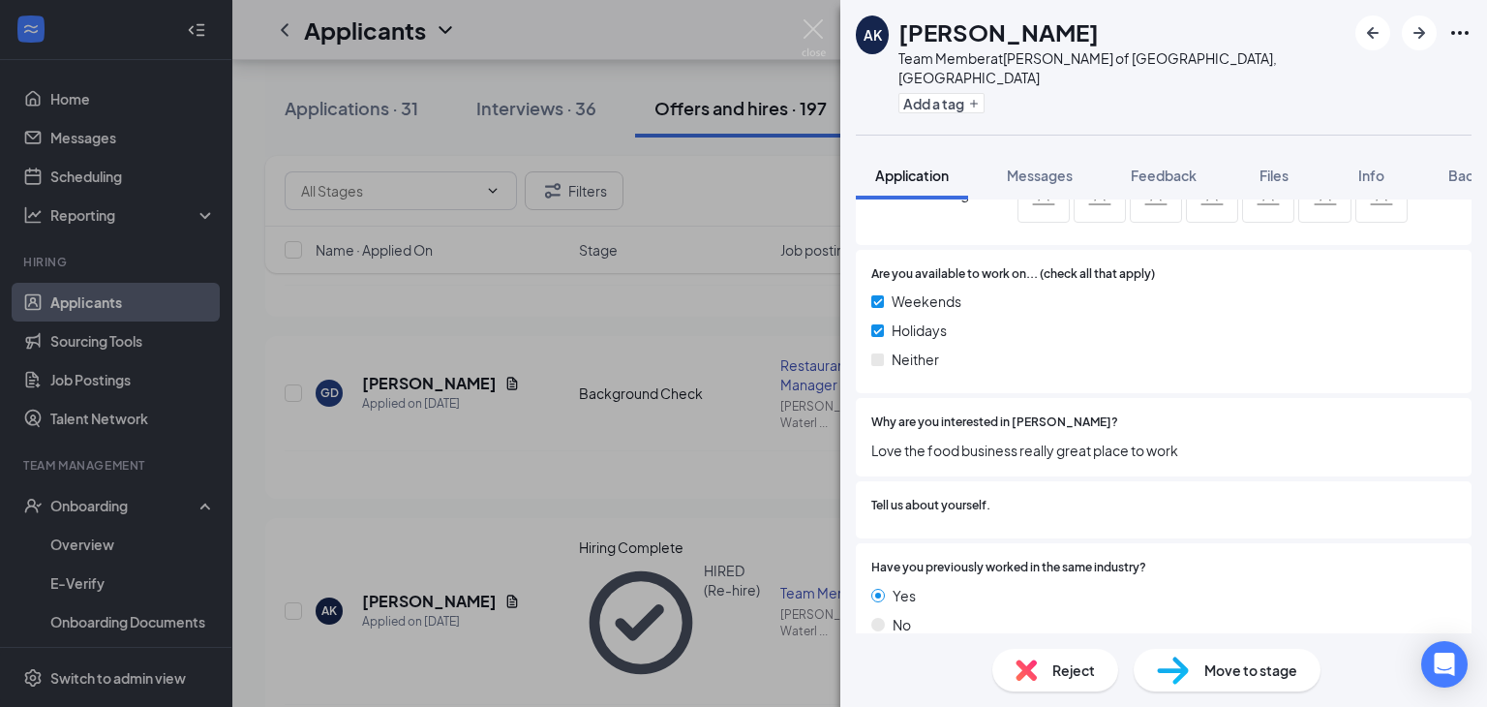
scroll to position [1250, 0]
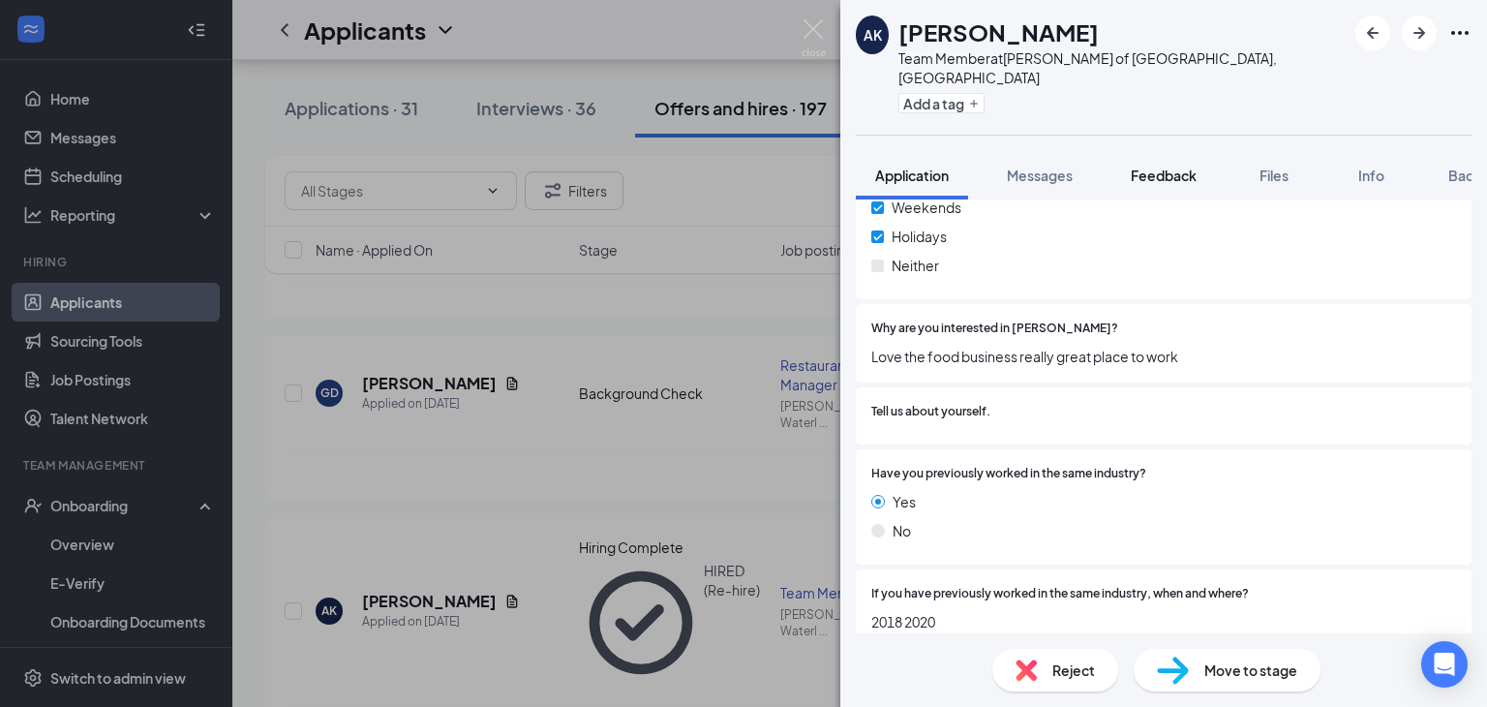
click at [1156, 167] on span "Feedback" at bounding box center [1164, 175] width 66 height 17
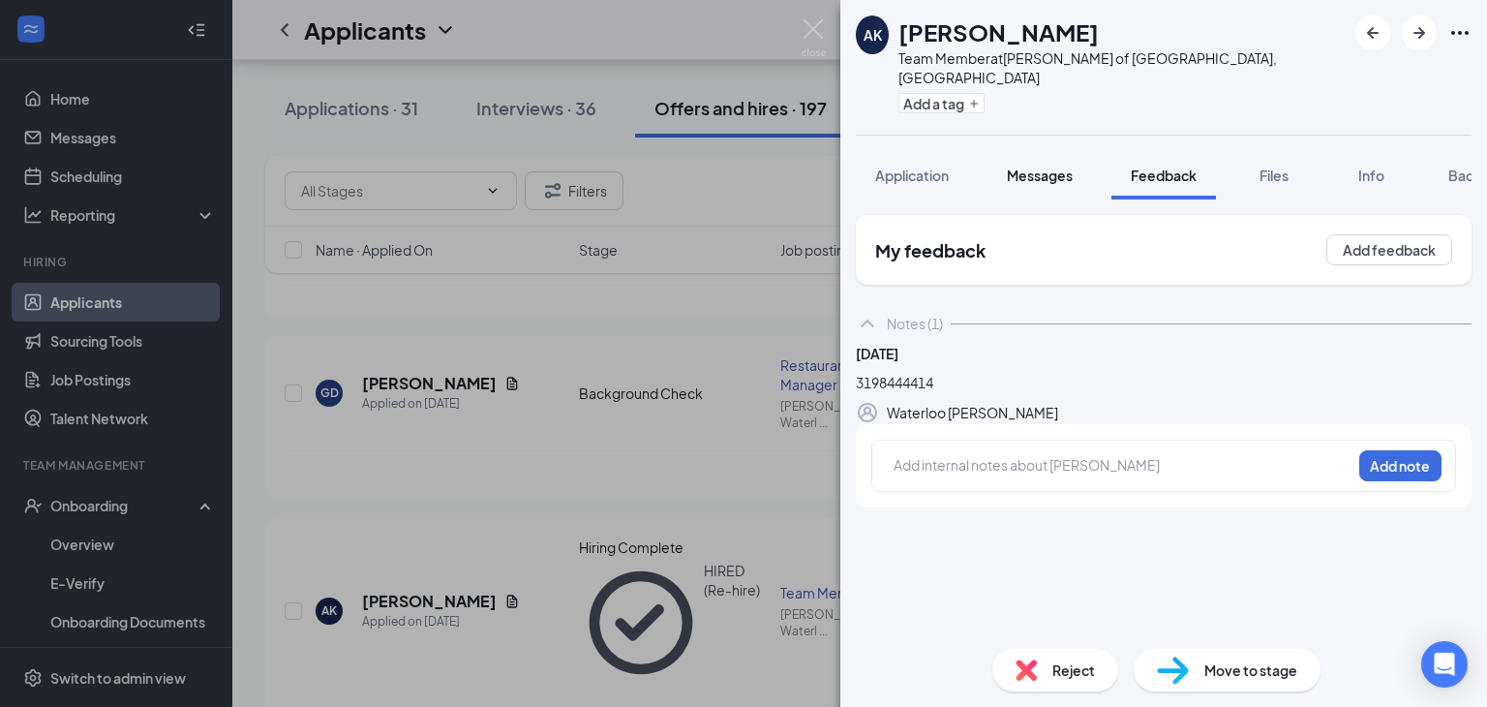
click at [1022, 167] on span "Messages" at bounding box center [1040, 175] width 66 height 17
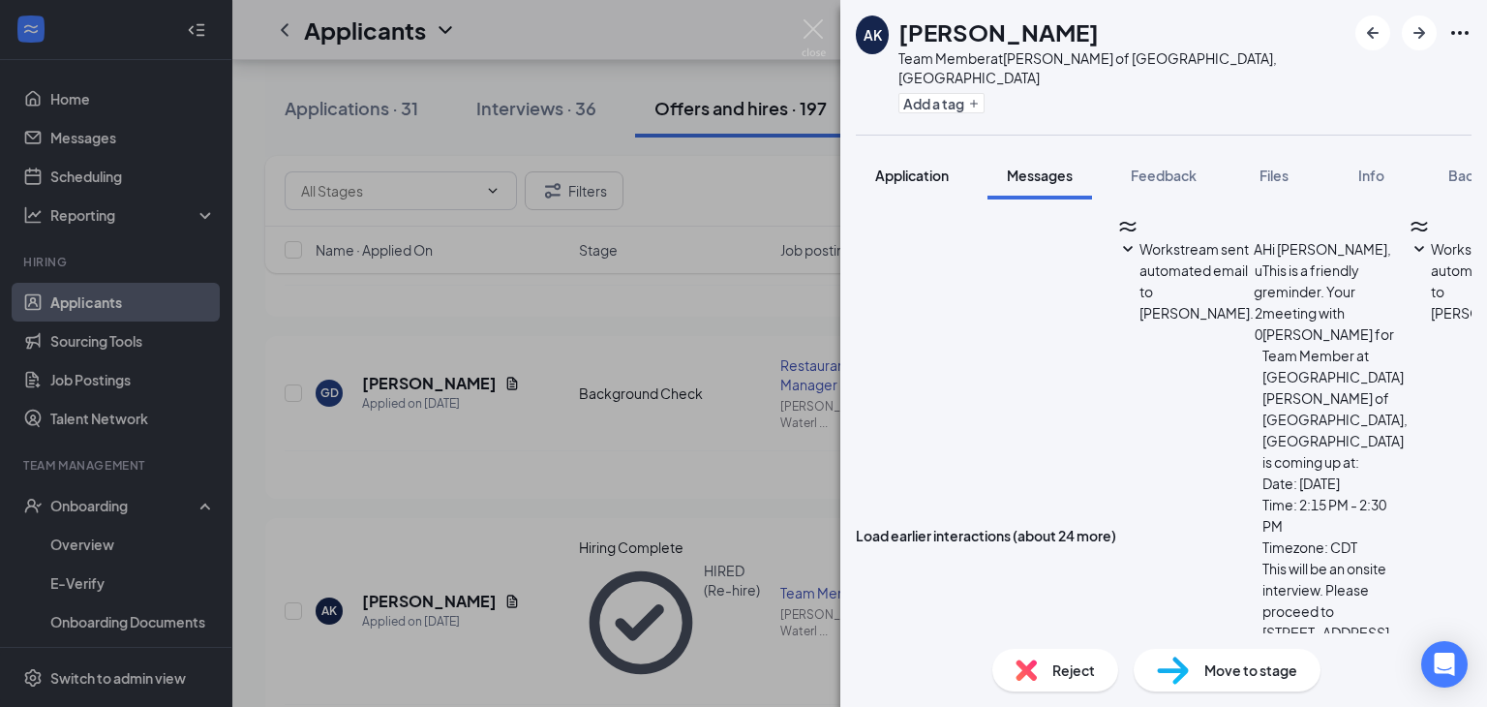
scroll to position [368, 0]
click at [919, 167] on span "Application" at bounding box center [912, 175] width 74 height 17
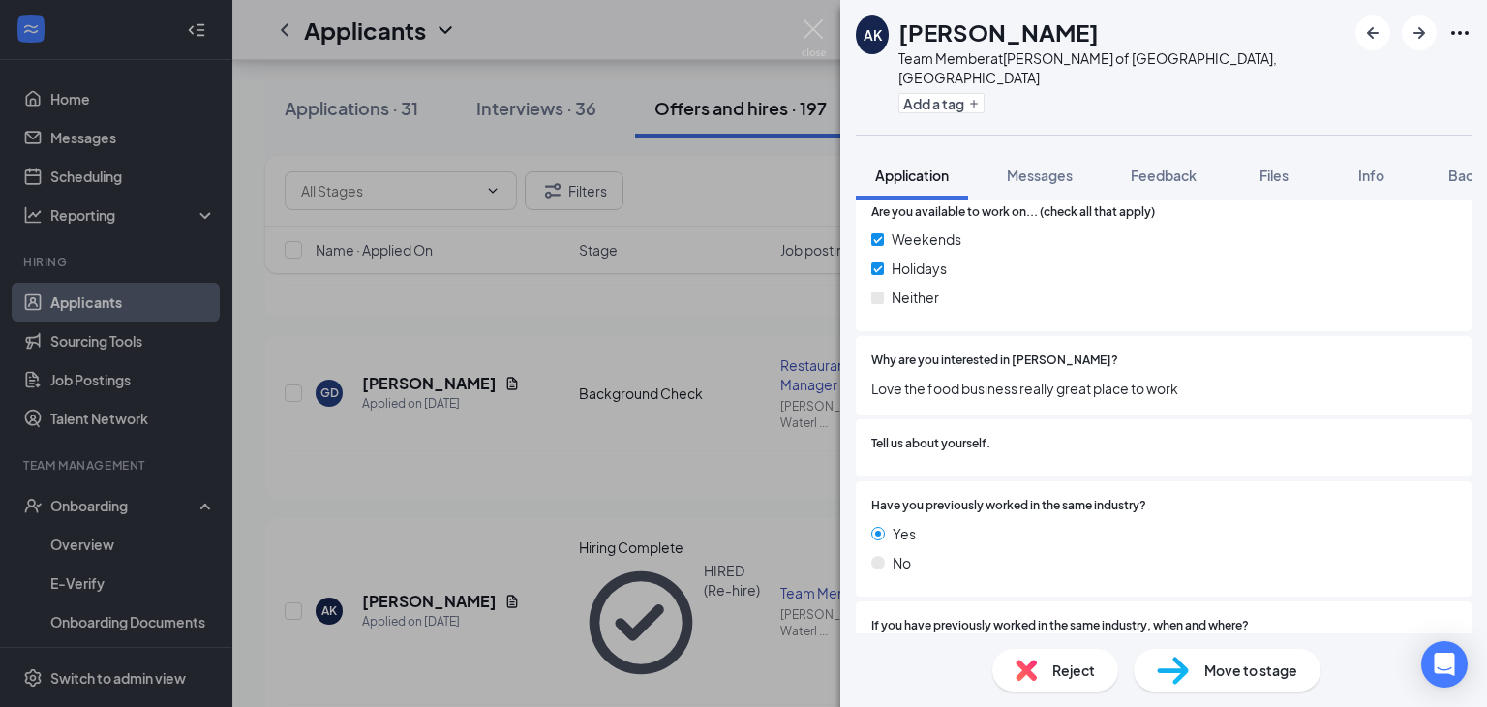
scroll to position [1250, 0]
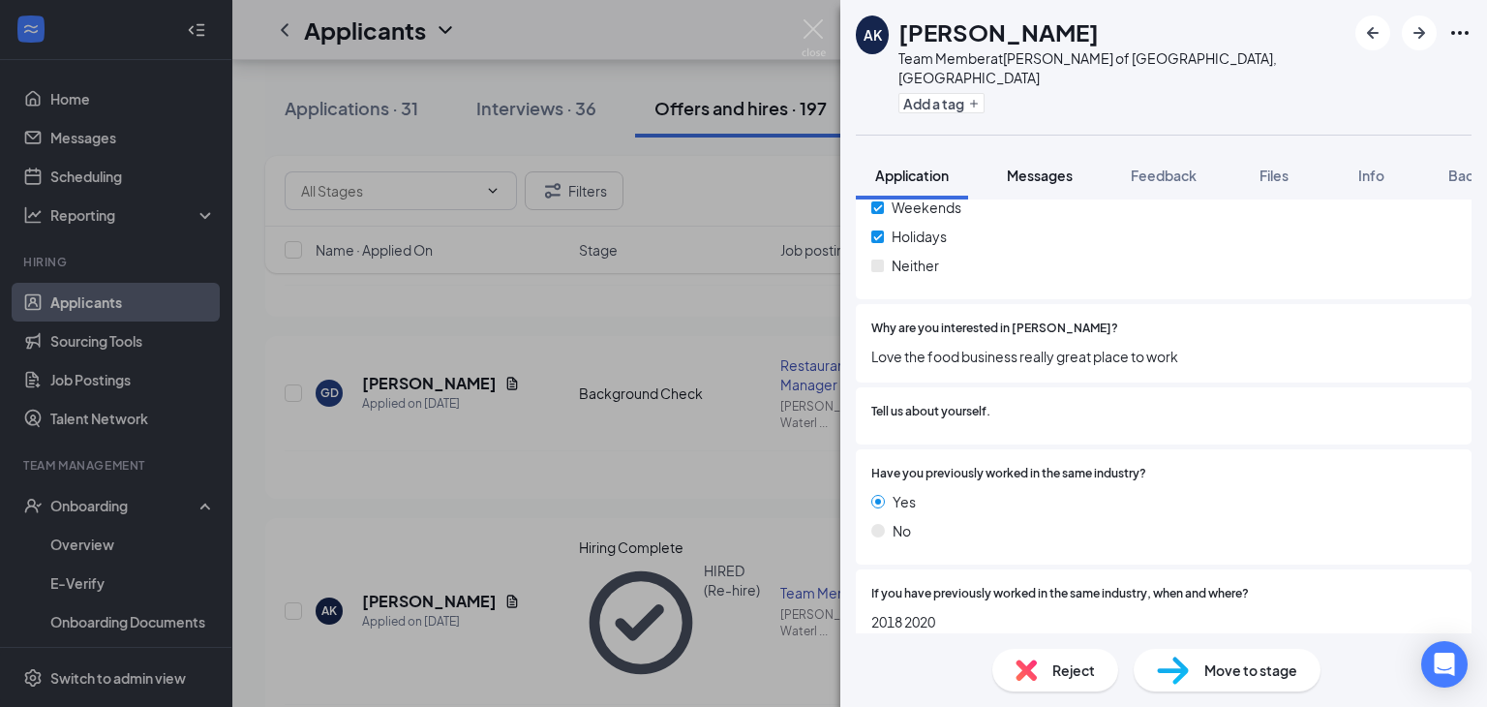
click at [1040, 167] on span "Messages" at bounding box center [1040, 175] width 66 height 17
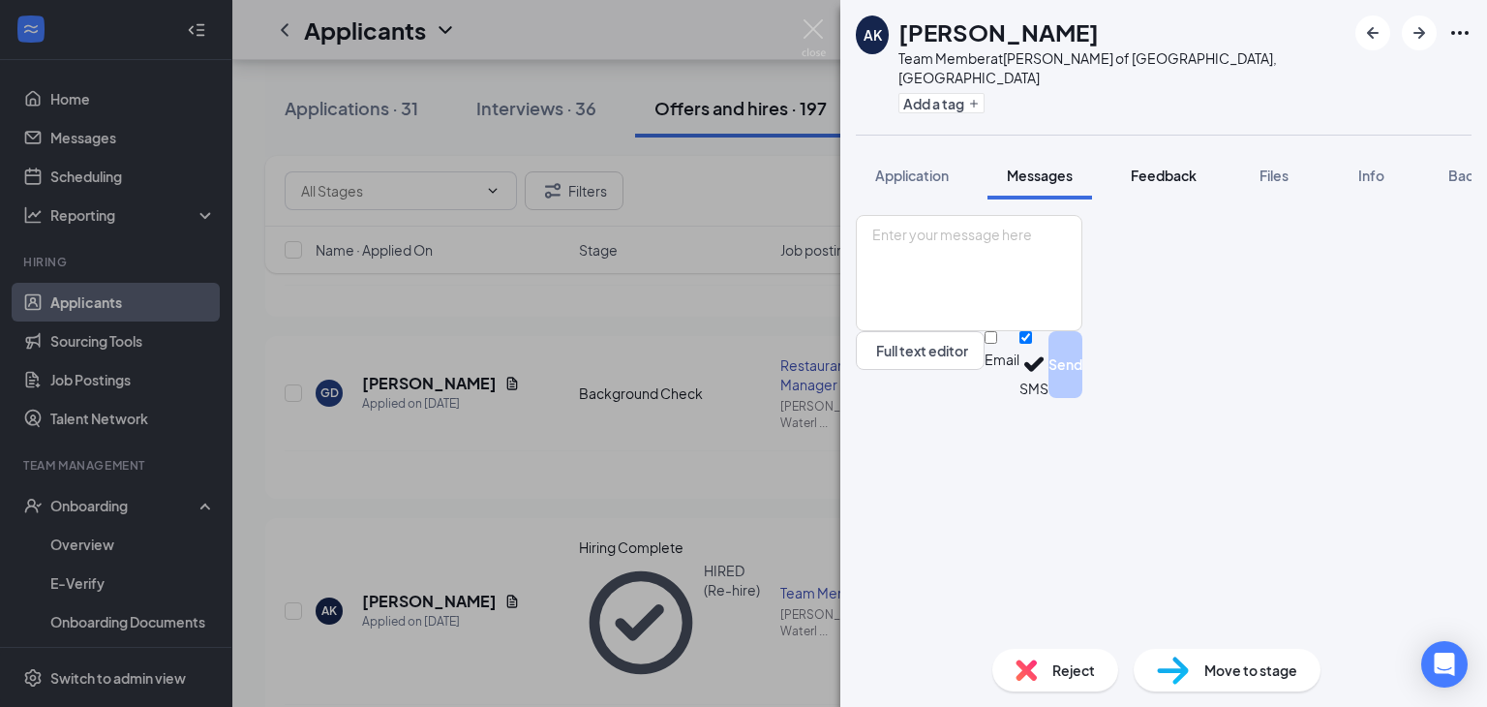
click at [1147, 167] on button "Feedback" at bounding box center [1163, 175] width 105 height 48
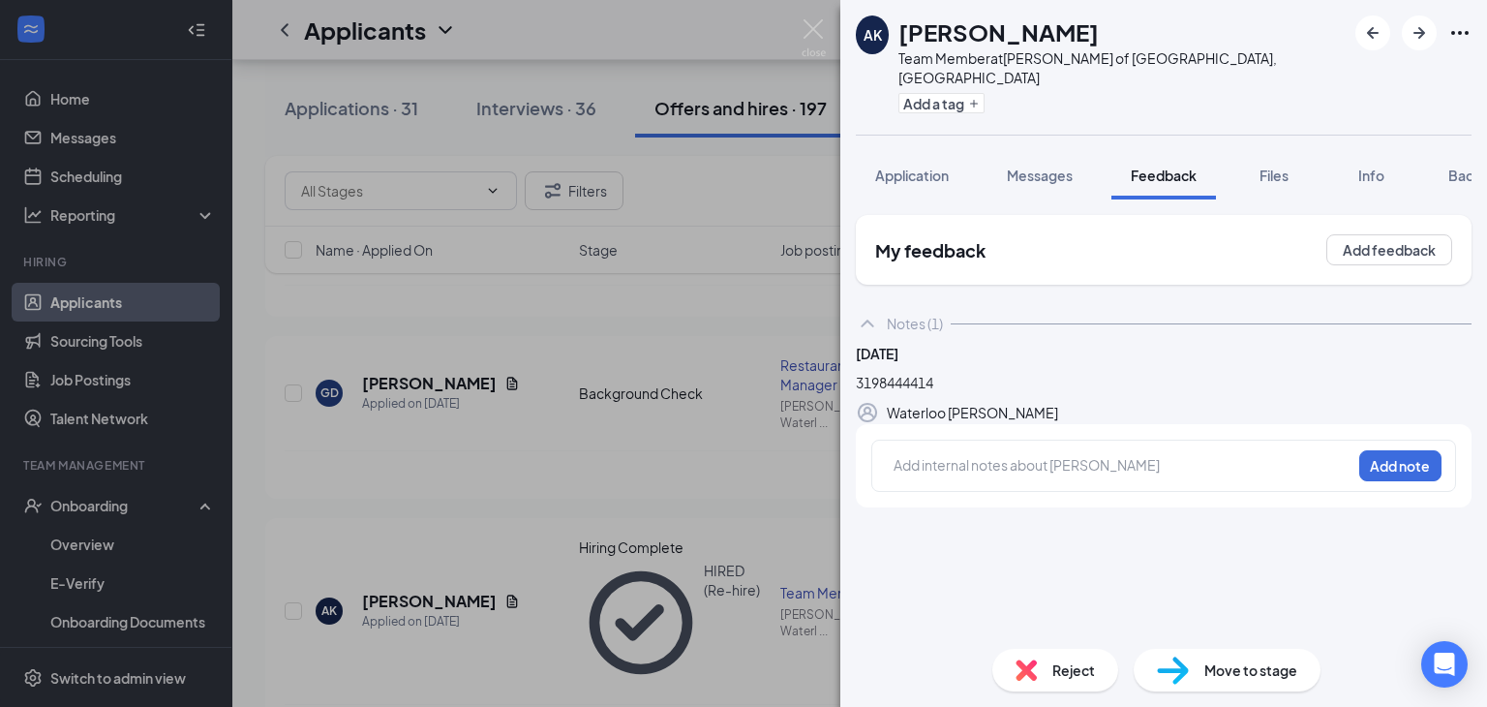
scroll to position [0, 78]
